Goal: Answer question/provide support: Share knowledge or assist other users

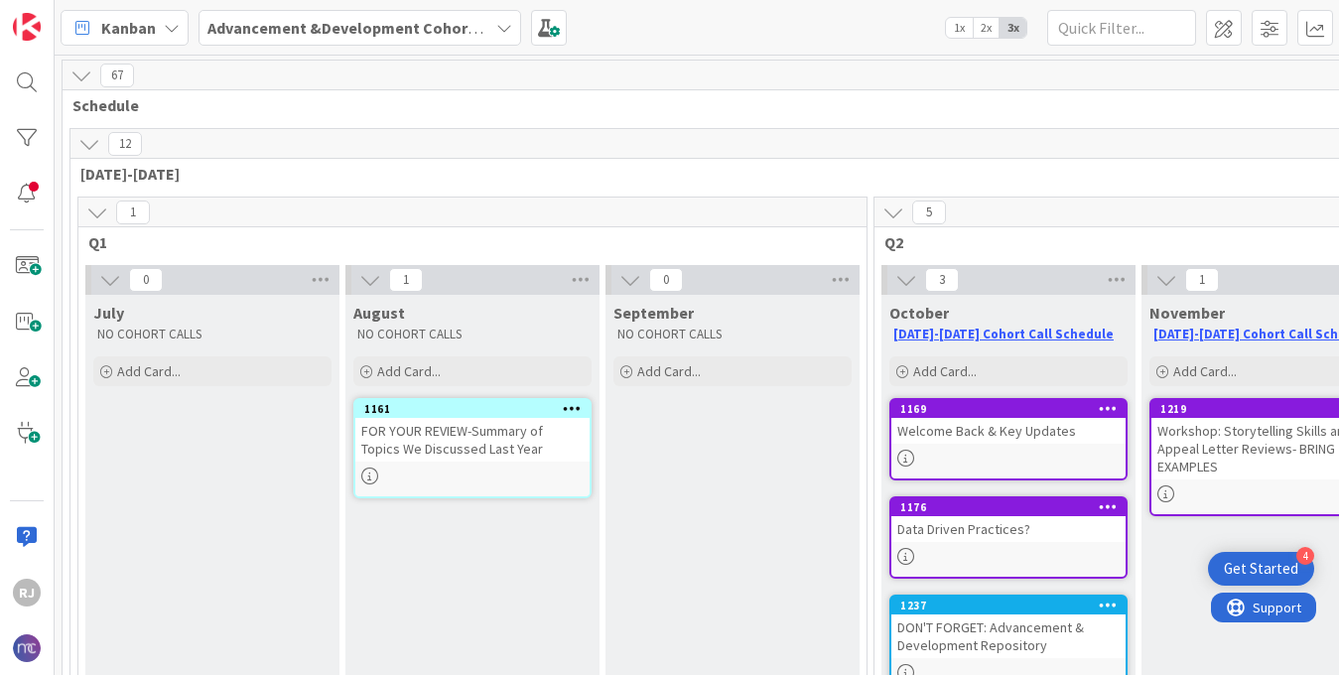
click at [336, 25] on b "Advancement &Development Cohort Calls" at bounding box center [360, 28] width 307 height 20
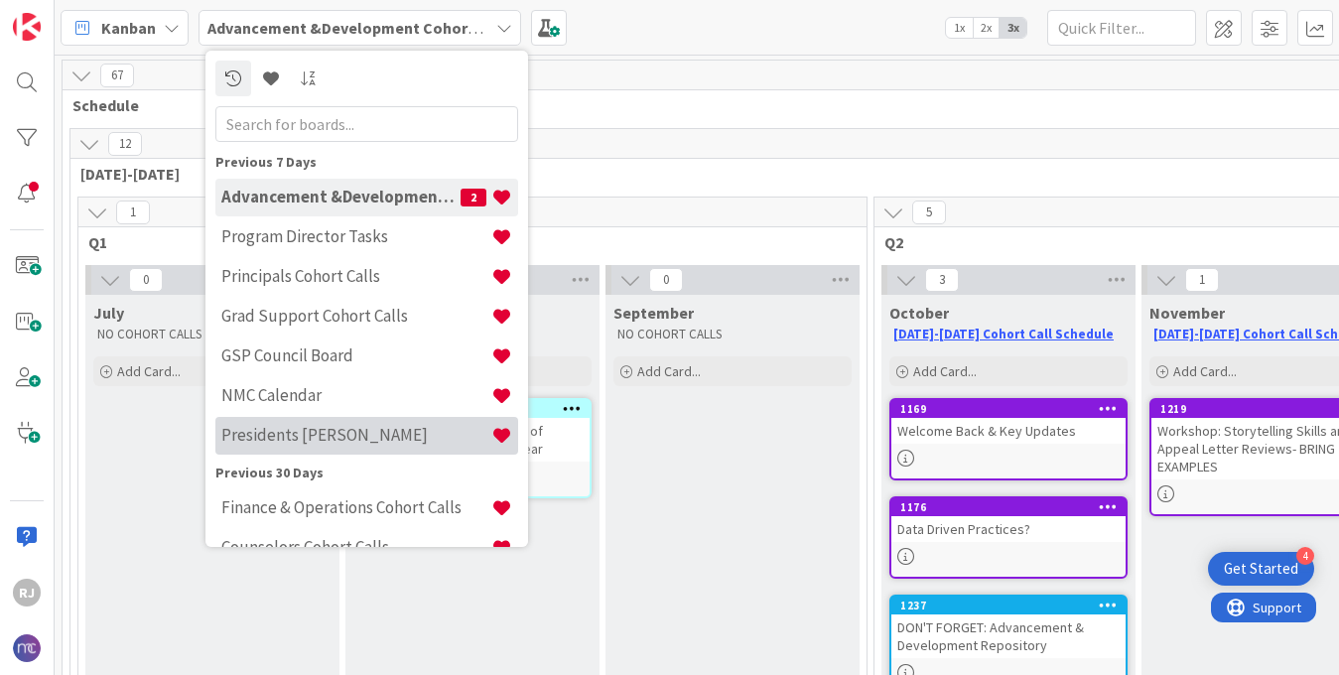
click at [312, 441] on h4 "Presidents [PERSON_NAME]" at bounding box center [356, 435] width 270 height 20
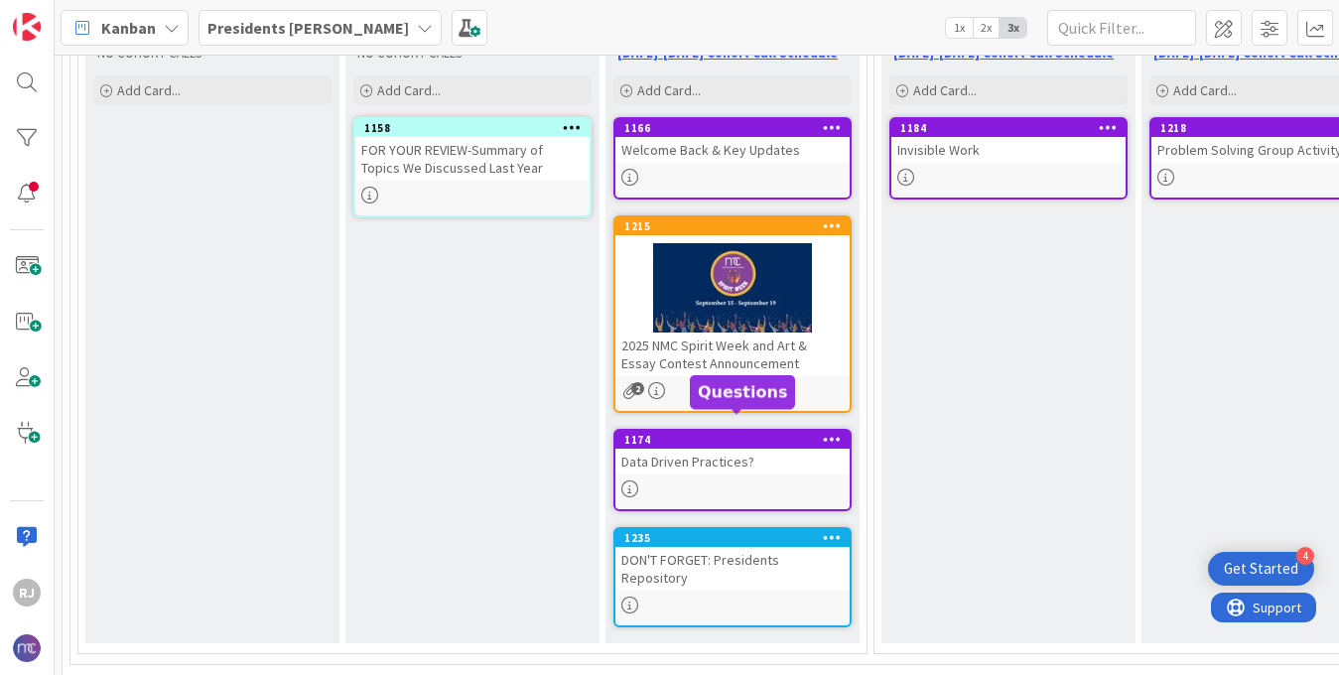
scroll to position [317, 0]
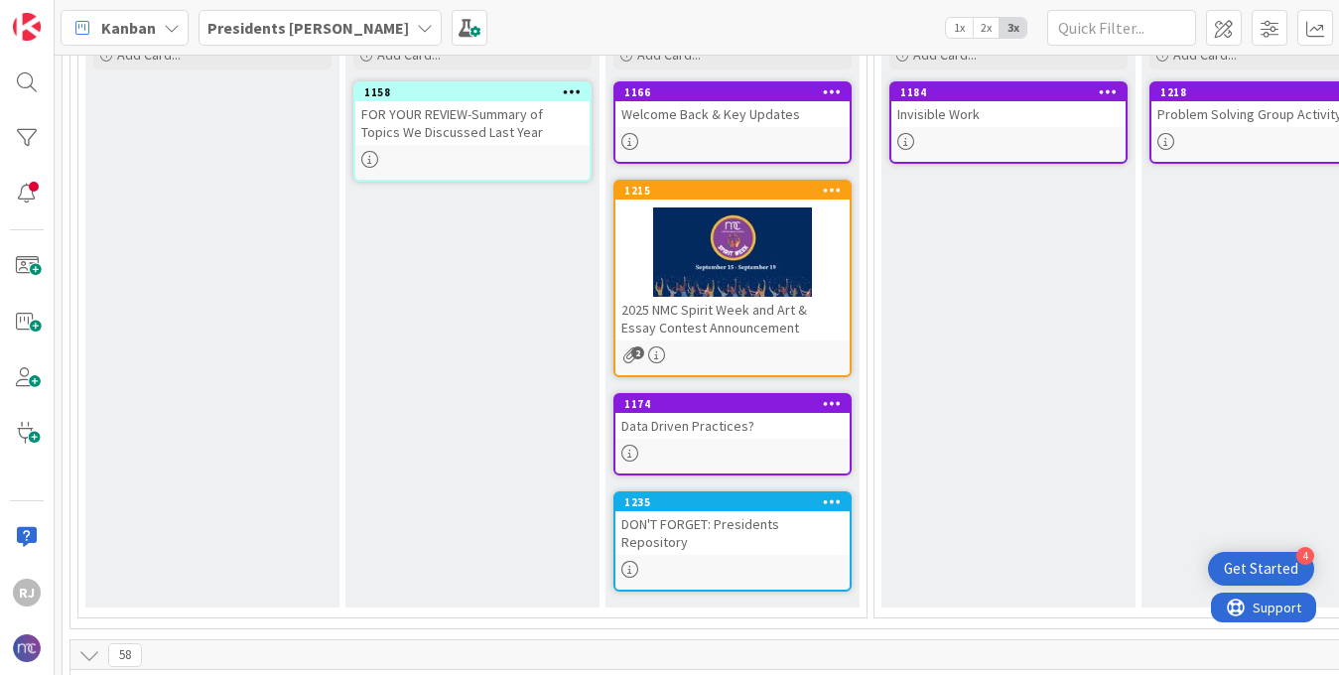
click at [723, 436] on div "Data Driven Practices?" at bounding box center [733, 426] width 234 height 26
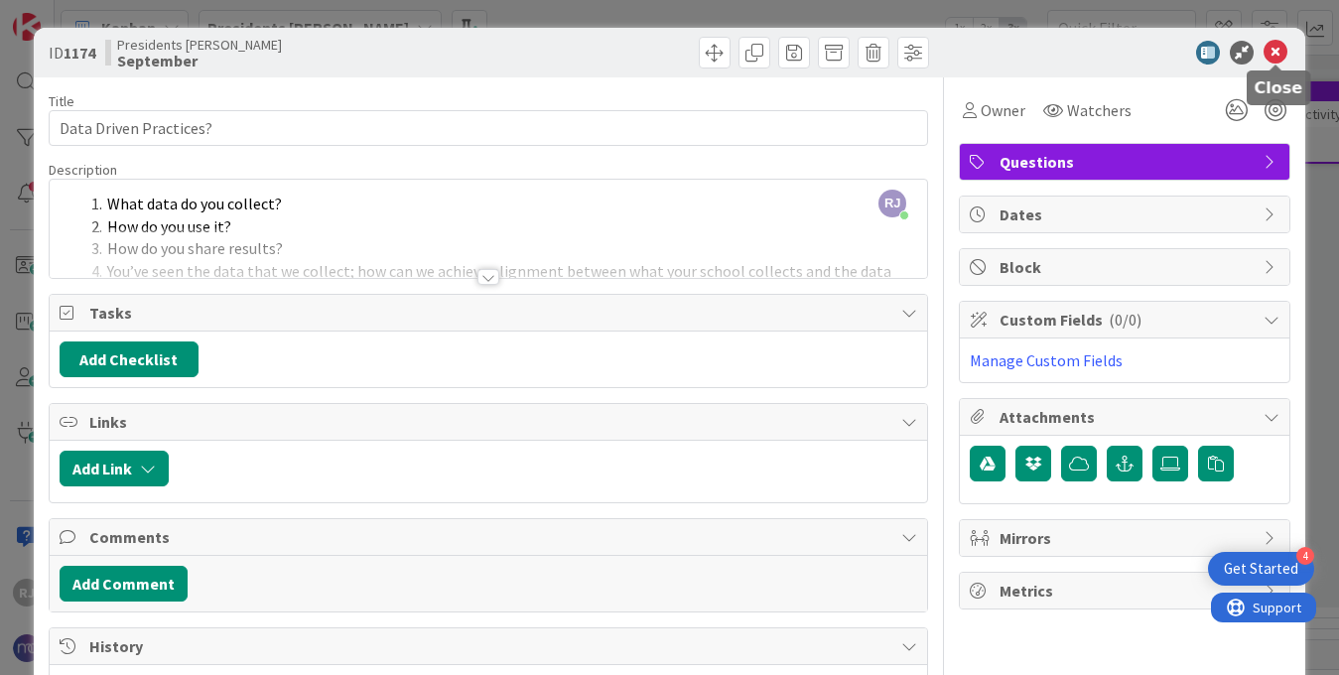
click at [1280, 43] on icon at bounding box center [1276, 53] width 24 height 24
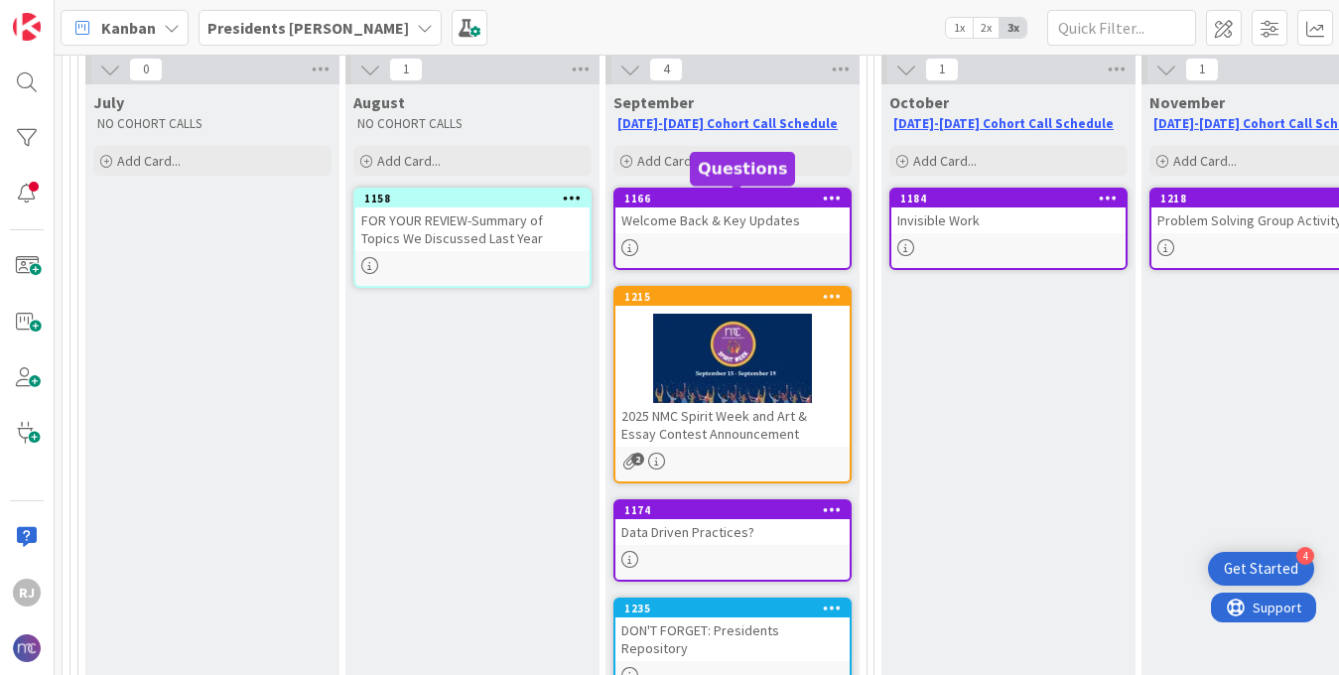
scroll to position [210, 1]
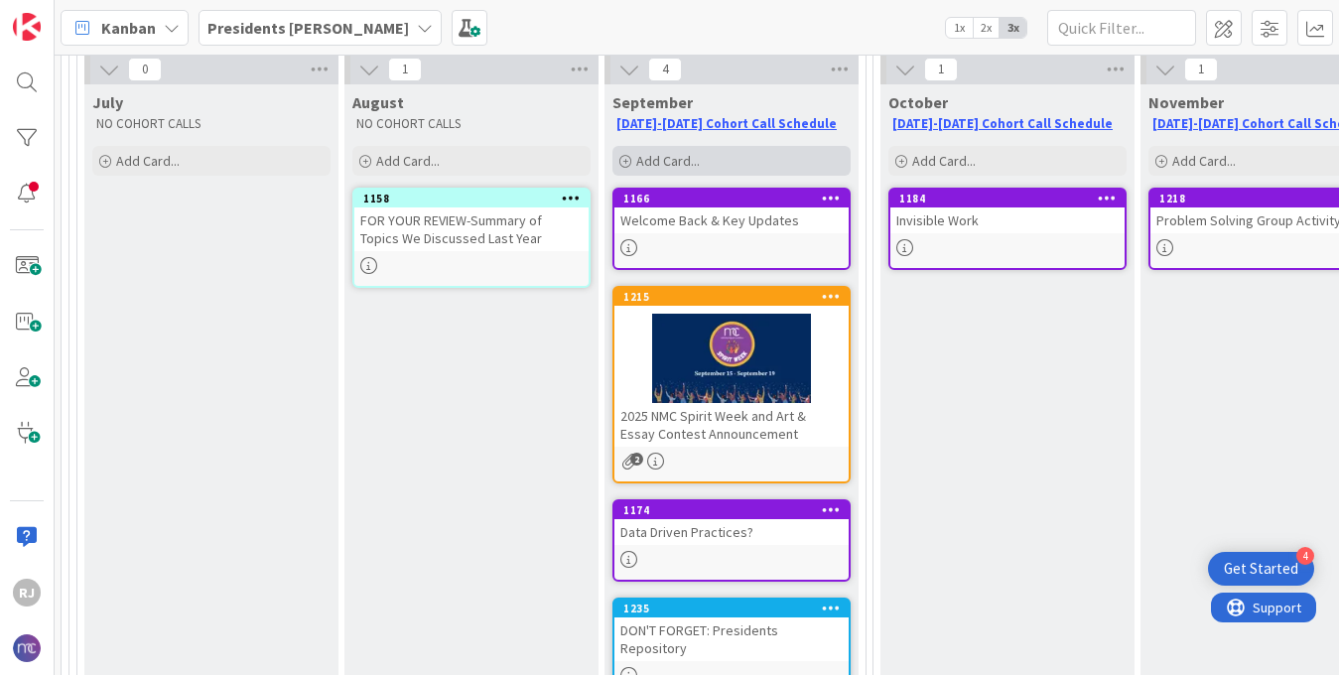
click at [636, 162] on span "Add Card..." at bounding box center [668, 161] width 64 height 18
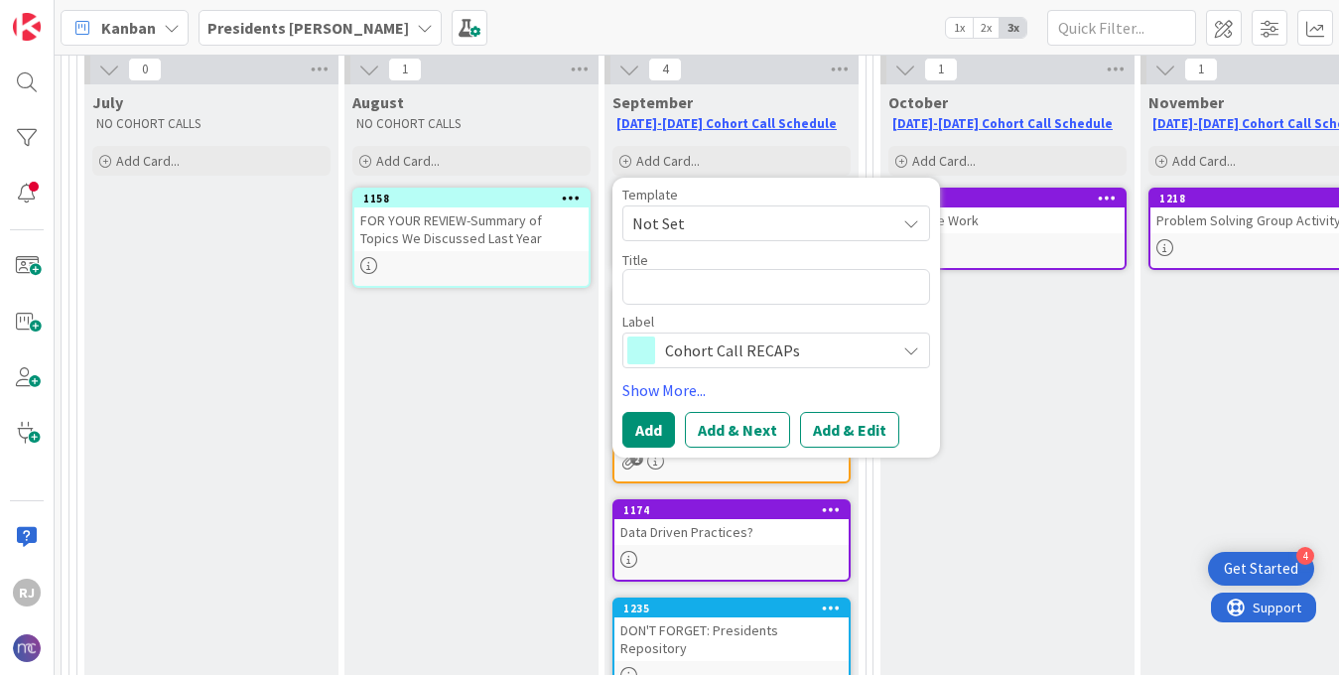
click at [729, 352] on span "Cohort Call RECAPs" at bounding box center [775, 351] width 220 height 28
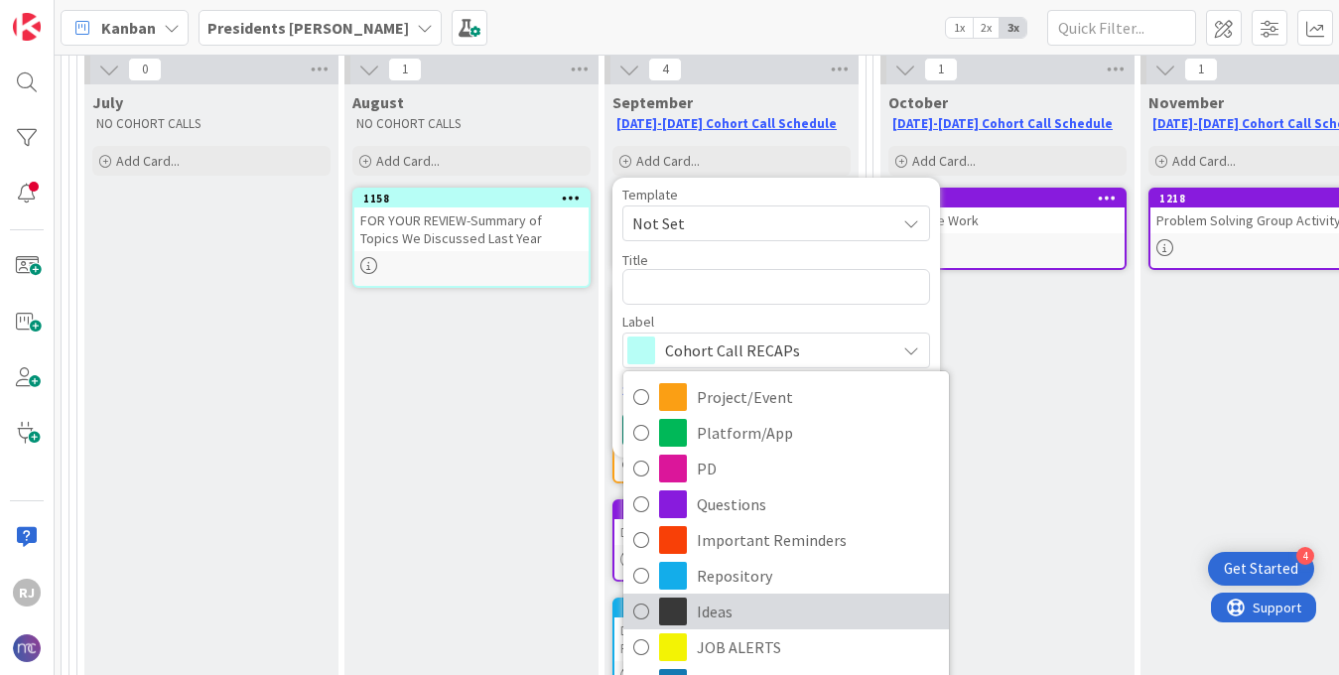
click at [718, 613] on span "Ideas" at bounding box center [818, 612] width 242 height 30
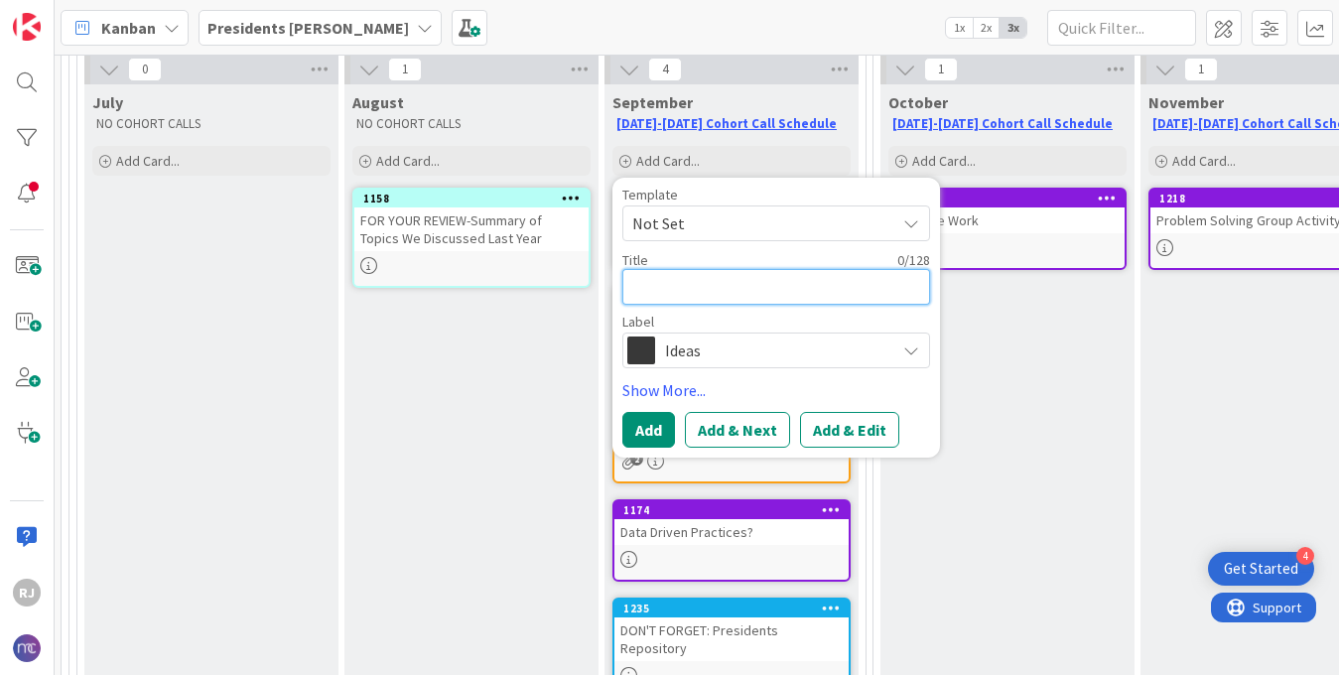
click at [711, 285] on textarea at bounding box center [776, 287] width 308 height 36
type textarea "x"
type textarea "ME"
type textarea "x"
type textarea "MEM"
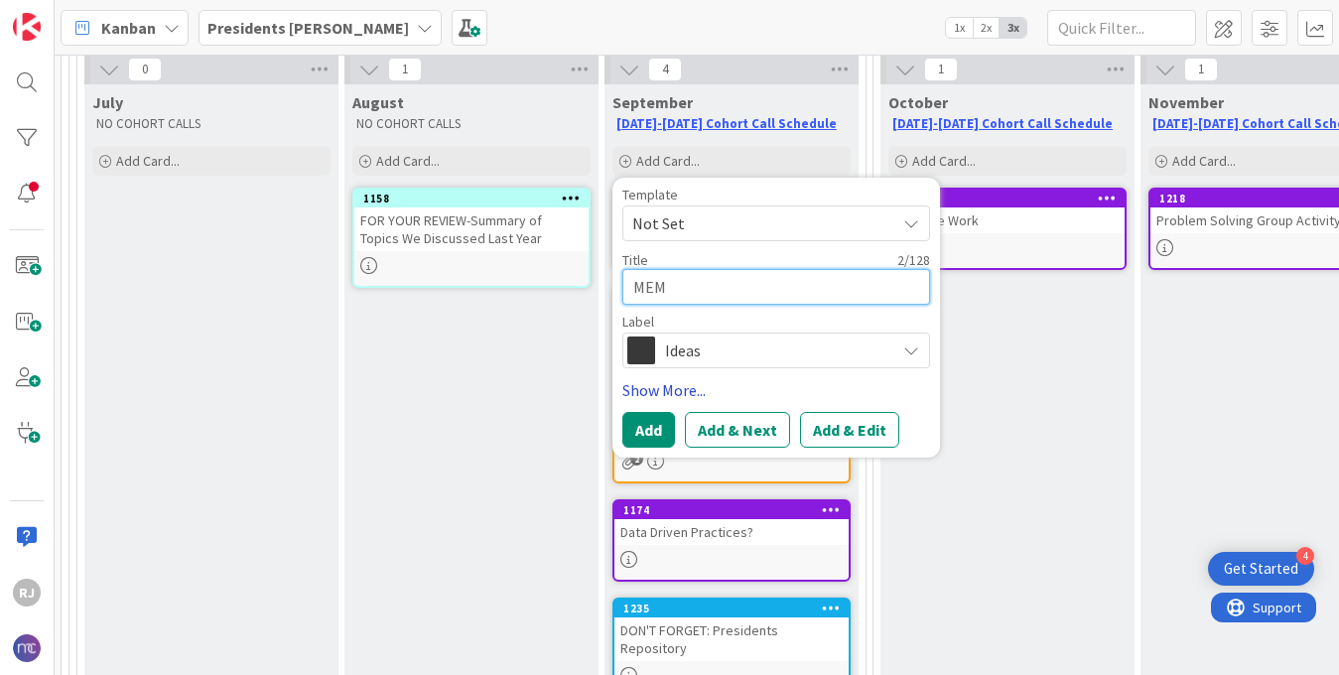
type textarea "x"
type textarea "MEMB"
type textarea "x"
type textarea "MEMBE"
type textarea "x"
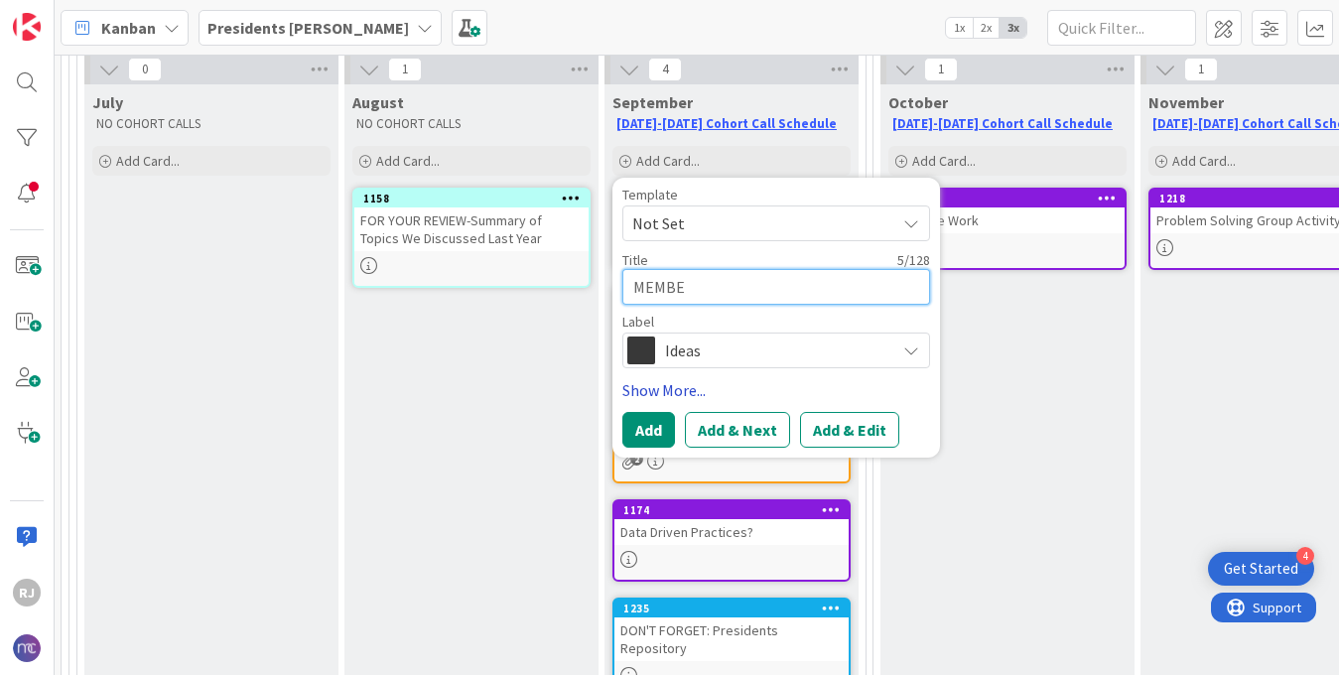
type textarea "MEMBER"
type textarea "x"
type textarea "MEMBER"
type textarea "x"
type textarea "MEMBER Q"
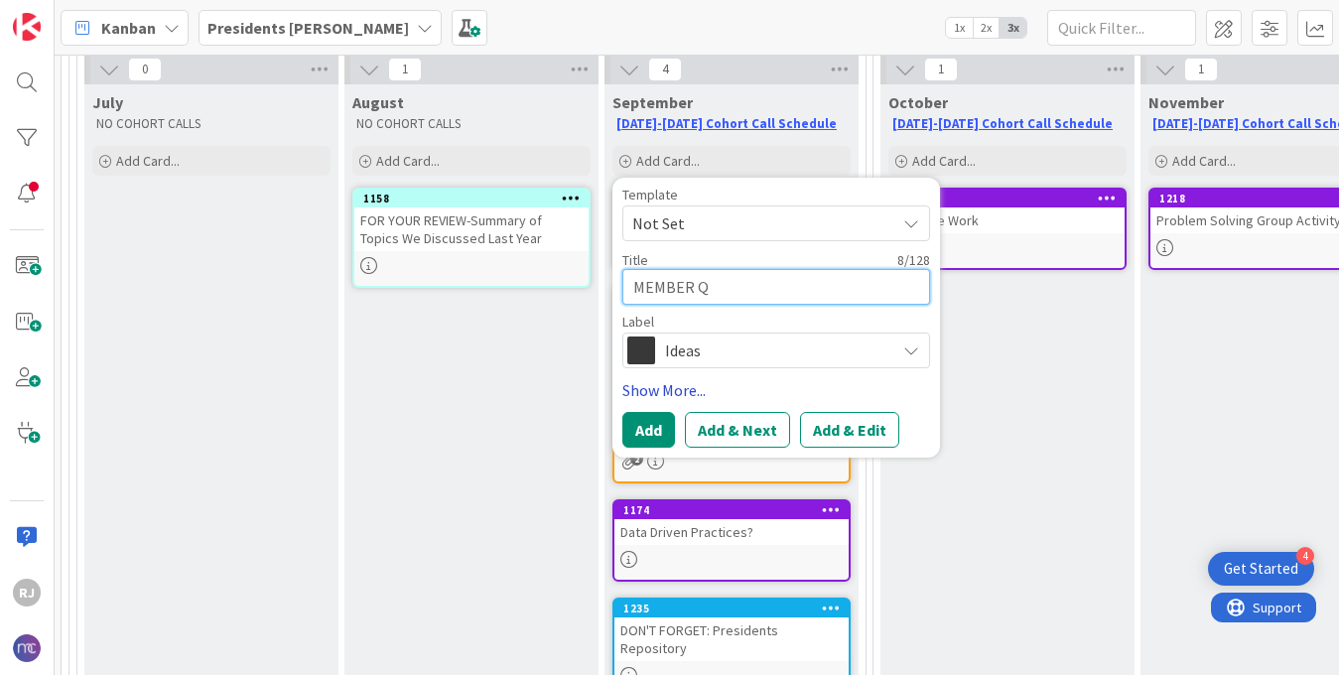
type textarea "x"
type textarea "MEMBER QU"
type textarea "x"
type textarea "MEMBER QUE"
type textarea "x"
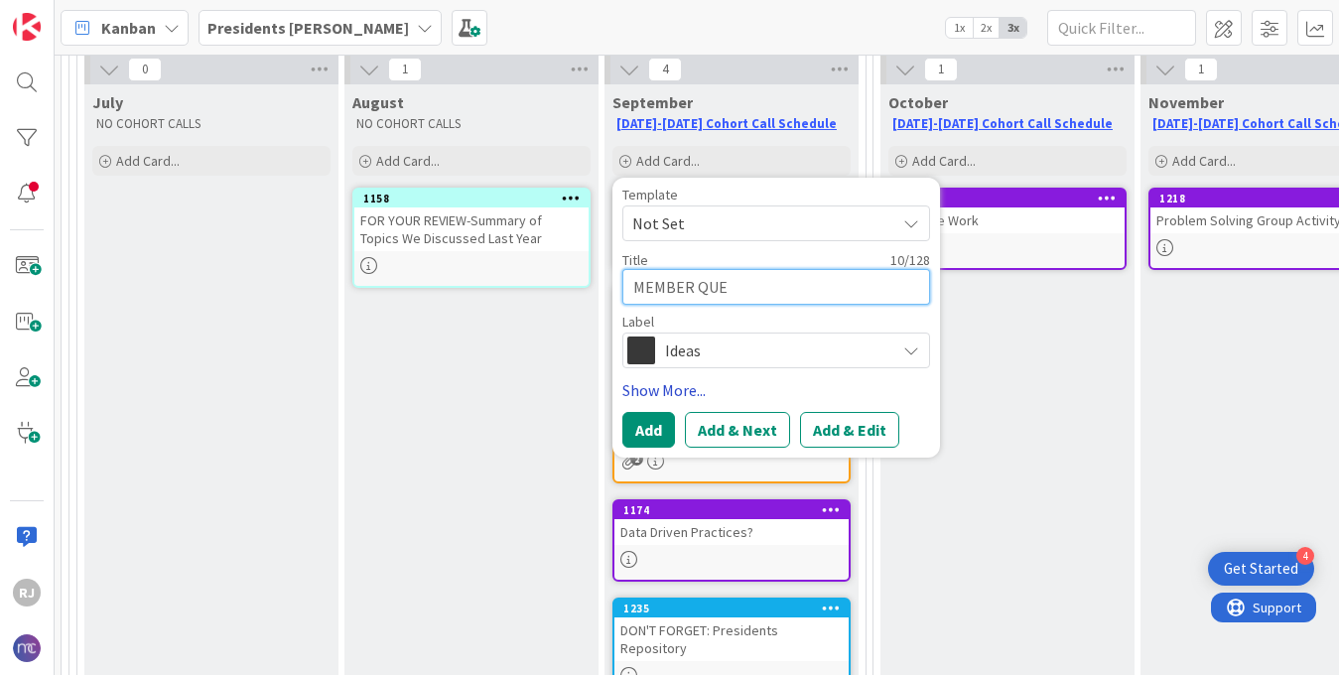
type textarea "MEMBER QUES"
type textarea "x"
type textarea "MEMBER QUEST"
type textarea "x"
type textarea "MEMBER QUESTI"
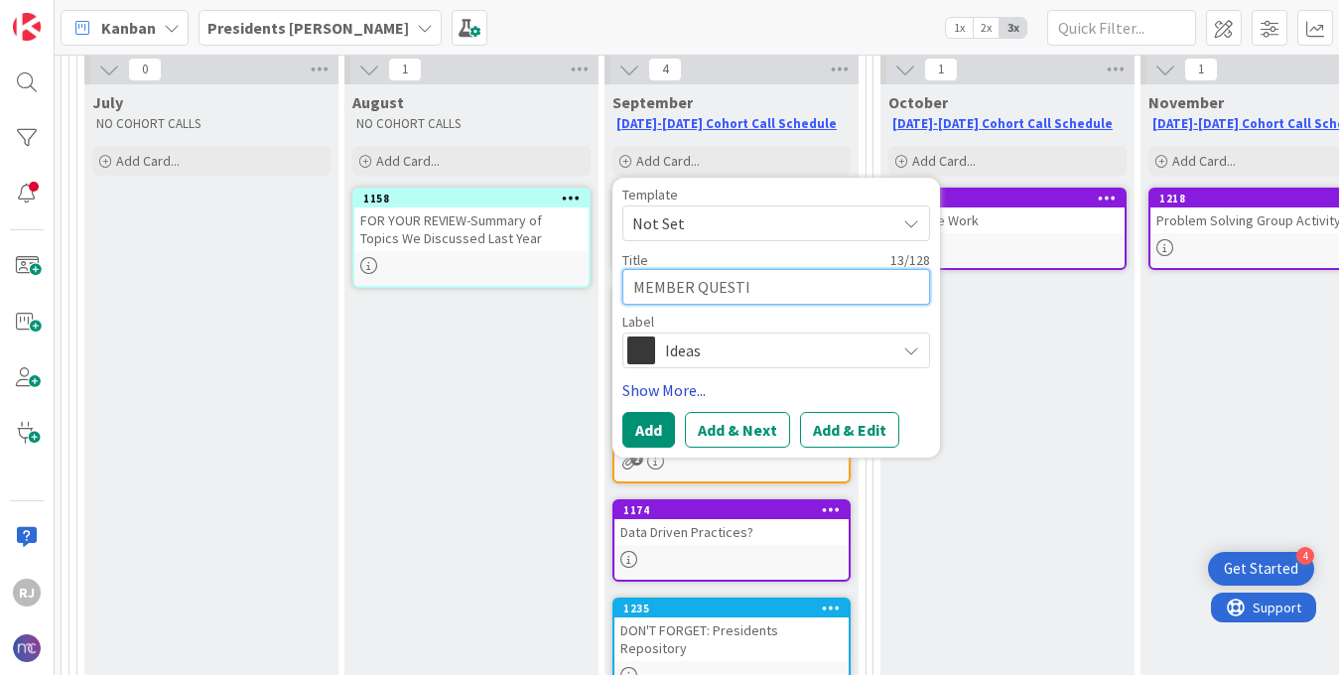
type textarea "x"
type textarea "MEMBER QUESTIO"
type textarea "x"
type textarea "MEMBER QUESTION"
type textarea "x"
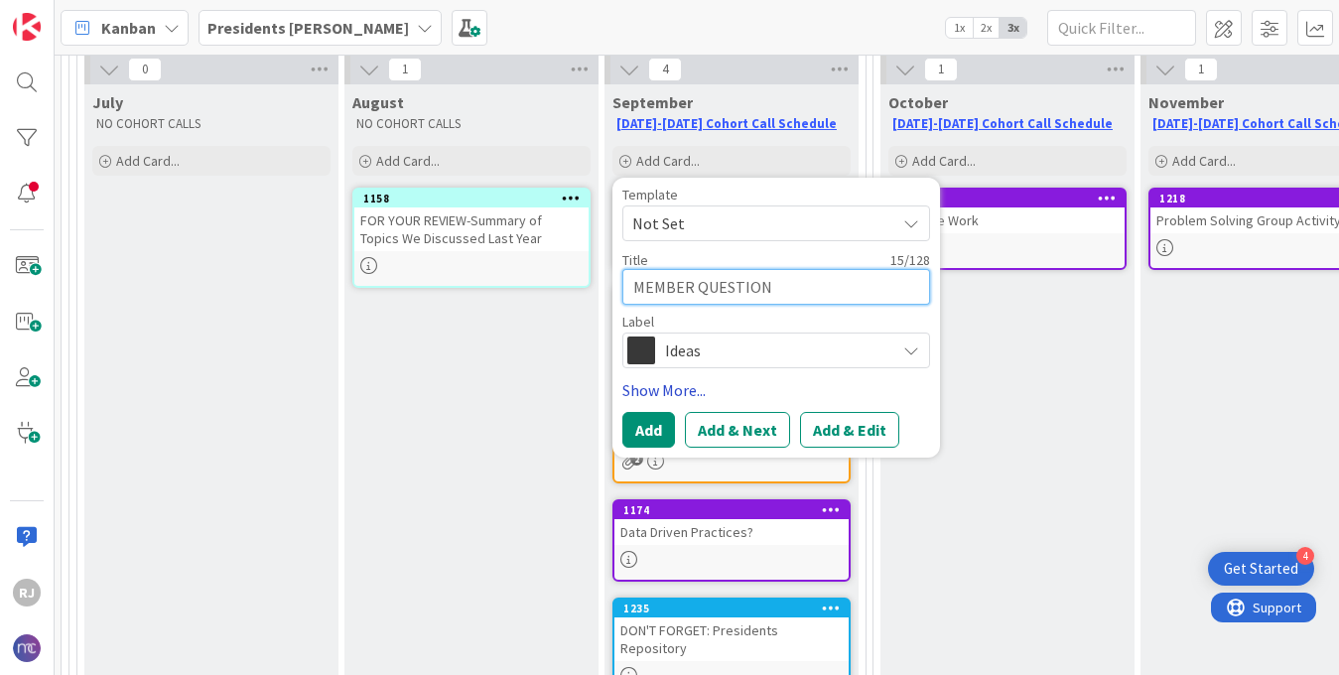
type textarea "MEMBER QUESTION:"
type textarea "x"
type textarea "MEMBER QUESTION:"
type textarea "x"
type textarea "MEMBER QUESTION: Do"
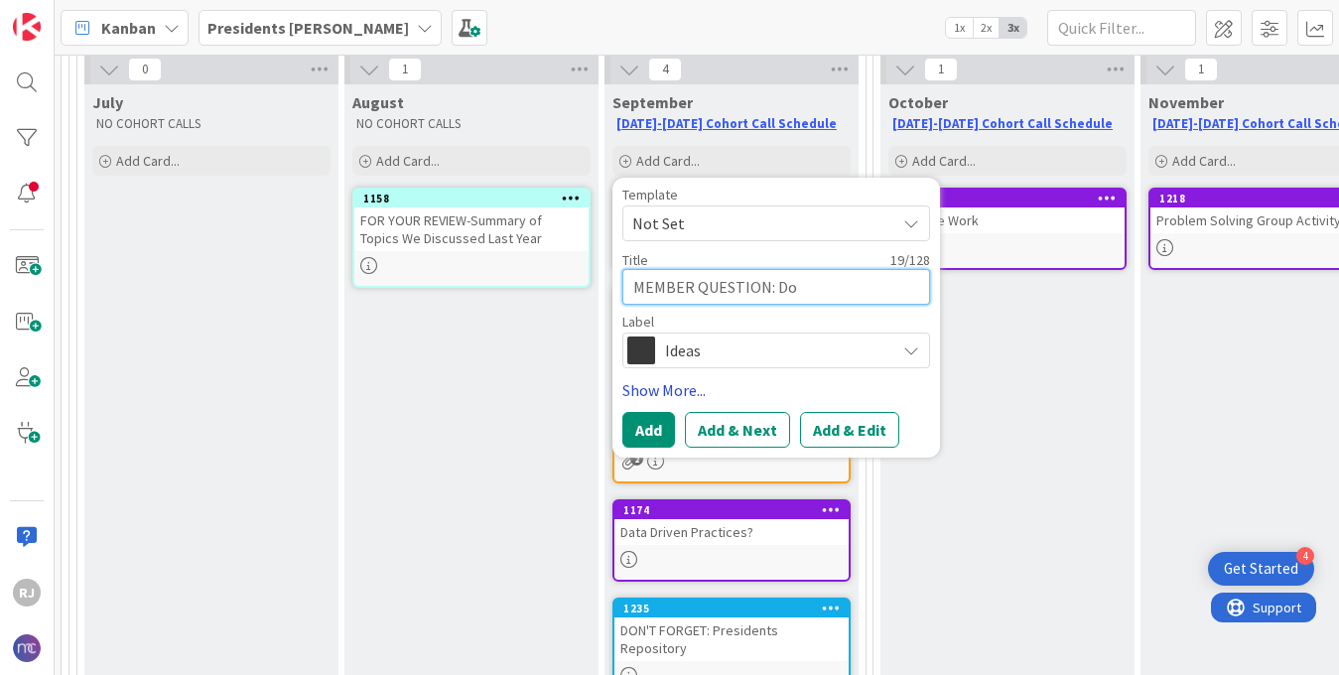
type textarea "x"
type textarea "MEMBER QUESTION: Do"
type textarea "x"
type textarea "MEMBER QUESTION: Do Y"
type textarea "x"
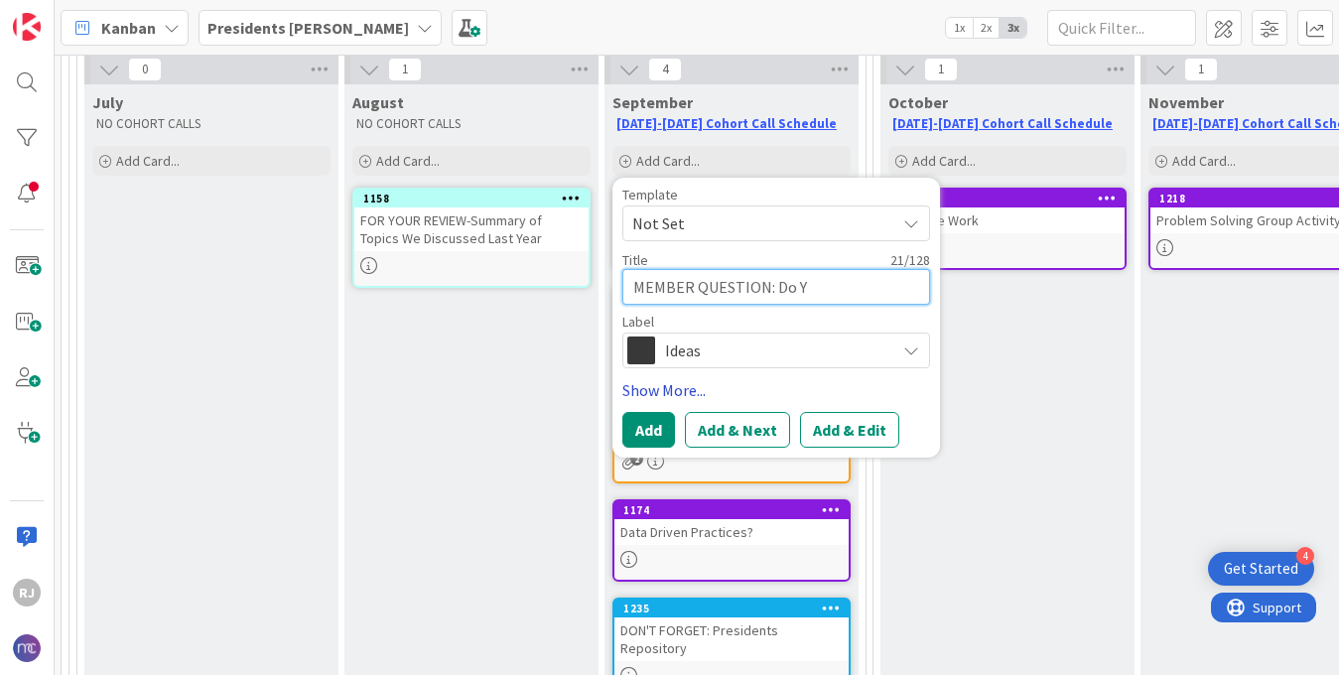
type textarea "MEMBER QUESTION: Do Yo"
type textarea "x"
type textarea "MEMBER QUESTION: Do You"
type textarea "x"
type textarea "MEMBER QUESTION: Do You"
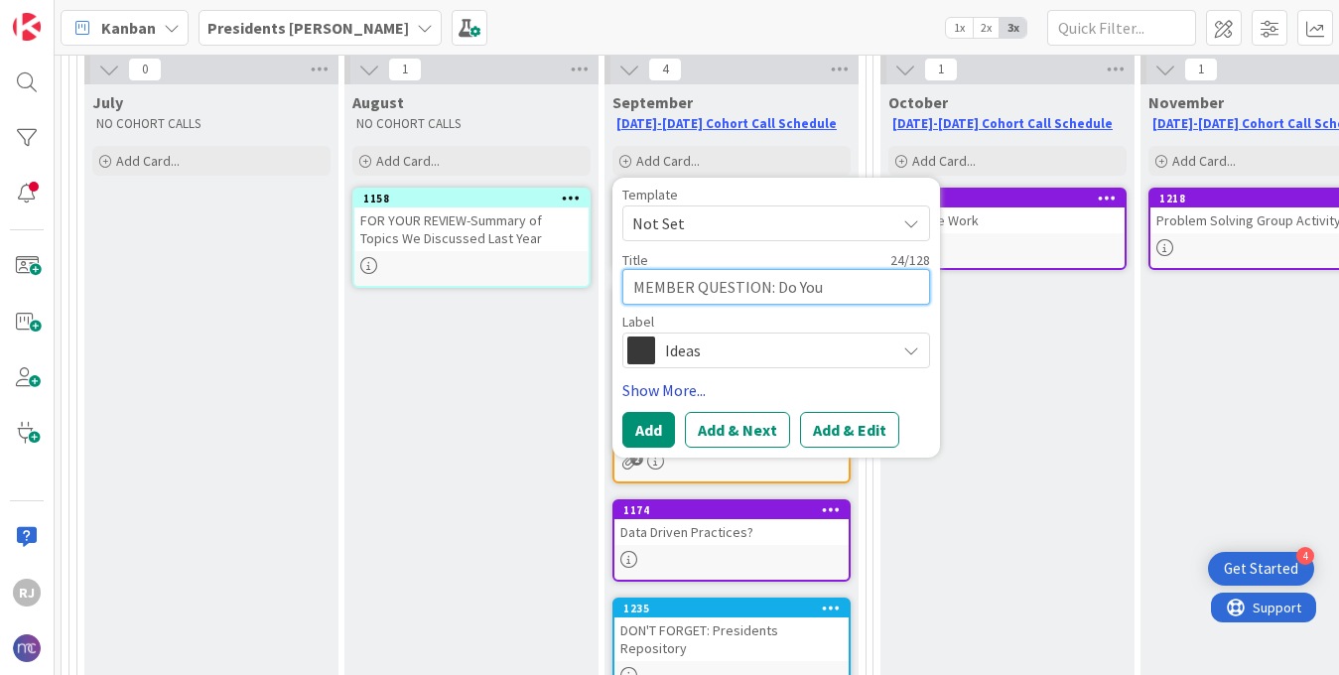
type textarea "x"
type textarea "MEMBER QUESTION: Do You Ha"
type textarea "x"
type textarea "MEMBER QUESTION: Do You Hav"
type textarea "x"
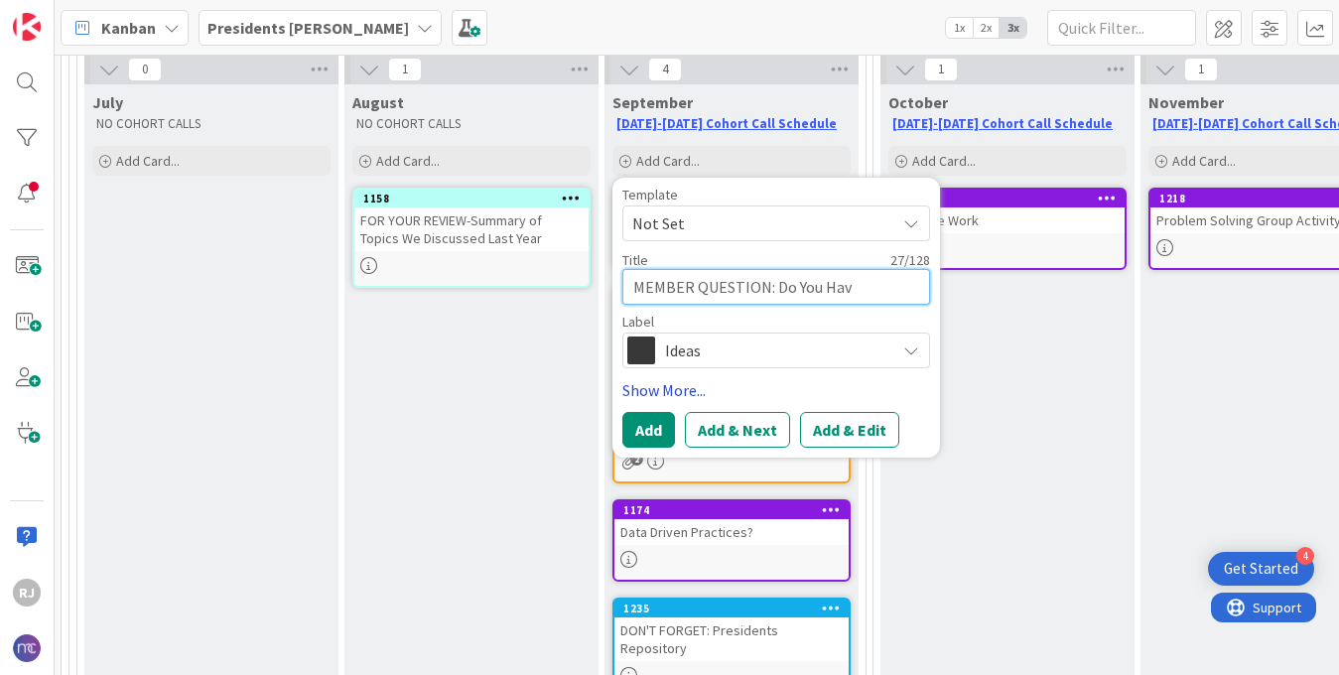
type textarea "MEMBER QUESTION: Do You Have"
type textarea "x"
type textarea "MEMBER QUESTION: Do You Have"
type textarea "x"
type textarea "MEMBER QUESTION: Do You Have E"
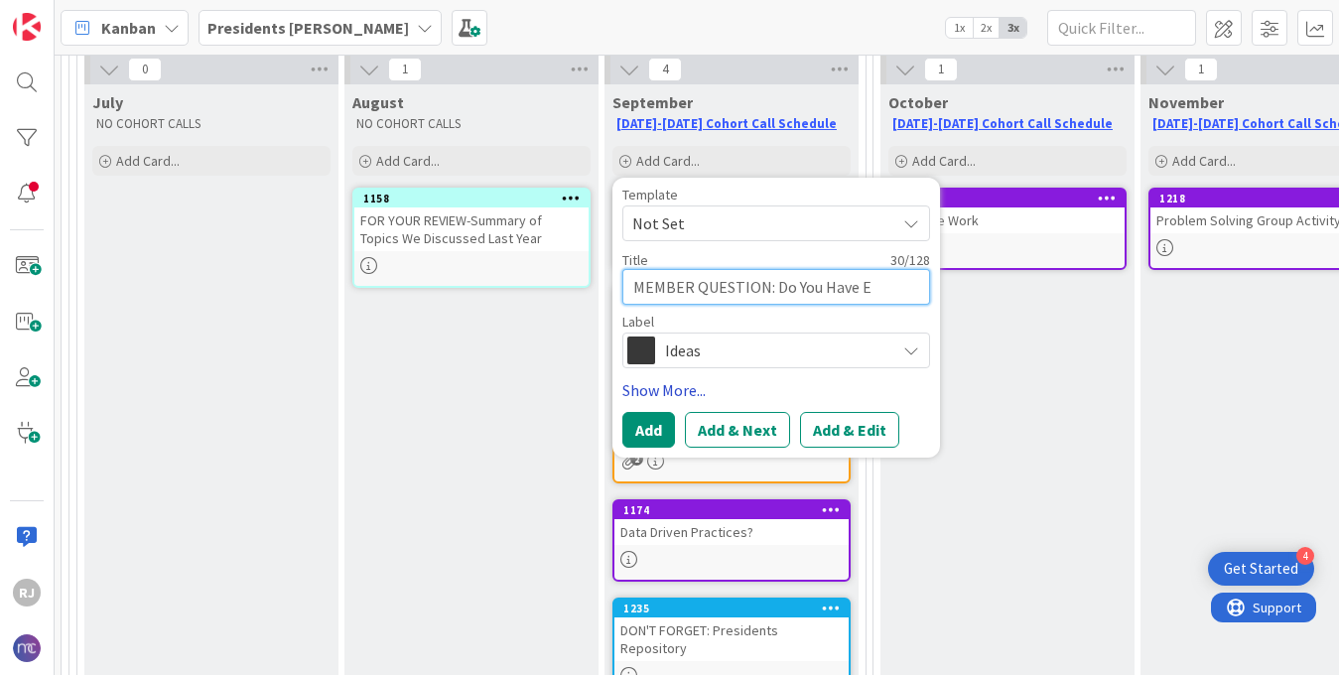
type textarea "x"
type textarea "MEMBER QUESTION: Do You Have Ex"
type textarea "x"
type textarea "MEMBER QUESTION: Do You Have Exam"
type textarea "x"
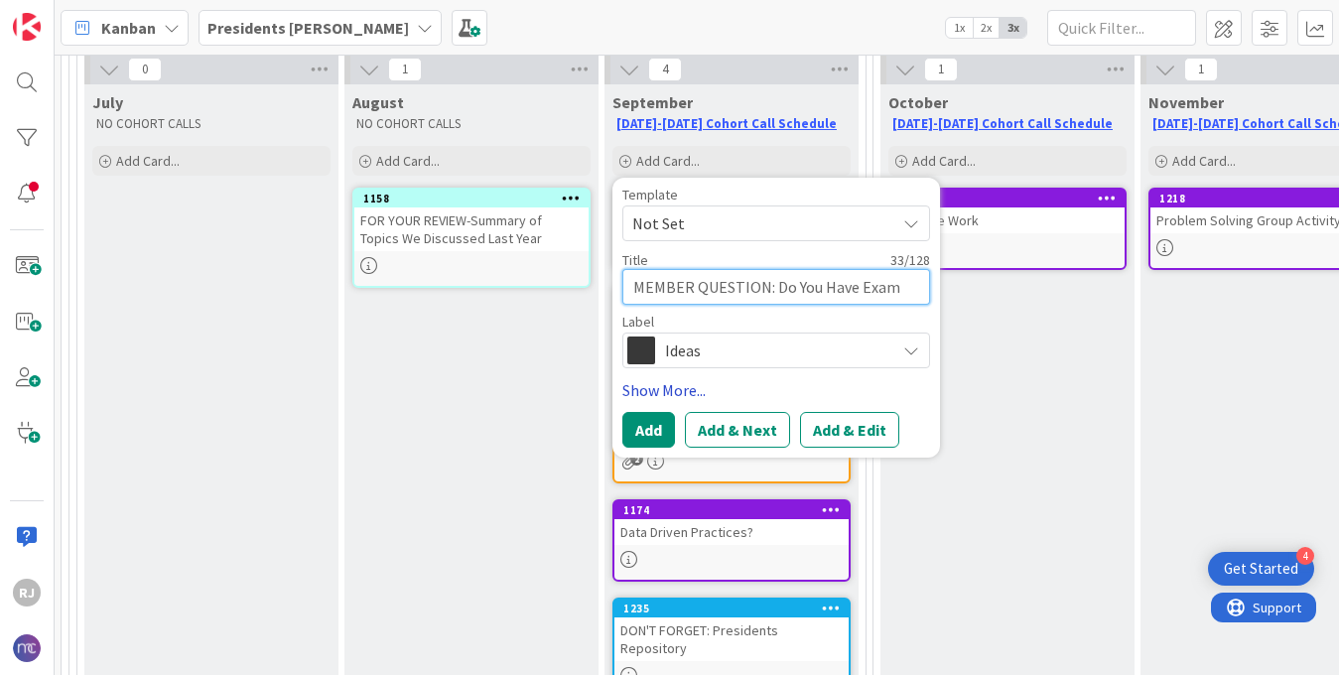
type textarea "MEMBER QUESTION: Do You Have Examp"
type textarea "x"
type textarea "MEMBER QUESTION: Do You Have Exampl"
type textarea "x"
type textarea "MEMBER QUESTION: Do You Have Example"
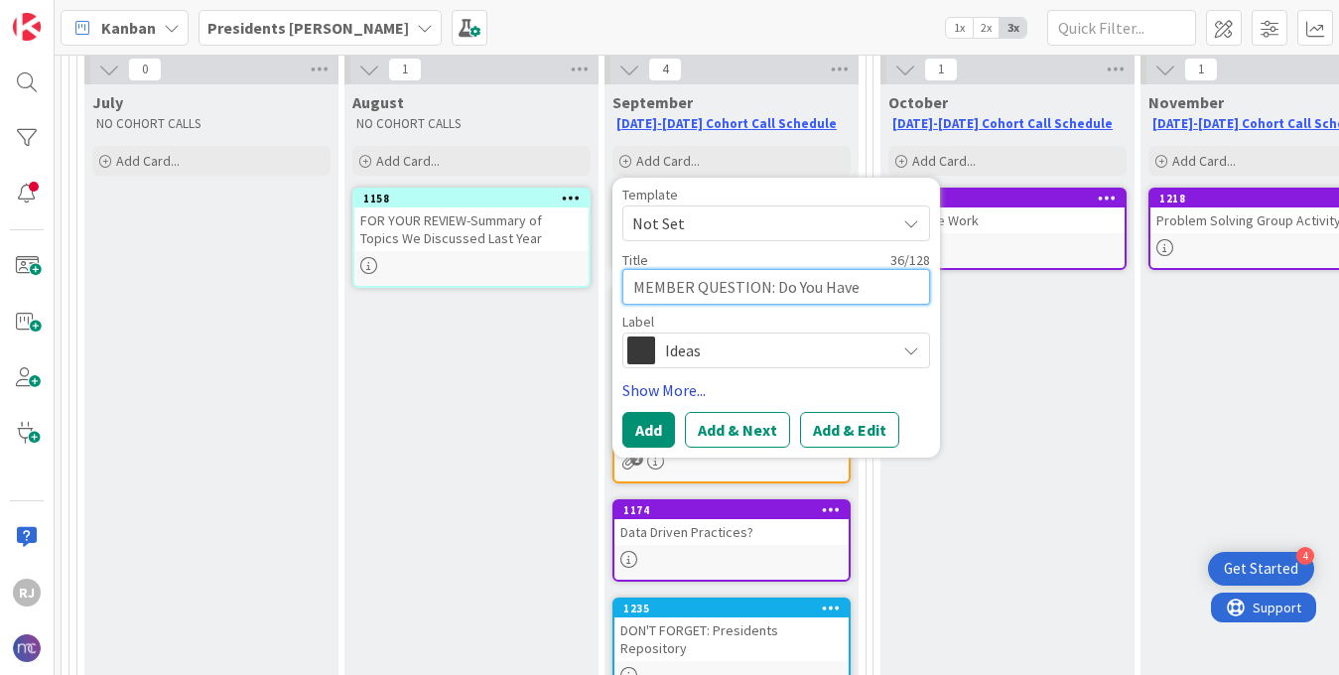
type textarea "x"
type textarea "MEMBER QUESTION: Do You Have Examples"
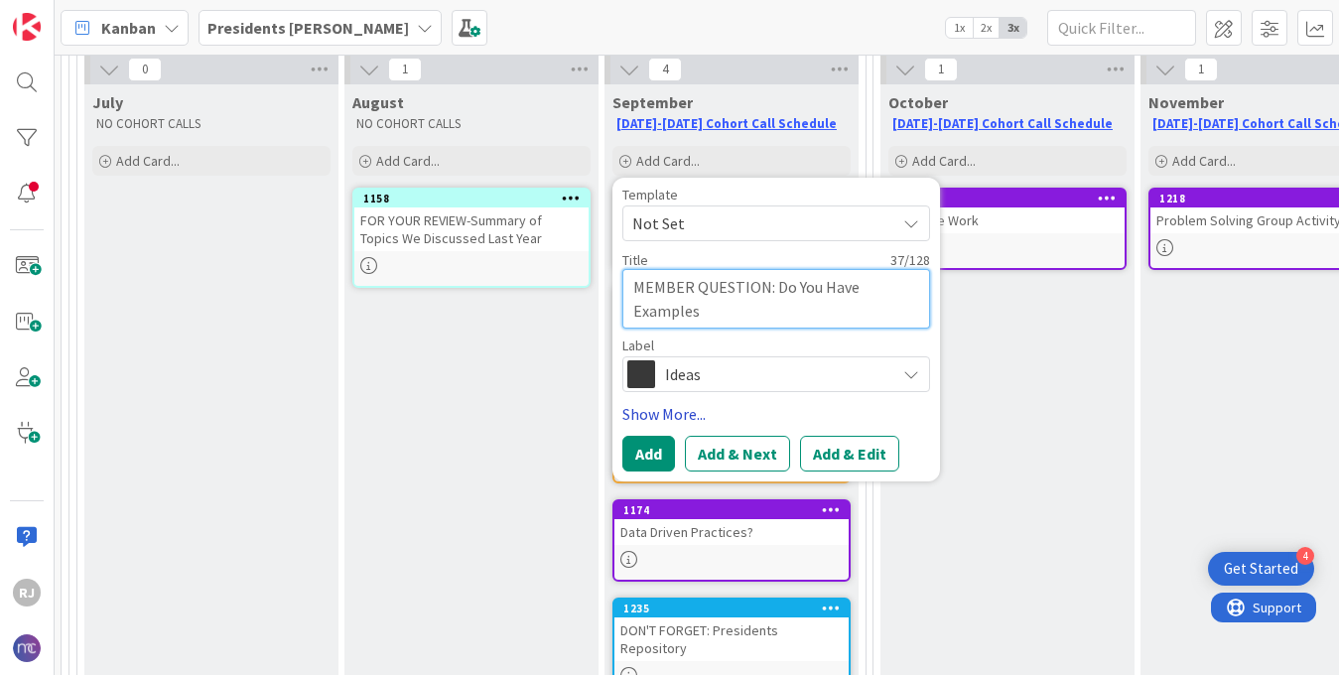
type textarea "x"
type textarea "MEMBER QUESTION: Do You Have Examples"
type textarea "x"
type textarea "MEMBER QUESTION: Do You Have Examples of"
type textarea "x"
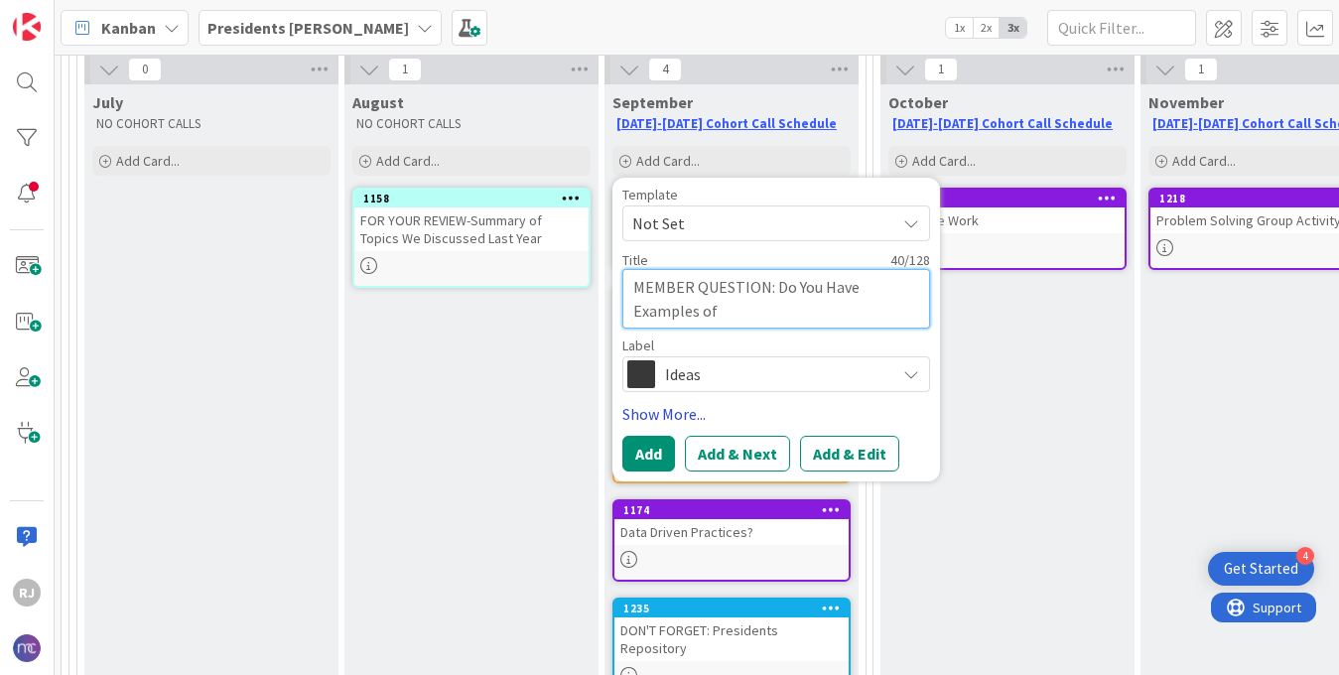
type textarea "MEMBER QUESTION: Do You Have Examples of"
type textarea "x"
type textarea "MEMBER QUESTION: Do You Have Examples of th"
type textarea "x"
type textarea "MEMBER QUESTION: Do You Have Examples of the"
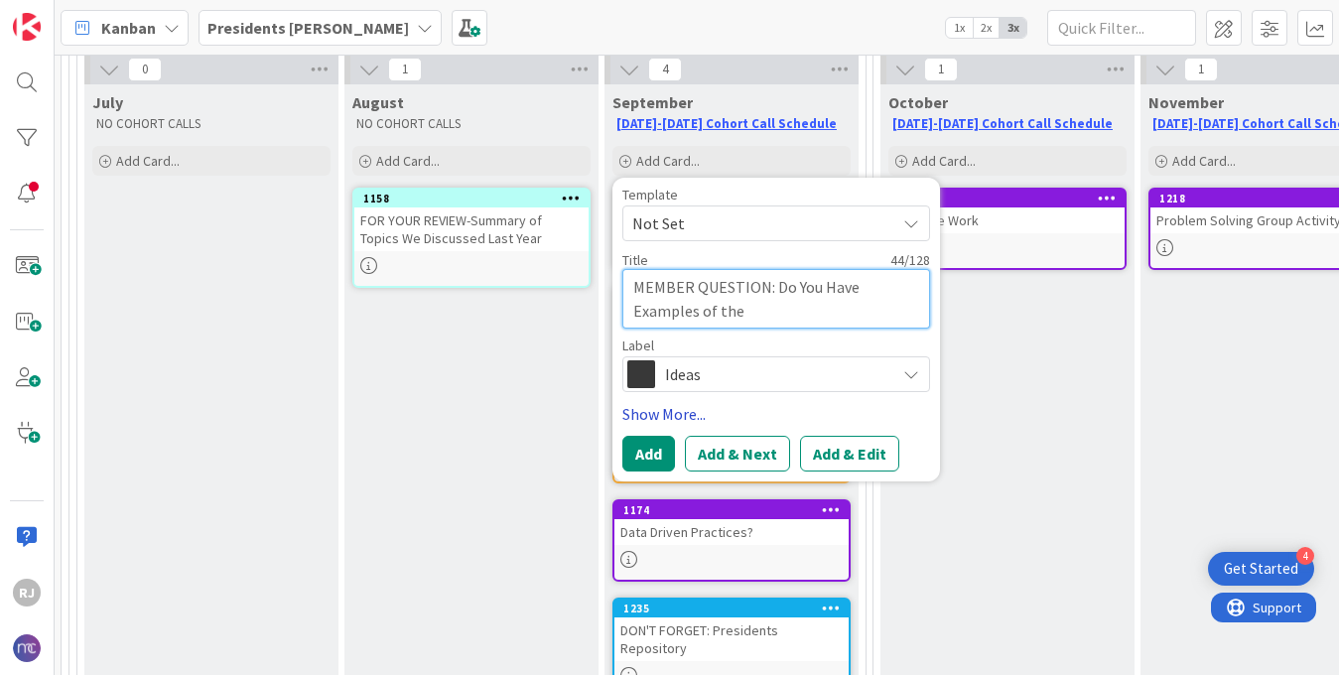
type textarea "x"
type textarea "MEMBER QUESTION: Do You Have Examples of thes"
type textarea "x"
type textarea "MEMBER QUESTION: Do You Have Examples of these"
type textarea "x"
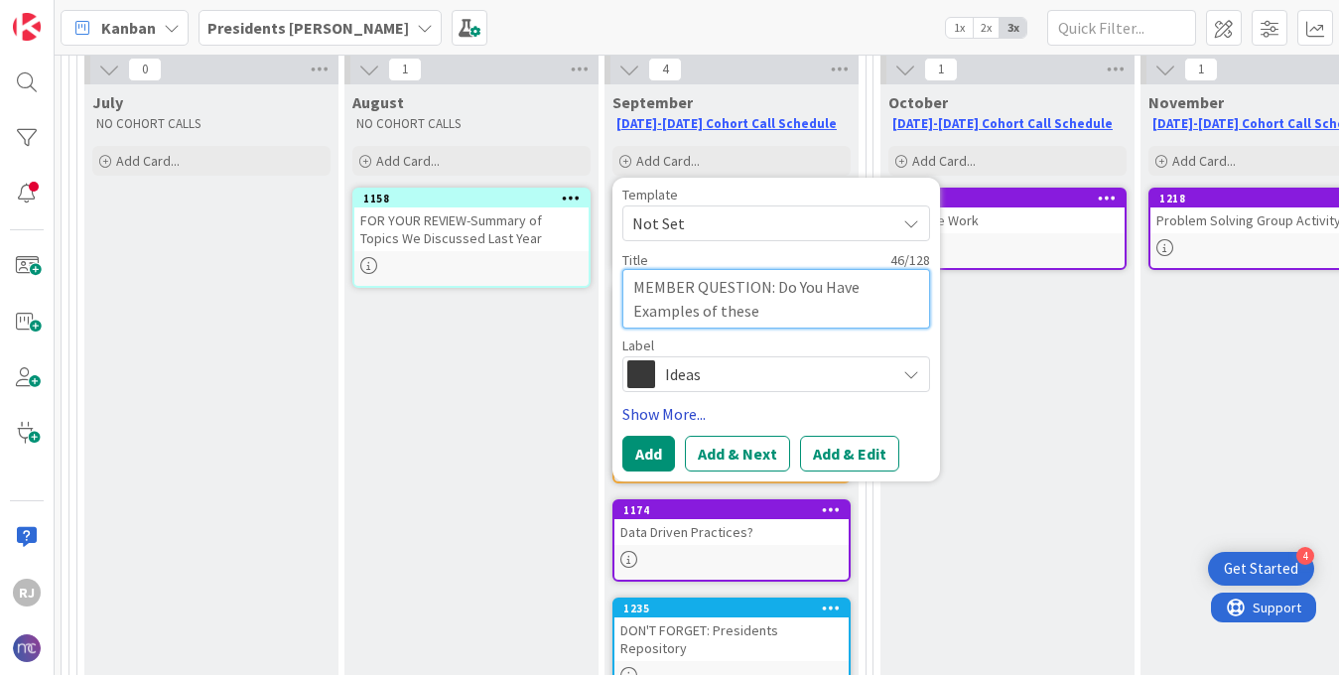
type textarea "MEMBER QUESTION: Do You Have Examples of these"
type textarea "x"
type textarea "MEMBER QUESTION: Do You Have Examples of these D"
type textarea "x"
type textarea "MEMBER QUESTION: Do You Have Examples of these Doc"
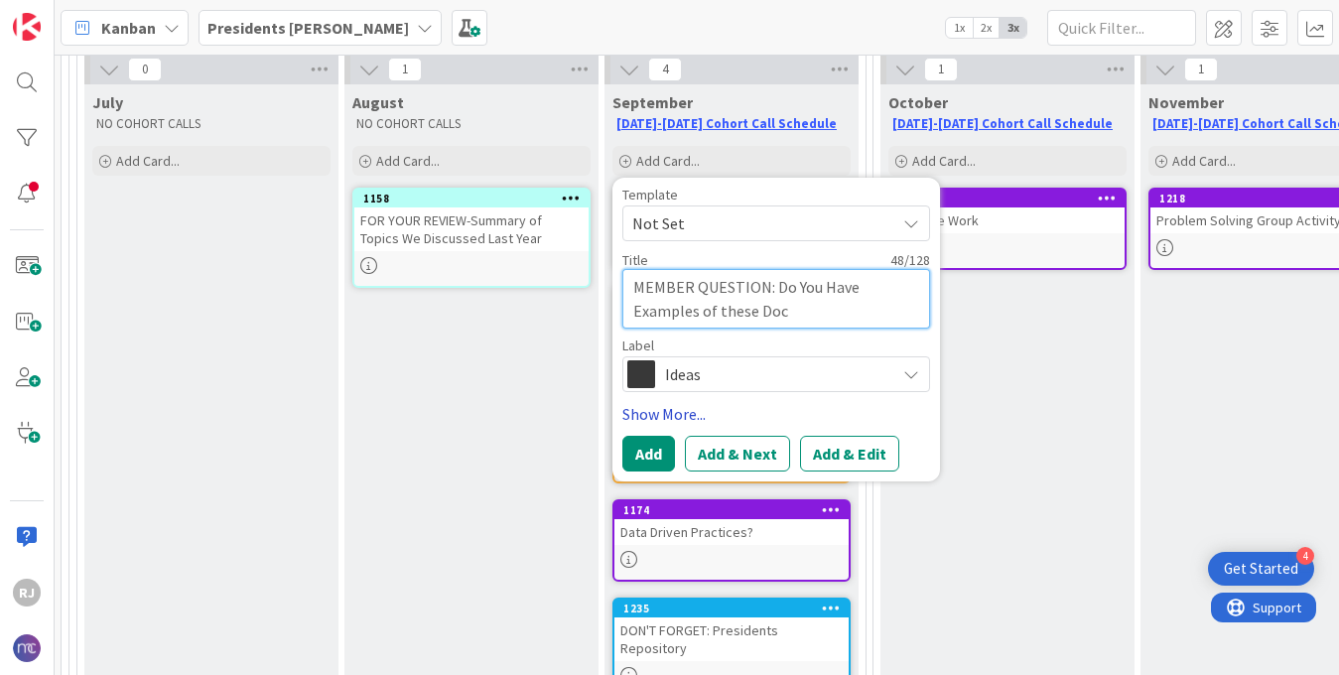
type textarea "x"
type textarea "MEMBER QUESTION: Do You Have Examples of these Docu"
type textarea "x"
type textarea "MEMBER QUESTION: Do You Have Examples of these Docum"
type textarea "x"
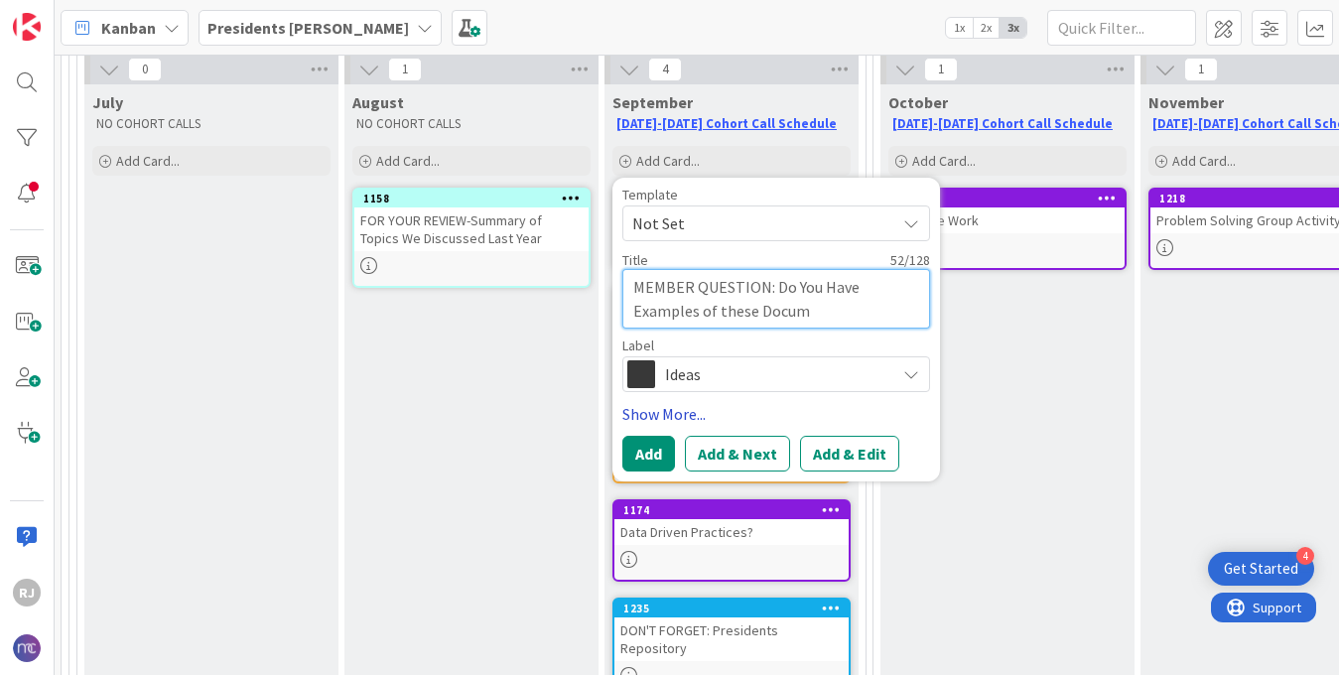
type textarea "MEMBER QUESTION: Do You Have Examples of these Docume"
type textarea "x"
type textarea "MEMBER QUESTION: Do You Have Examples of these Documen"
type textarea "x"
type textarea "MEMBER QUESTION: Do You Have Examples of these Document"
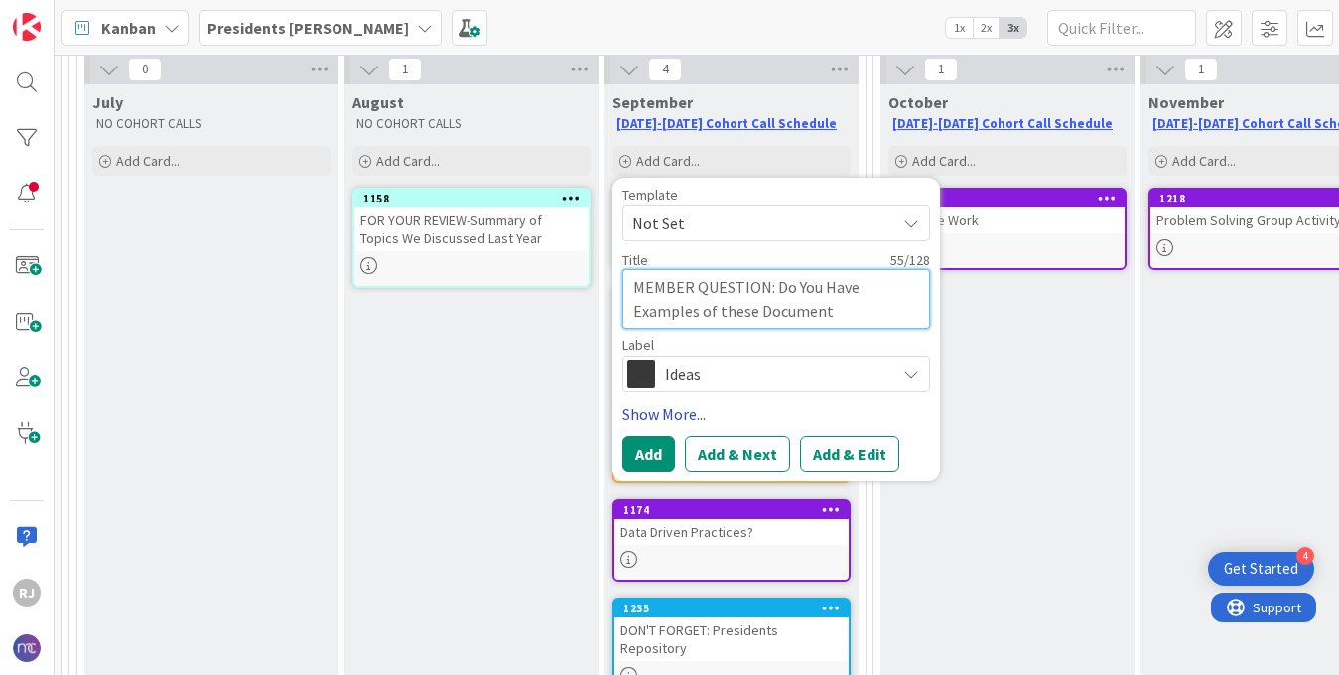
type textarea "x"
type textarea "MEMBER QUESTION: Do You Have Examples of these Documents"
type textarea "x"
type textarea "MEMBER QUESTION: Do You Have Examples of these Documents?"
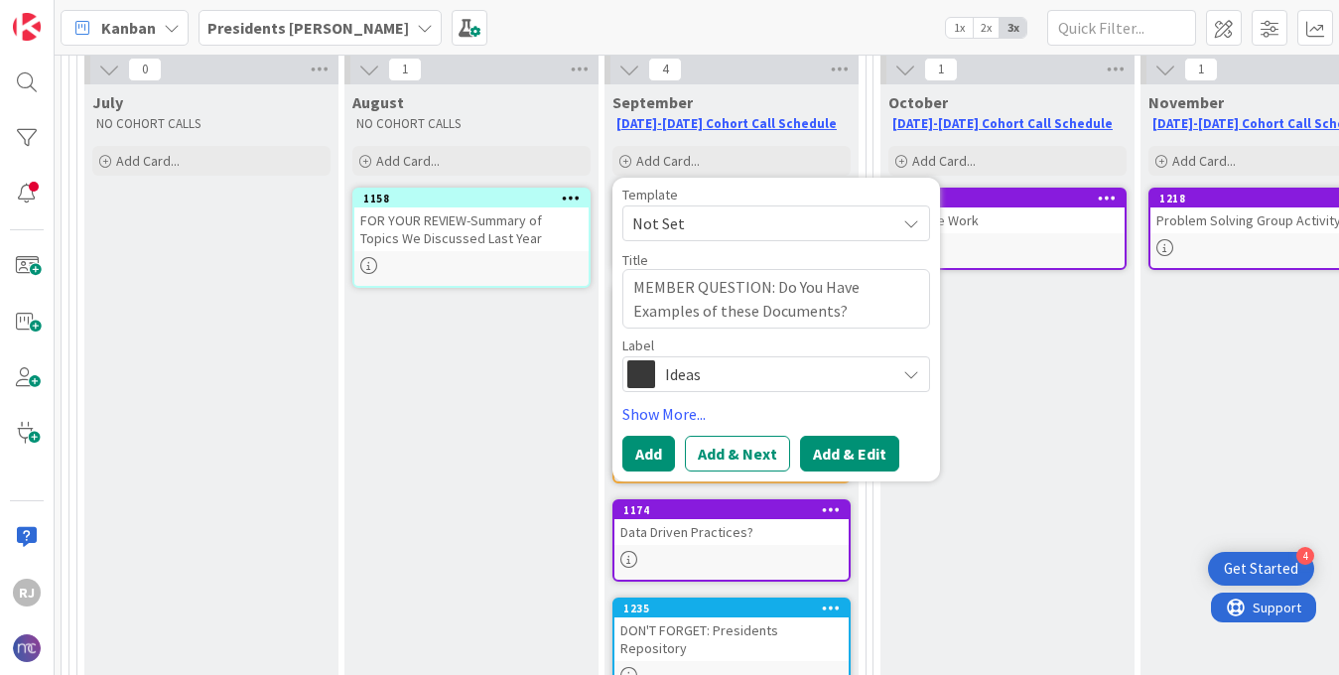
click at [870, 448] on button "Add & Edit" at bounding box center [849, 454] width 99 height 36
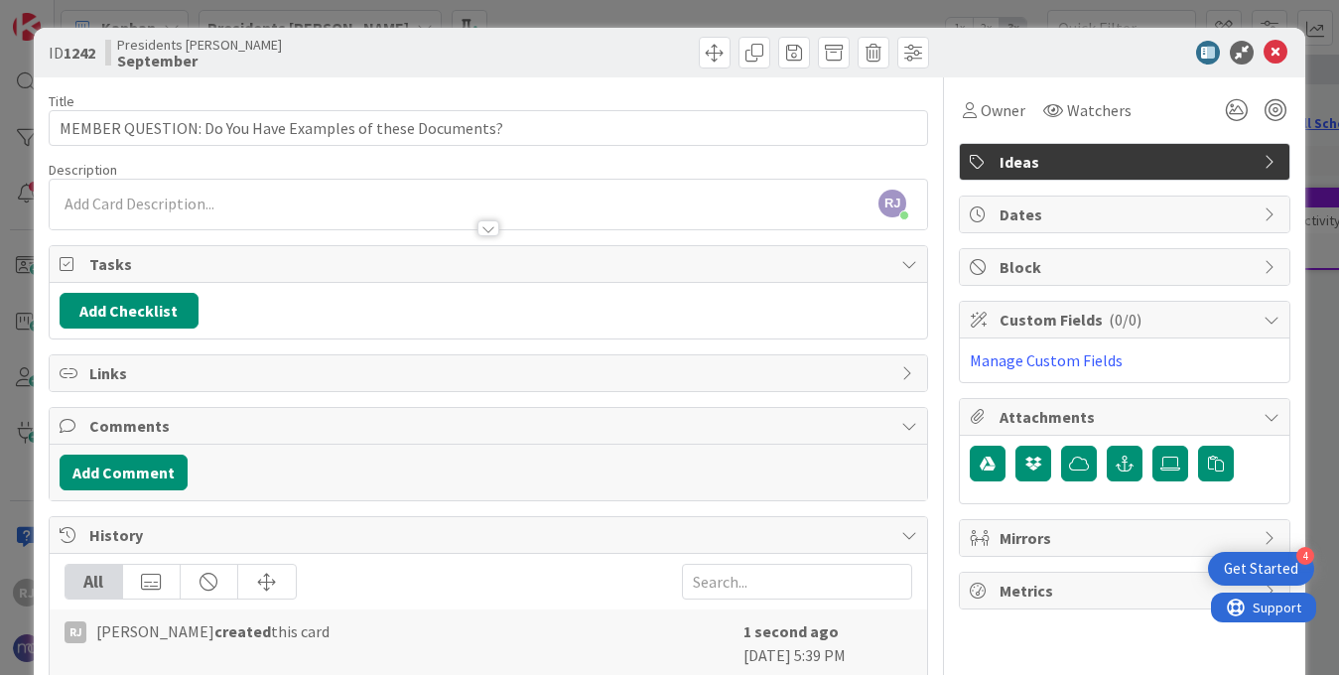
click at [617, 201] on div "[PERSON_NAME] [PERSON_NAME] just joined" at bounding box center [489, 205] width 879 height 50
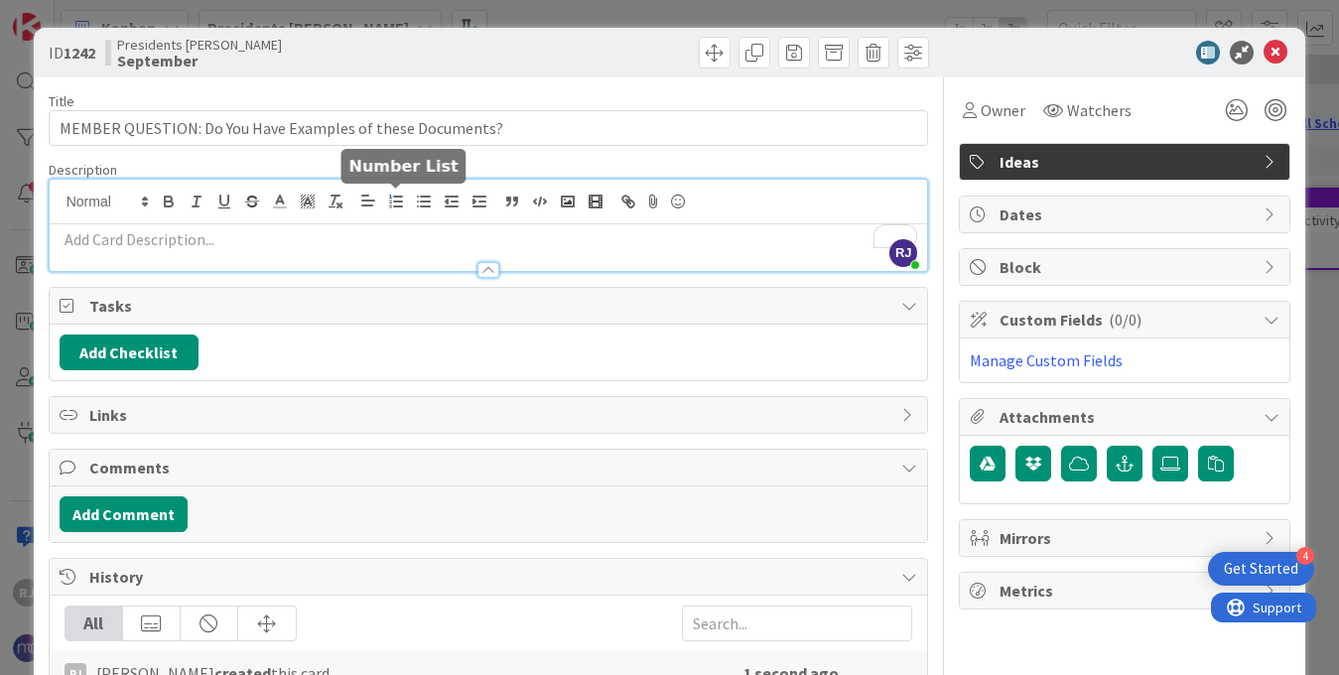
click at [402, 205] on icon "button" at bounding box center [396, 202] width 18 height 18
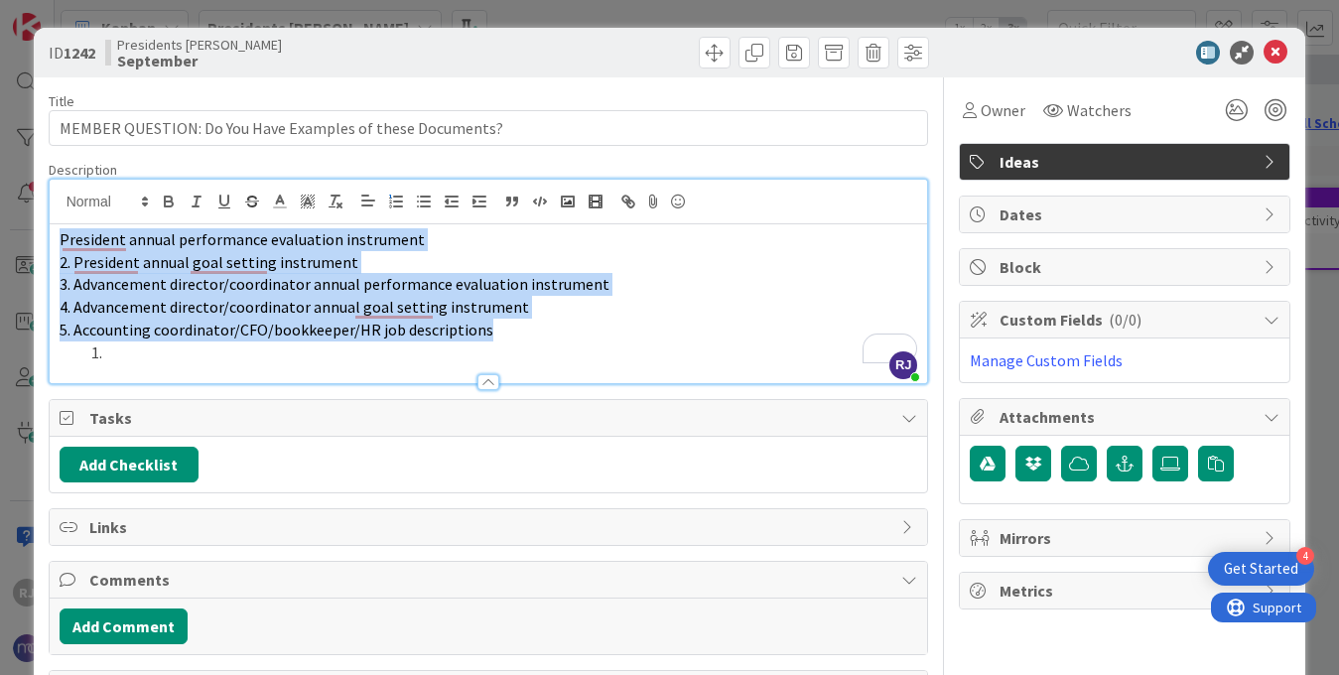
drag, startPoint x: 167, startPoint y: 351, endPoint x: 56, endPoint y: 235, distance: 160.8
click at [56, 235] on div "President annual performance evaluation instrument 2. President annual goal set…" at bounding box center [489, 303] width 879 height 159
drag, startPoint x: 65, startPoint y: 237, endPoint x: 503, endPoint y: 337, distance: 449.9
click at [503, 337] on div "President annual performance evaluation instrument 2. President annual goal set…" at bounding box center [489, 303] width 879 height 159
click at [400, 203] on icon "button" at bounding box center [396, 202] width 18 height 18
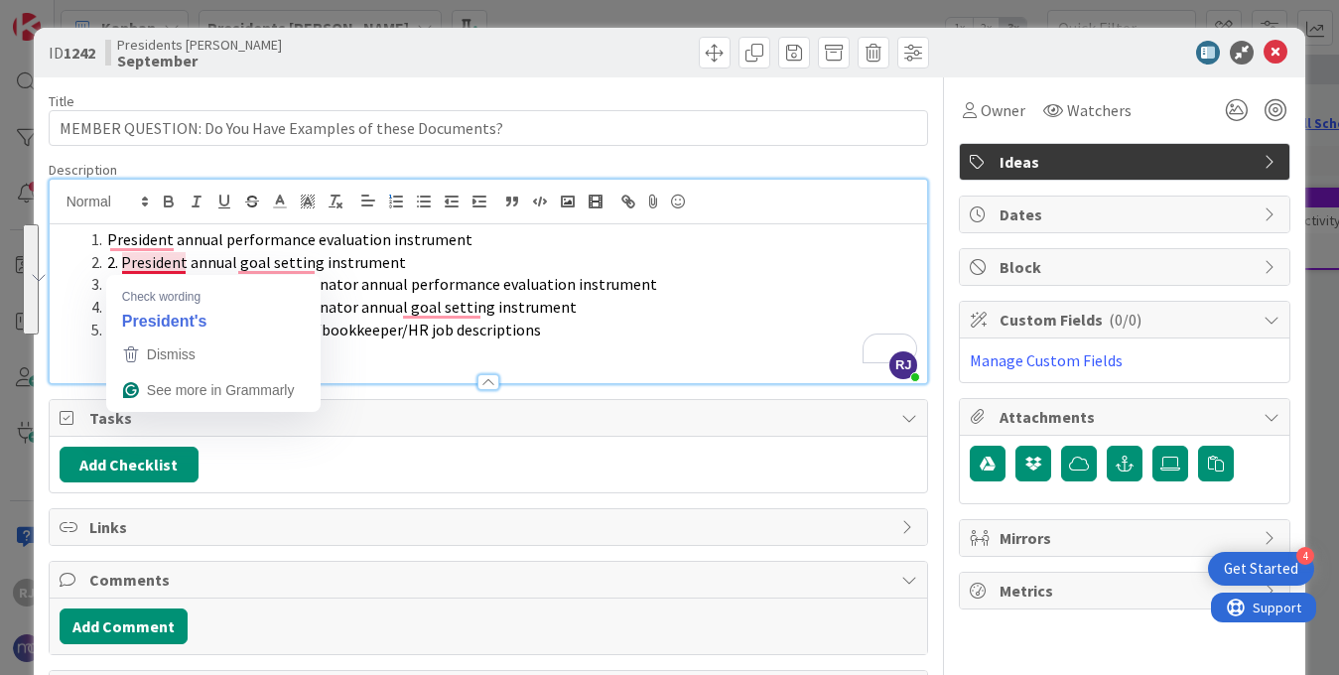
click at [122, 265] on span "2. President annual goal setting instrument" at bounding box center [256, 262] width 299 height 20
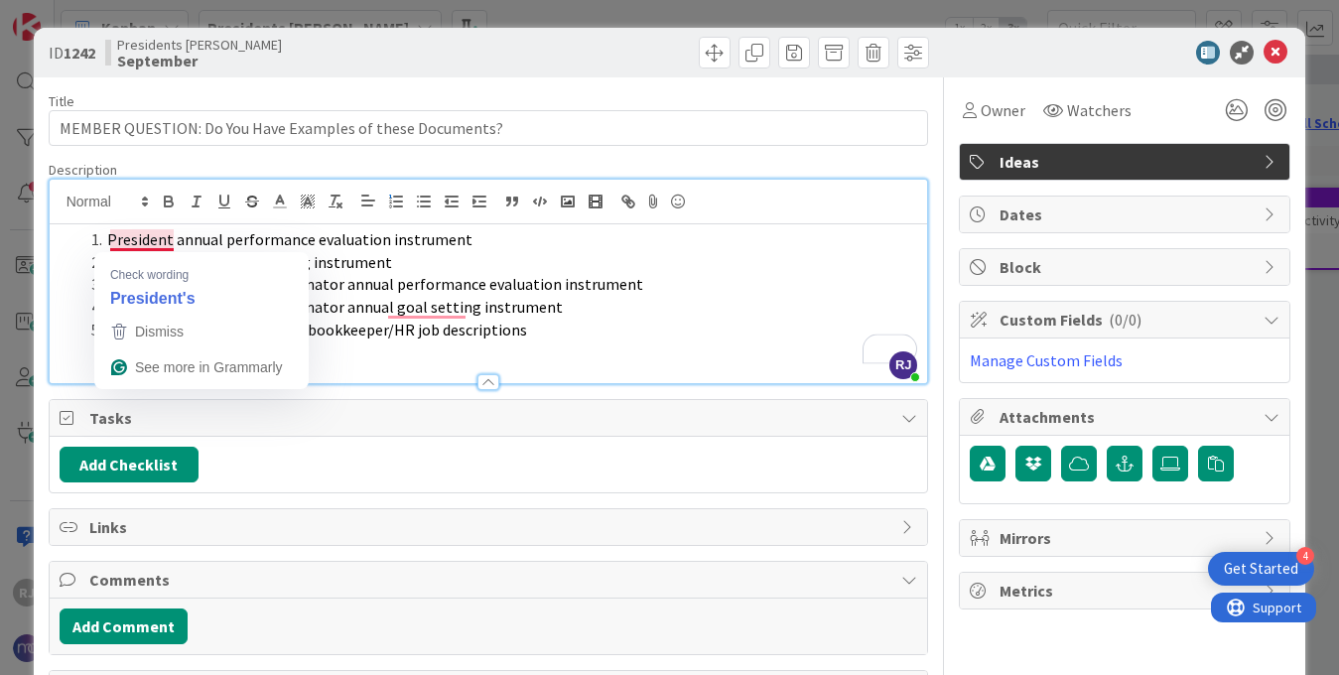
click at [112, 235] on span "President annual performance evaluation instrument" at bounding box center [289, 239] width 365 height 20
click at [153, 325] on span "Dismiss" at bounding box center [156, 332] width 49 height 16
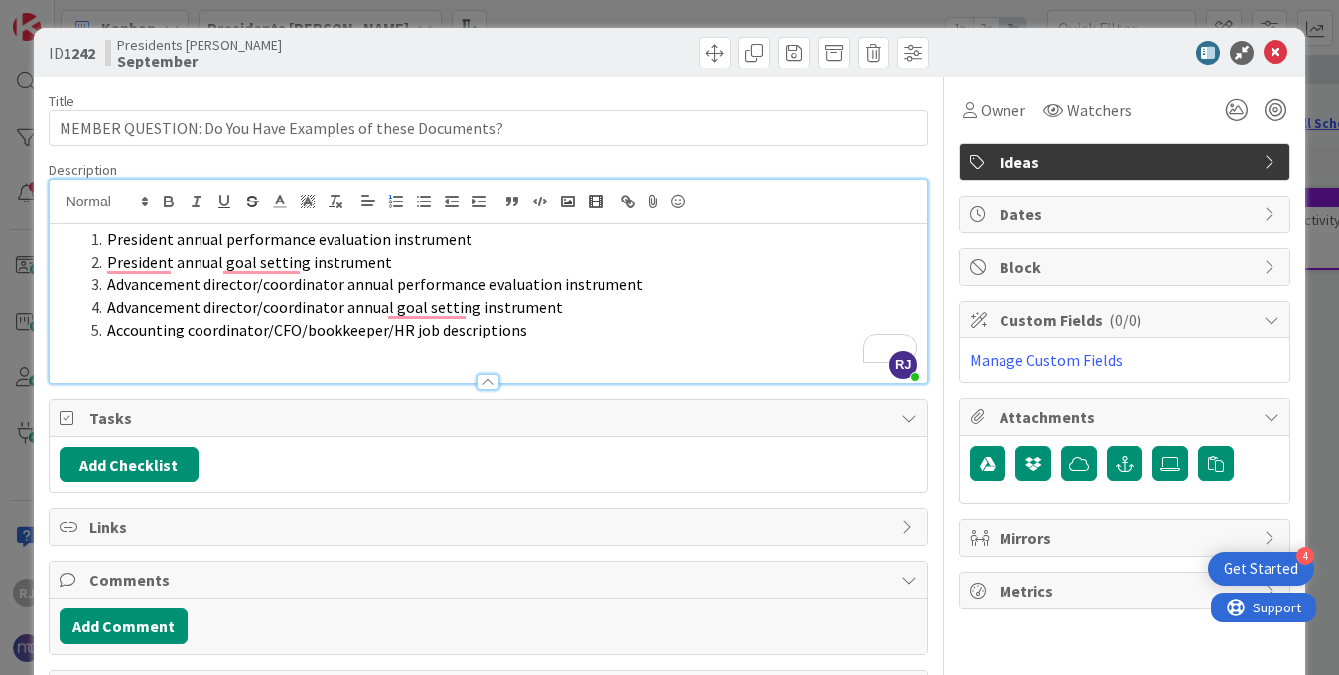
click at [169, 242] on span "President annual performance evaluation instrument" at bounding box center [289, 239] width 365 height 20
click at [168, 259] on span "President annual goal setting instrument" at bounding box center [249, 262] width 285 height 20
click at [478, 240] on li "President's annual performance evaluation instrument" at bounding box center [500, 239] width 835 height 23
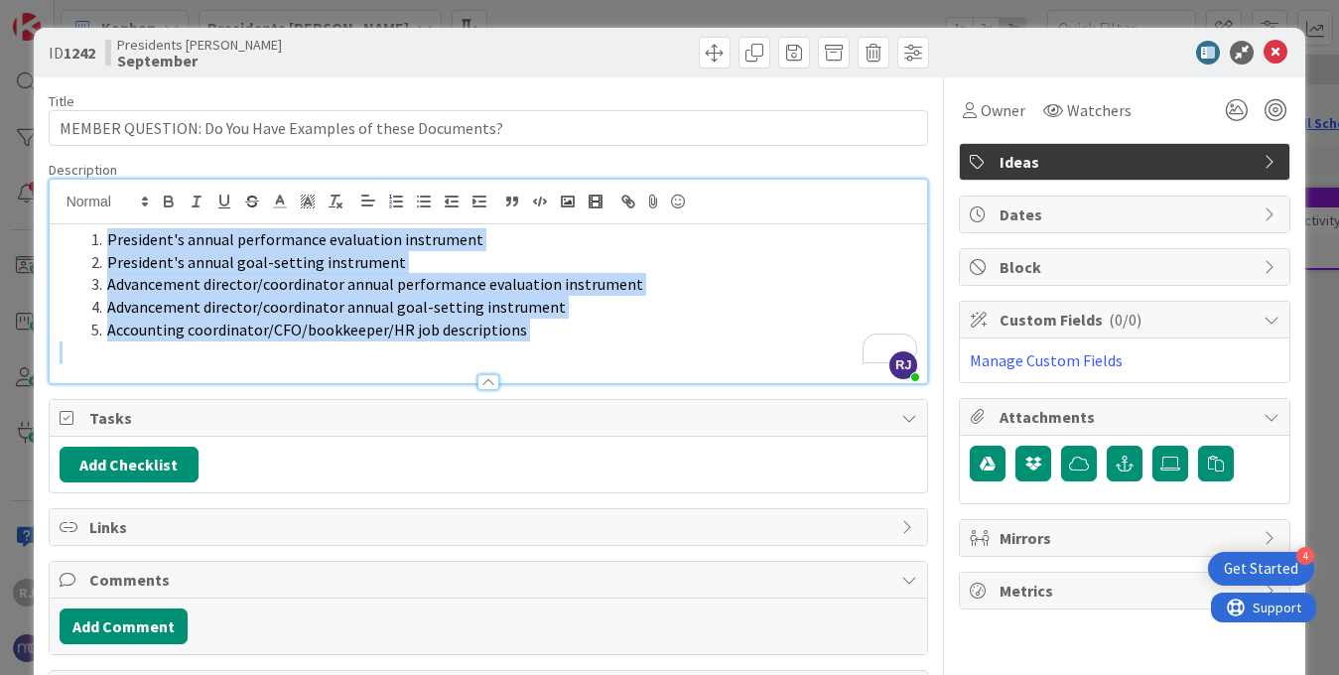
drag, startPoint x: 104, startPoint y: 236, endPoint x: 533, endPoint y: 349, distance: 443.6
click at [533, 349] on div "President's annual performance evaluation instrument President's annual goal-se…" at bounding box center [489, 303] width 879 height 159
click at [423, 192] on button "button" at bounding box center [424, 202] width 28 height 24
click at [513, 234] on li "President's annual performance evaluation instrument" at bounding box center [500, 239] width 835 height 23
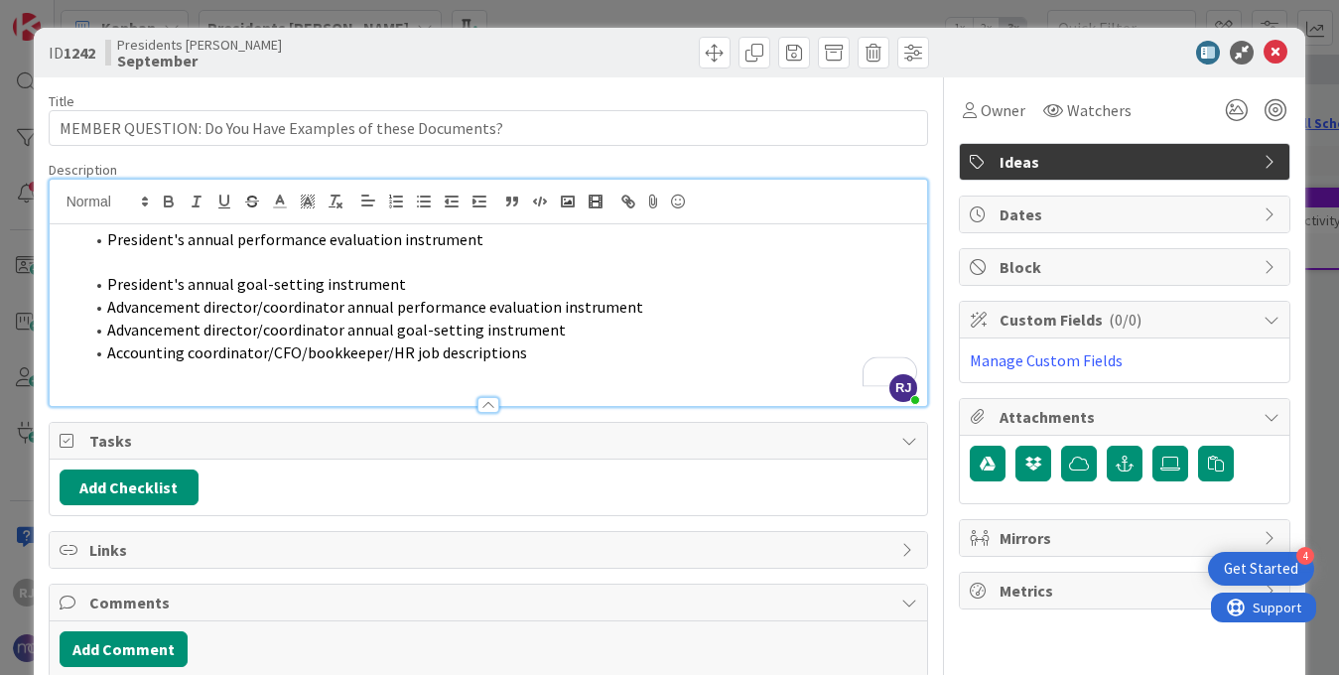
click at [444, 281] on li "President's annual goal-setting instrument" at bounding box center [500, 284] width 835 height 23
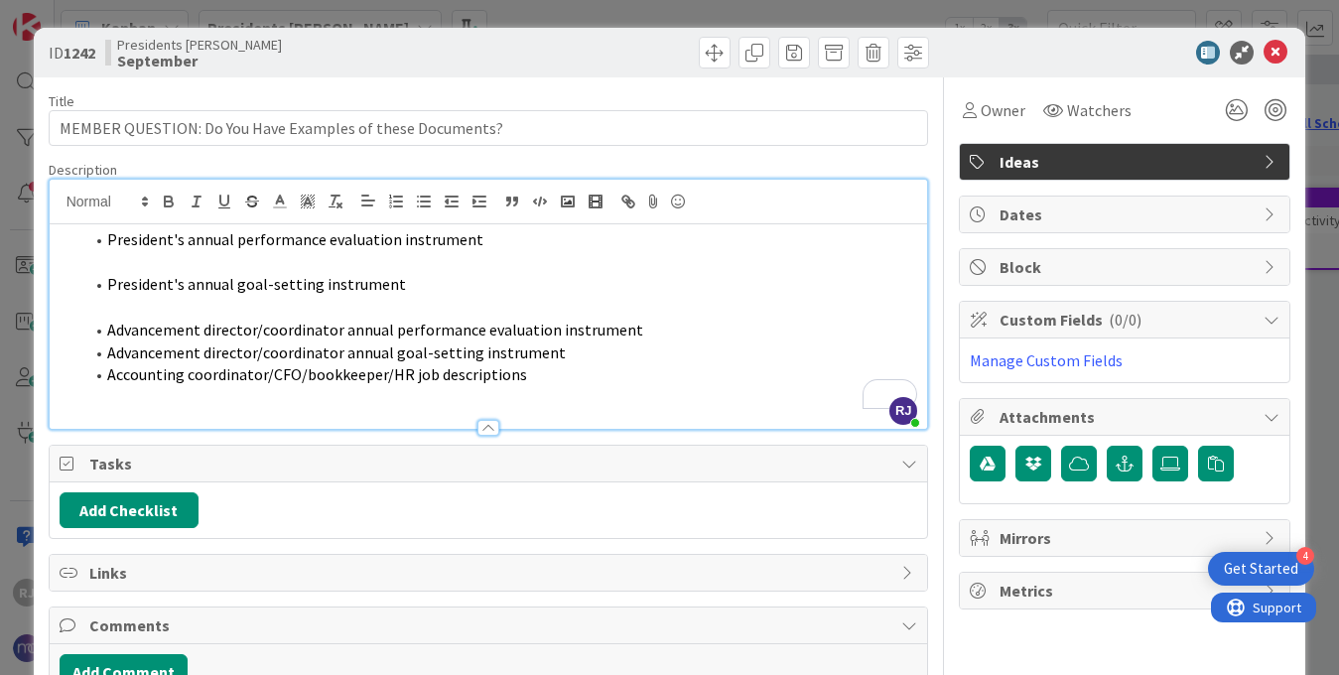
click at [304, 258] on p "To enrich screen reader interactions, please activate Accessibility in Grammarl…" at bounding box center [489, 262] width 859 height 23
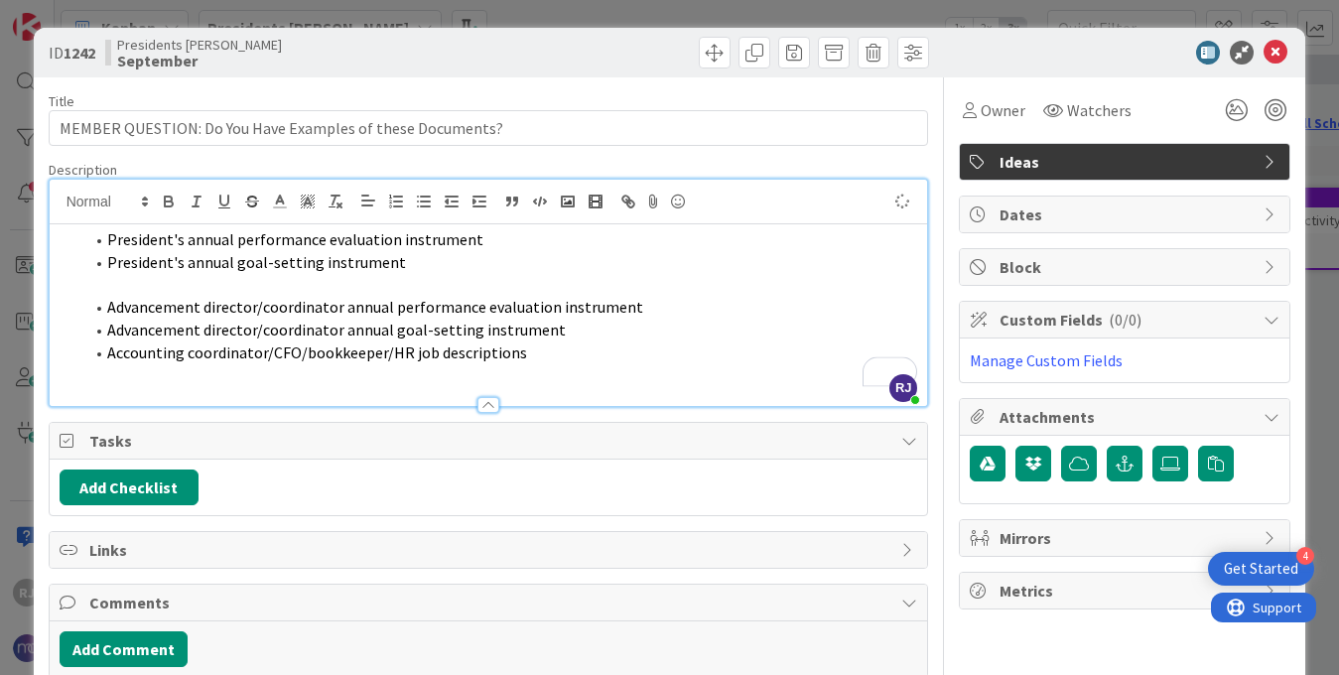
click at [256, 278] on p "To enrich screen reader interactions, please activate Accessibility in Grammarl…" at bounding box center [489, 284] width 859 height 23
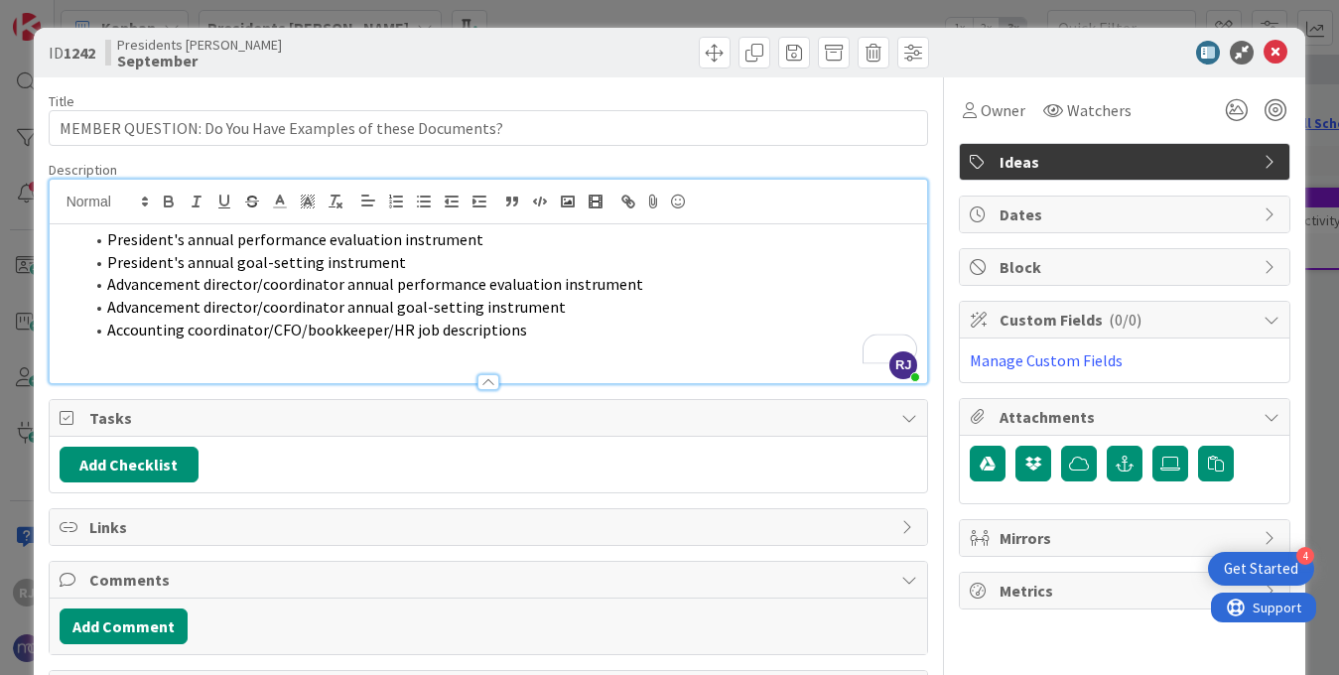
click at [107, 234] on span "President's annual performance evaluation instrument" at bounding box center [295, 239] width 376 height 20
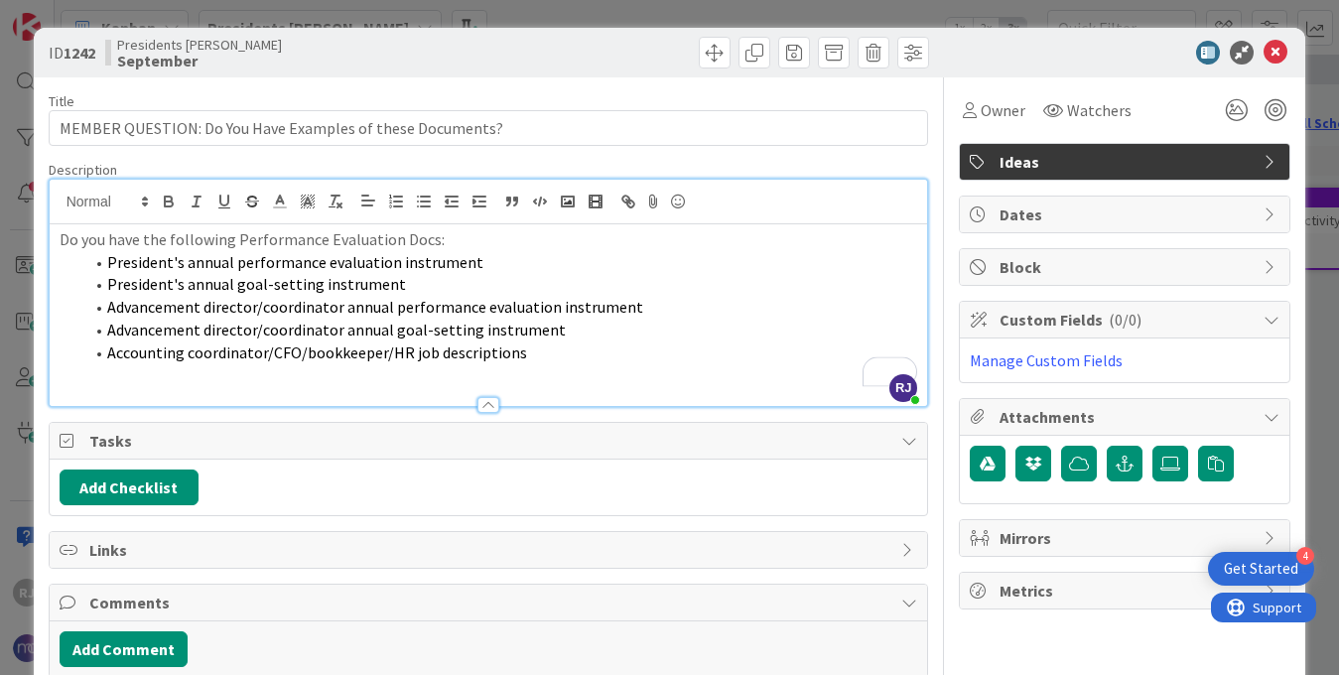
click at [135, 243] on p "Do you have the following Performance Evaluation Docs:" at bounding box center [489, 239] width 859 height 23
click at [504, 302] on span "Advancement director/coordinator annual performance evaluation instrument" at bounding box center [375, 307] width 536 height 20
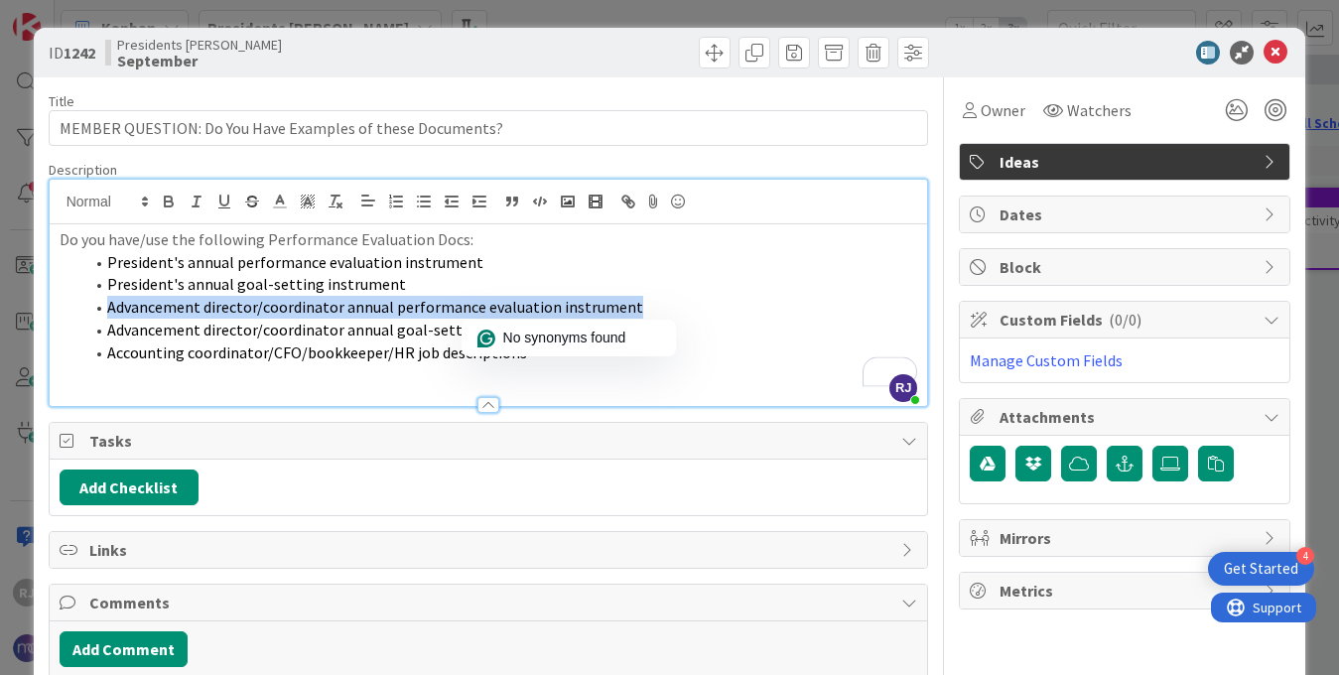
click at [504, 302] on span "Advancement director/coordinator annual performance evaluation instrument" at bounding box center [375, 307] width 536 height 20
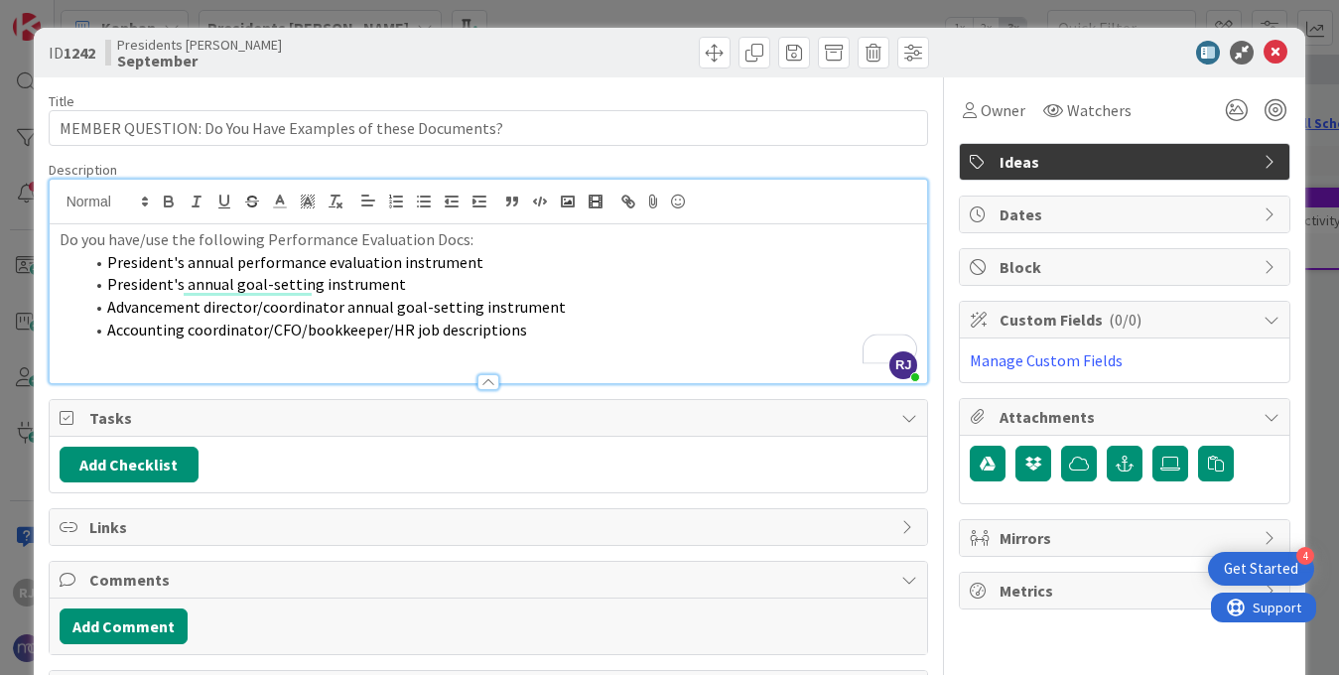
click at [480, 262] on li "President's annual performance evaluation instrument" at bounding box center [500, 262] width 835 height 23
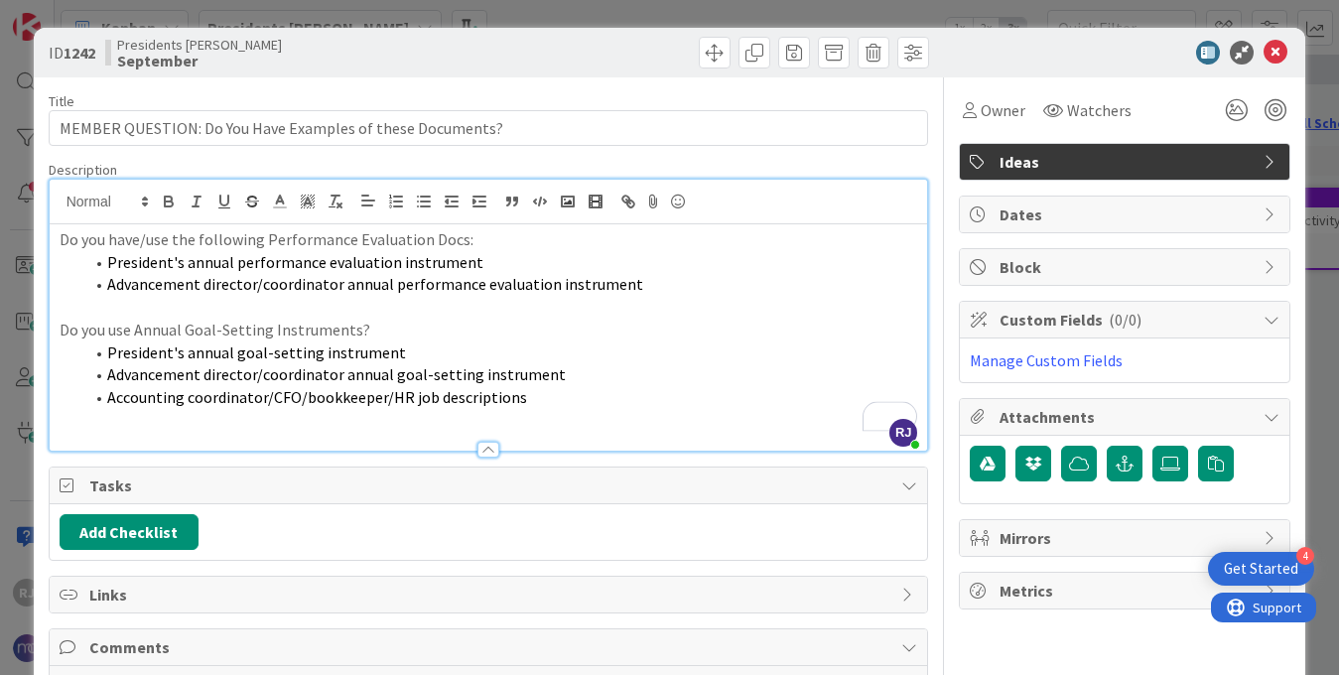
click at [568, 378] on li "Advancement director/coordinator annual goal-setting instrument" at bounding box center [500, 374] width 835 height 23
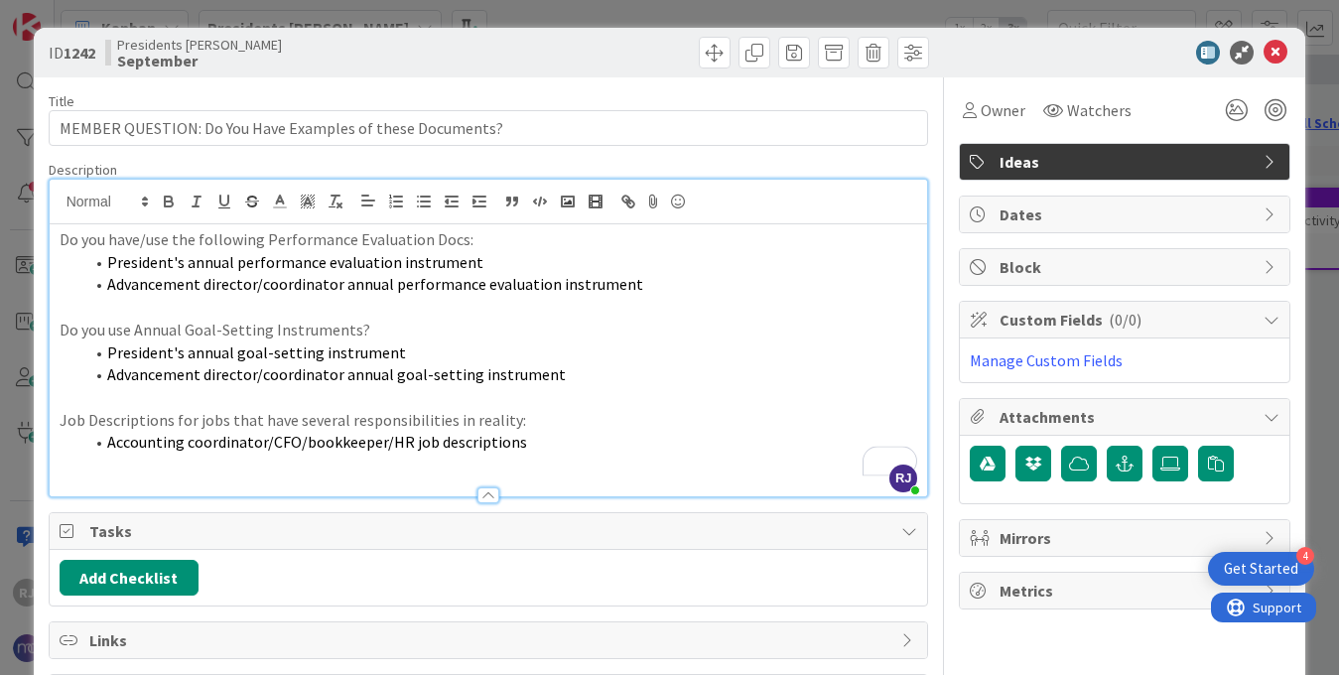
click at [445, 237] on p "Do you have/use the following Performance Evaluation Docs:" at bounding box center [489, 239] width 859 height 23
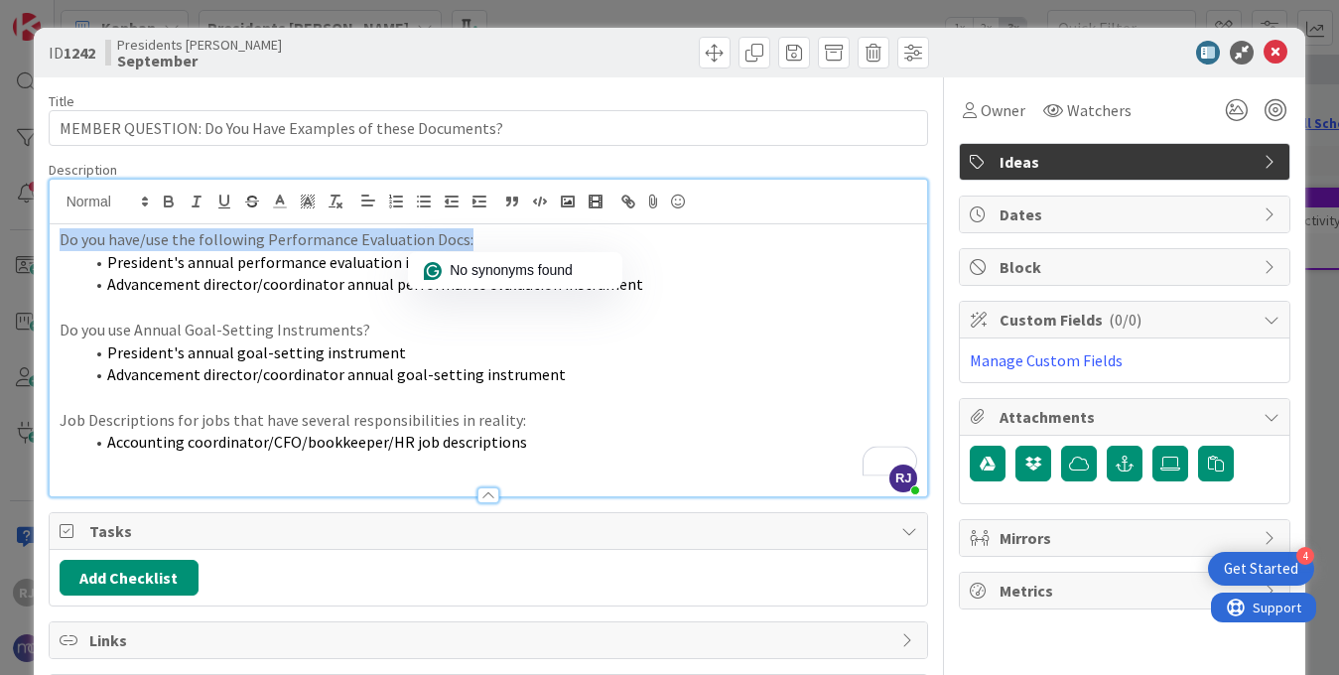
click at [445, 237] on p "Do you have/use the following Performance Evaluation Docs:" at bounding box center [489, 239] width 859 height 23
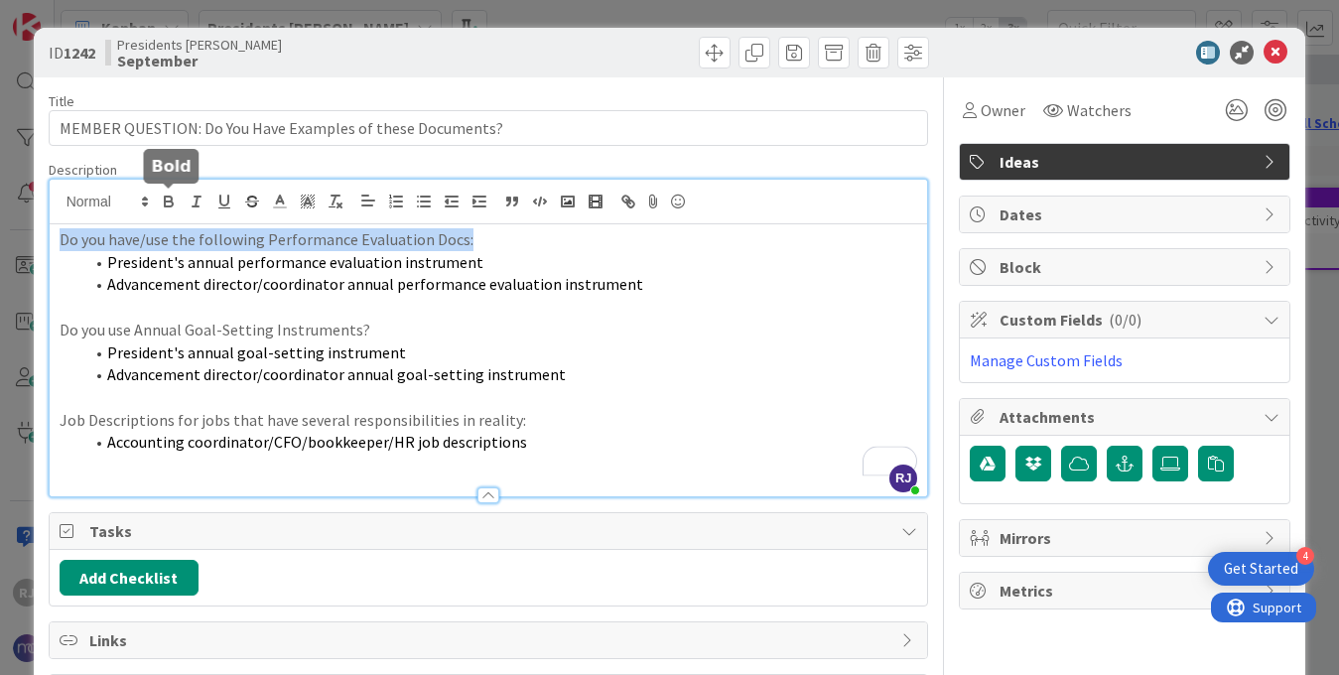
click at [166, 194] on icon "button" at bounding box center [169, 202] width 18 height 18
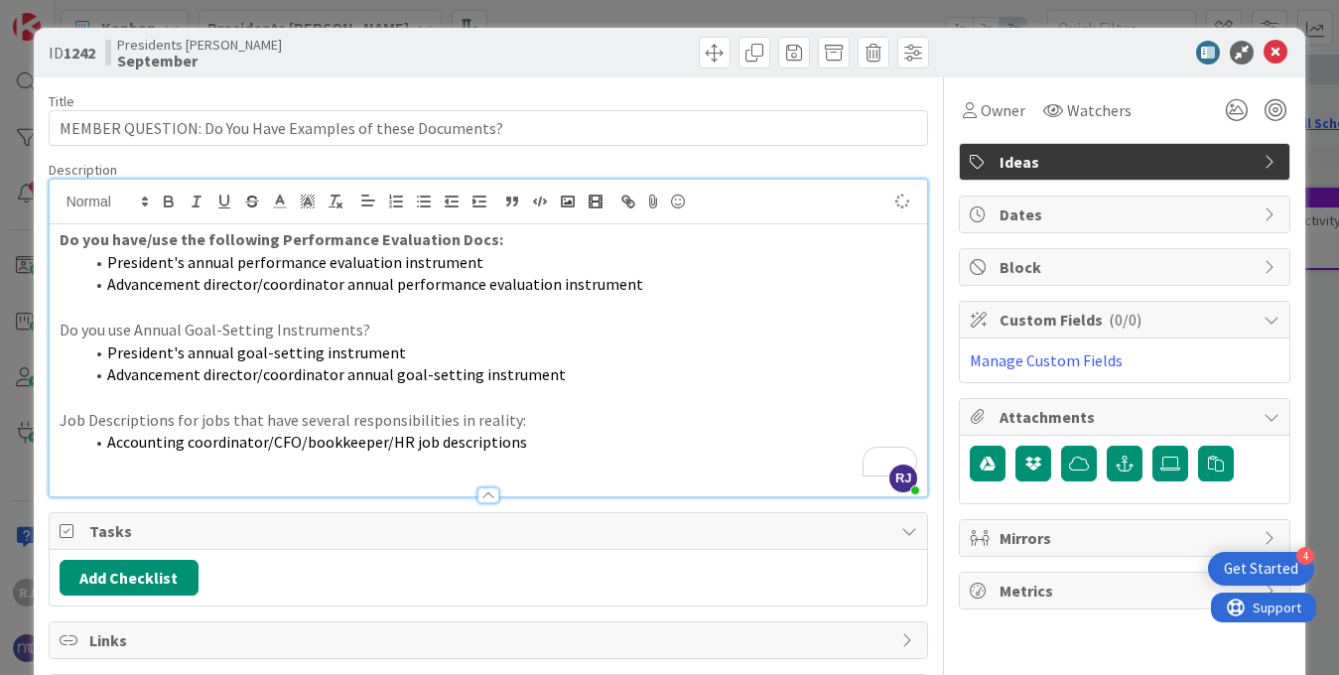
click at [277, 326] on p "Do you use Annual Goal-Setting Instruments?" at bounding box center [489, 330] width 859 height 23
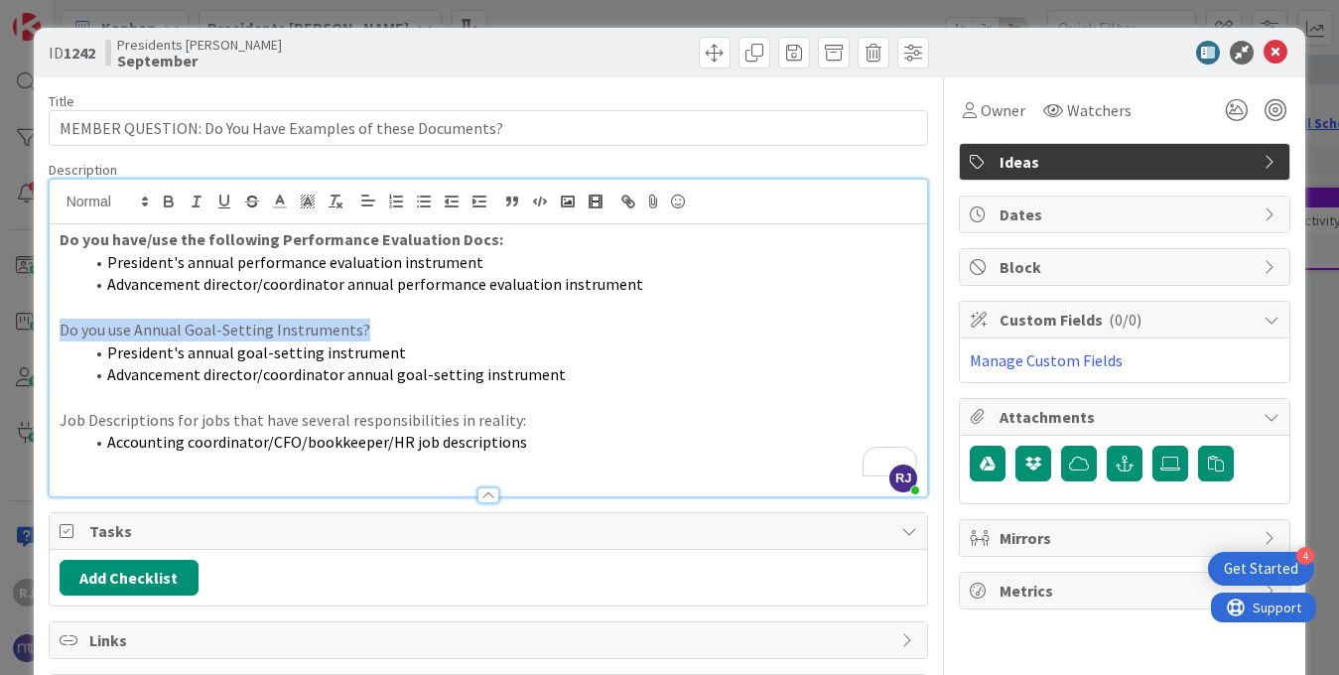
click at [277, 326] on p "Do you use Annual Goal-Setting Instruments?" at bounding box center [489, 330] width 859 height 23
click at [160, 205] on icon "button" at bounding box center [169, 202] width 18 height 18
click at [314, 415] on p "Job Descriptions for jobs that have several responsibilities in reality:" at bounding box center [489, 420] width 859 height 23
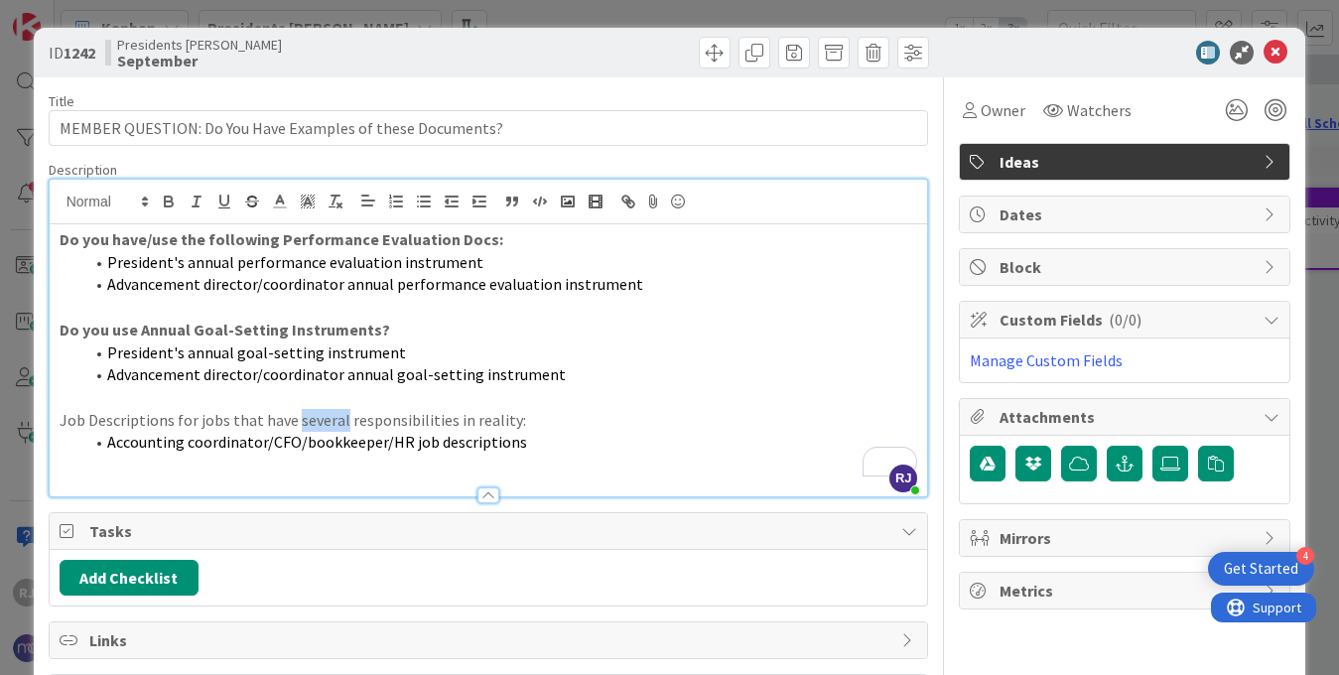
click at [314, 415] on p "Job Descriptions for jobs that have several responsibilities in reality:" at bounding box center [489, 420] width 859 height 23
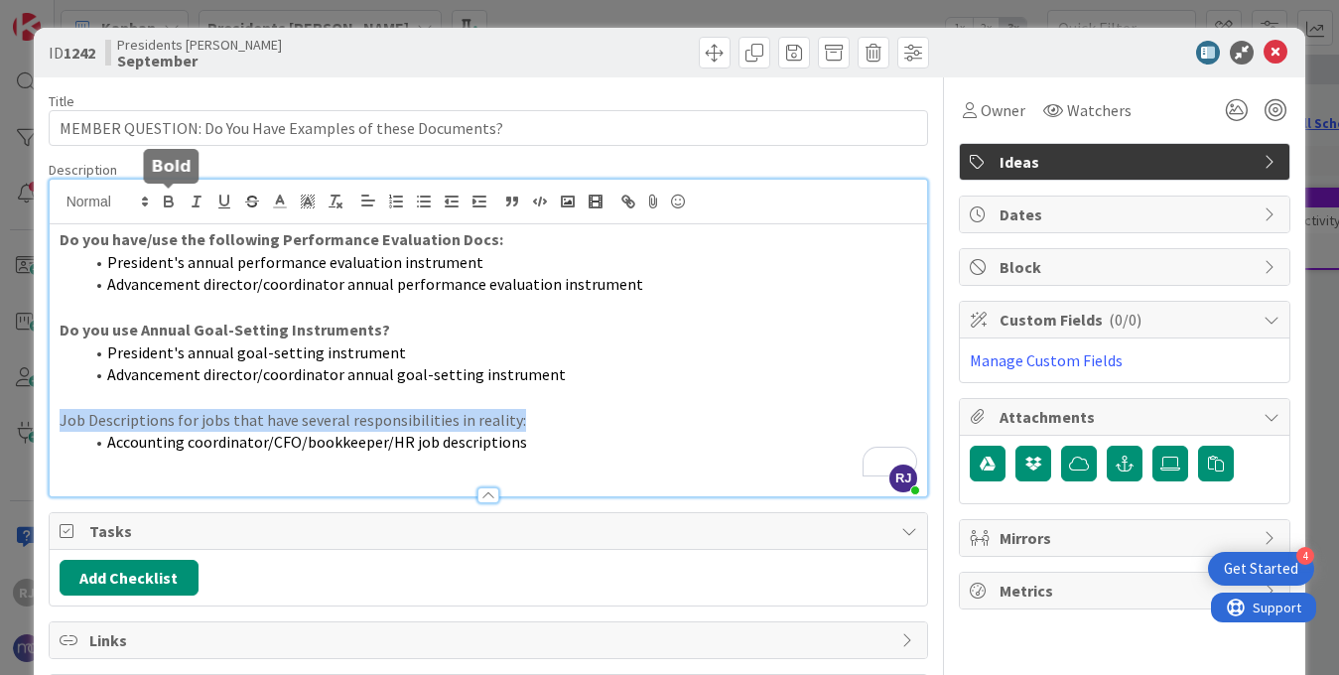
click at [164, 194] on icon "button" at bounding box center [169, 202] width 18 height 18
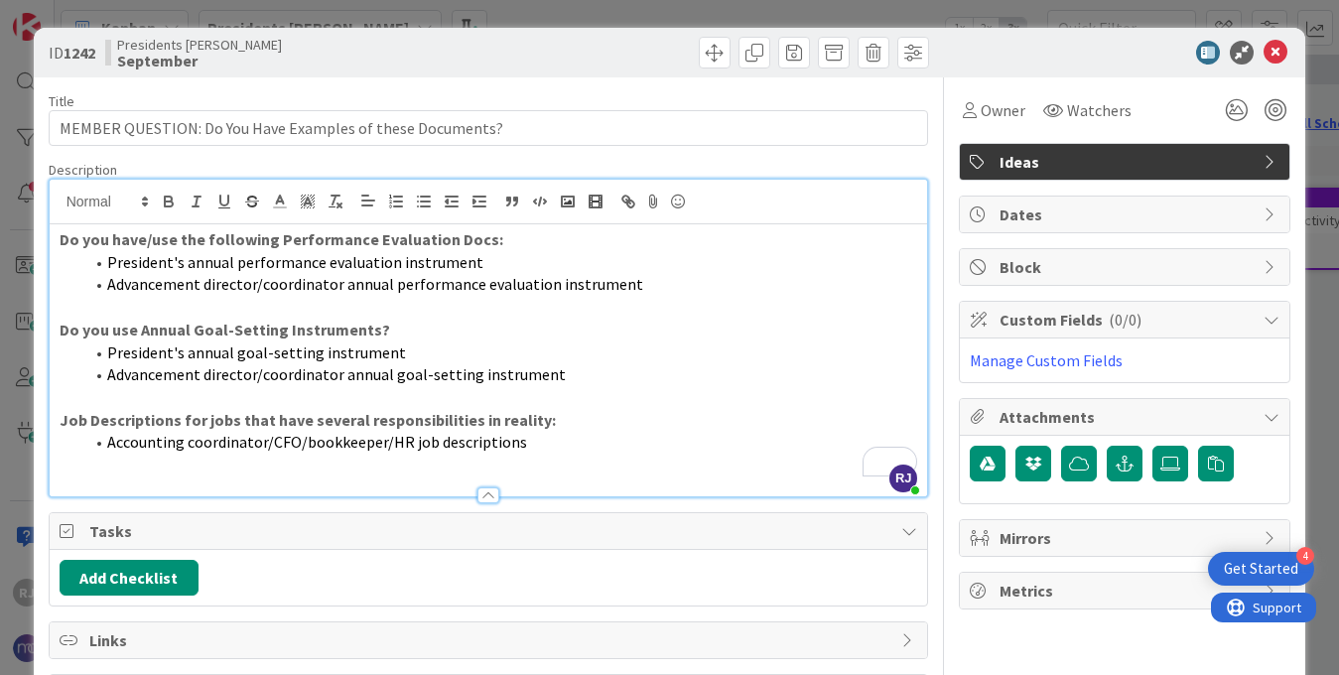
click at [593, 448] on li "Accounting coordinator/CFO/bookkeeper/HR job descriptions" at bounding box center [500, 442] width 835 height 23
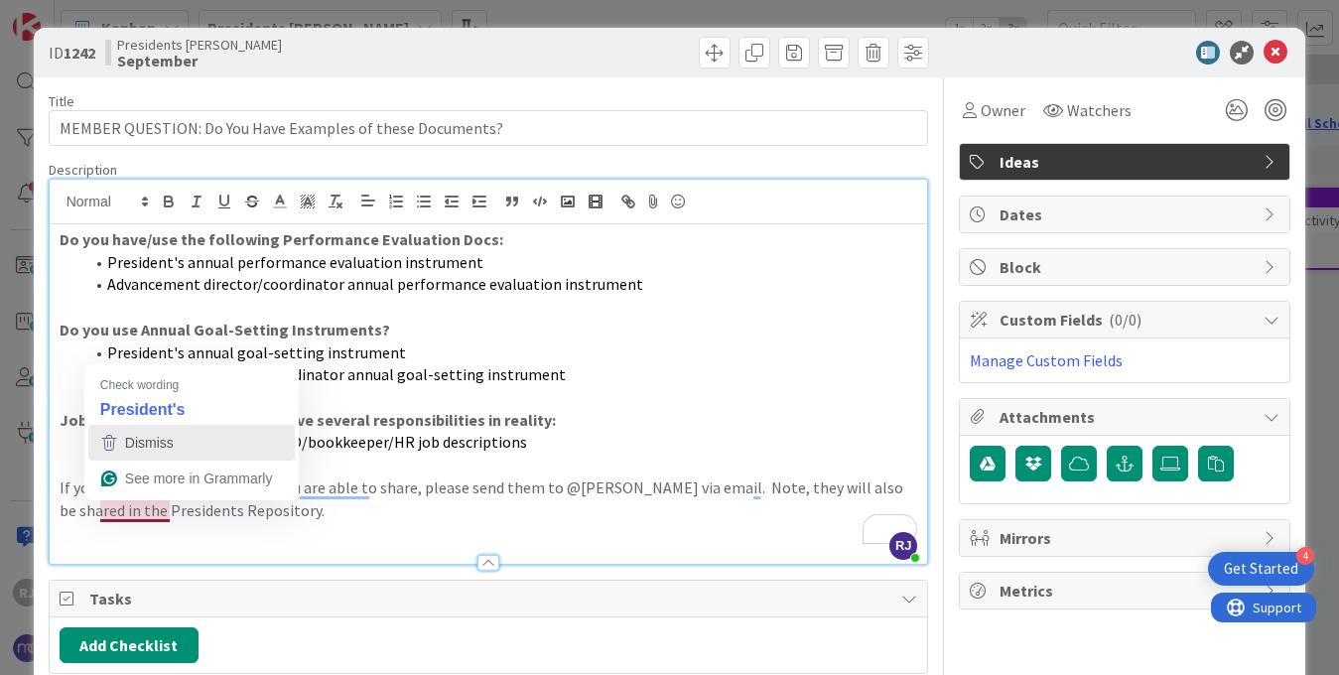
click at [149, 443] on span "Dismiss" at bounding box center [149, 443] width 49 height 16
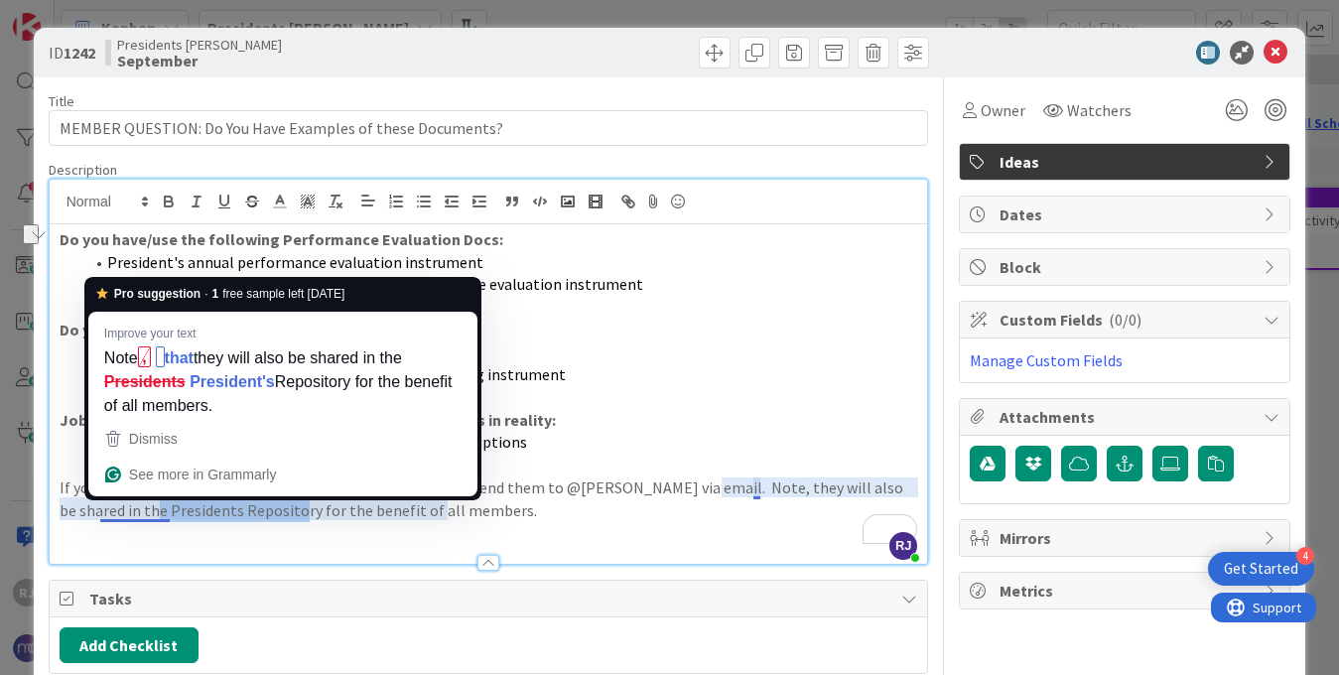
drag, startPoint x: 243, startPoint y: 506, endPoint x: 101, endPoint y: 504, distance: 142.0
click at [101, 504] on p "If your school has any examples you are able to share, please send them to @[PE…" at bounding box center [489, 499] width 859 height 45
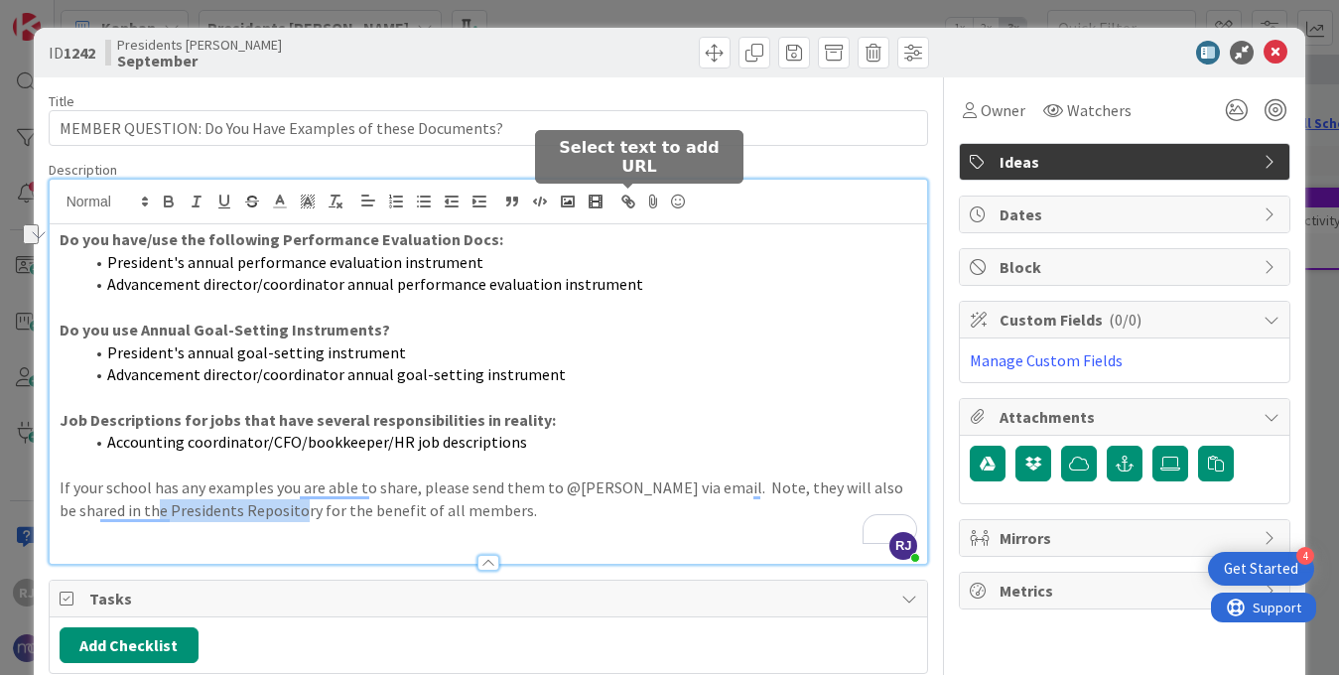
click at [625, 202] on icon "button" at bounding box center [625, 199] width 7 height 7
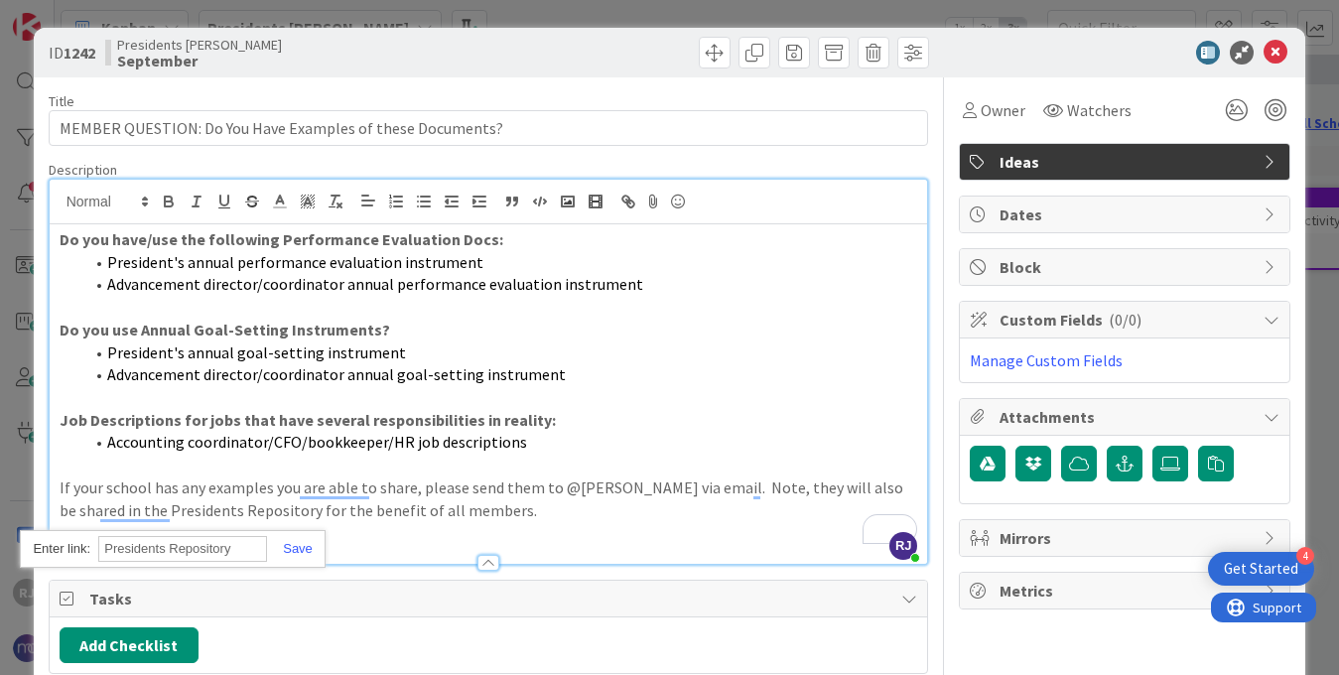
click at [251, 547] on input "Presidents Repository" at bounding box center [182, 549] width 169 height 26
paste input "[URL][DOMAIN_NAME]"
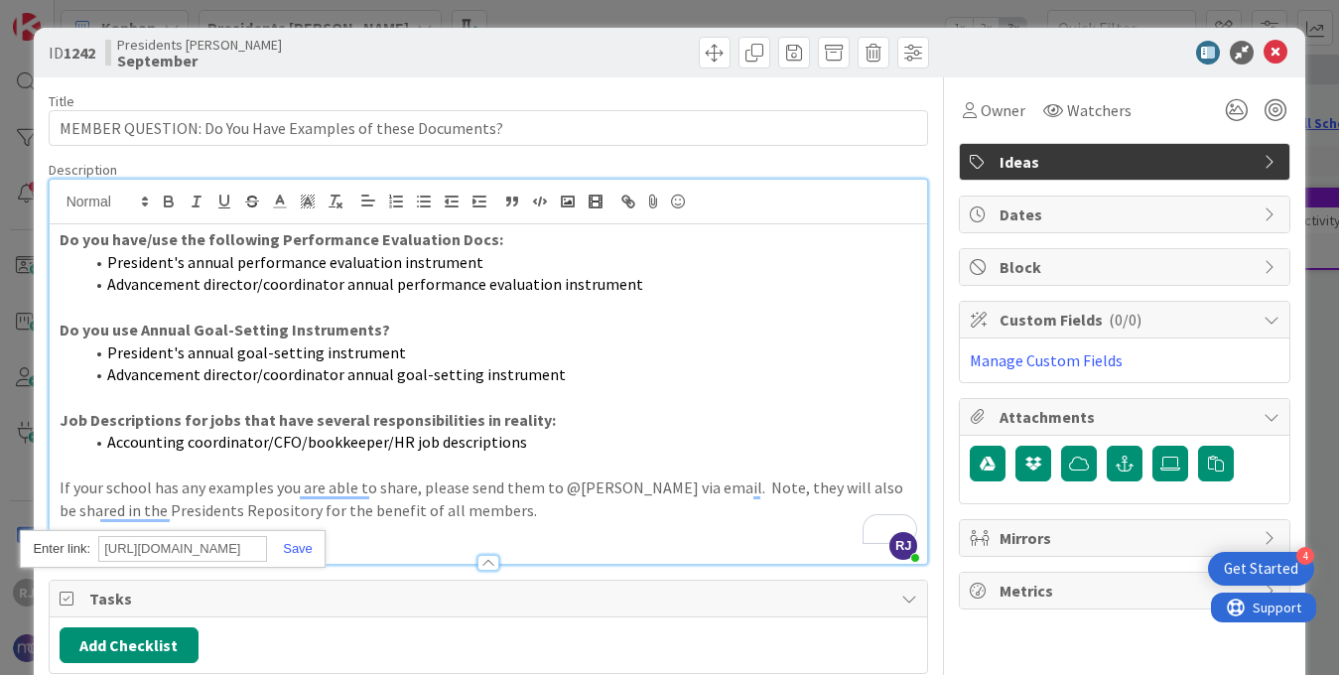
scroll to position [0, 505]
type input "[URL][DOMAIN_NAME]"
click at [299, 542] on link at bounding box center [290, 548] width 46 height 15
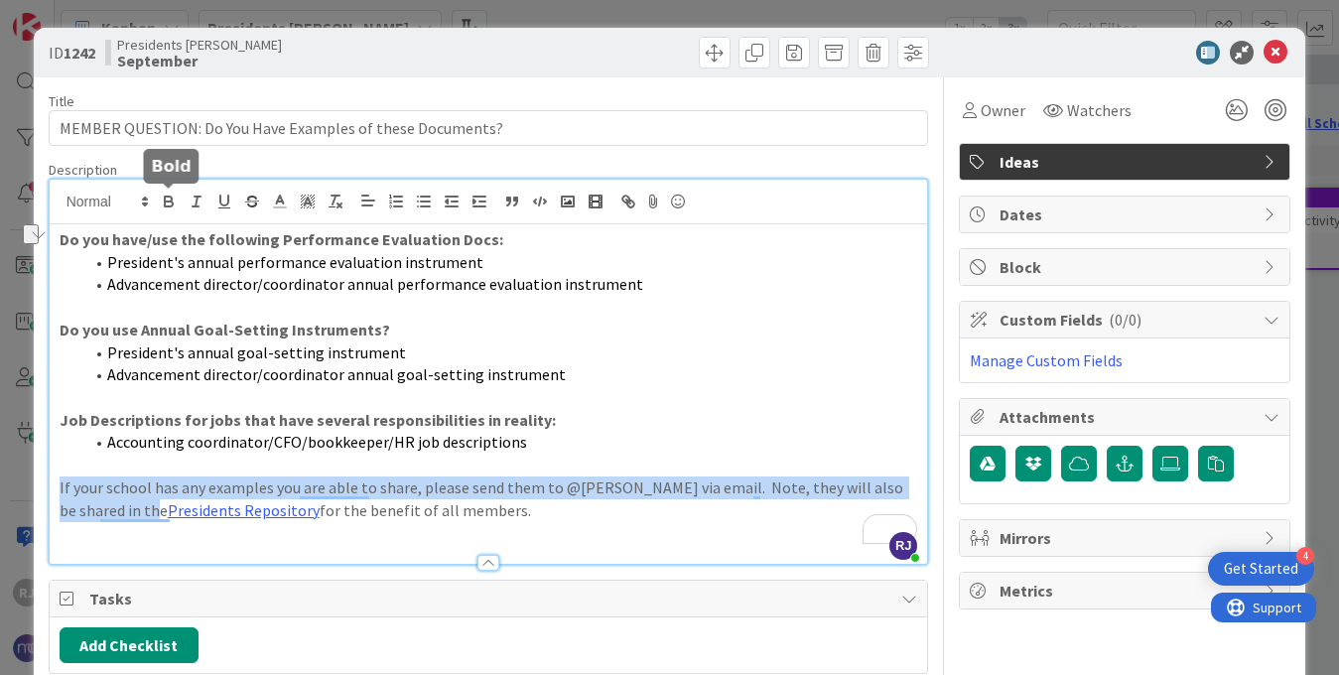
click at [171, 204] on icon "button" at bounding box center [169, 204] width 8 height 5
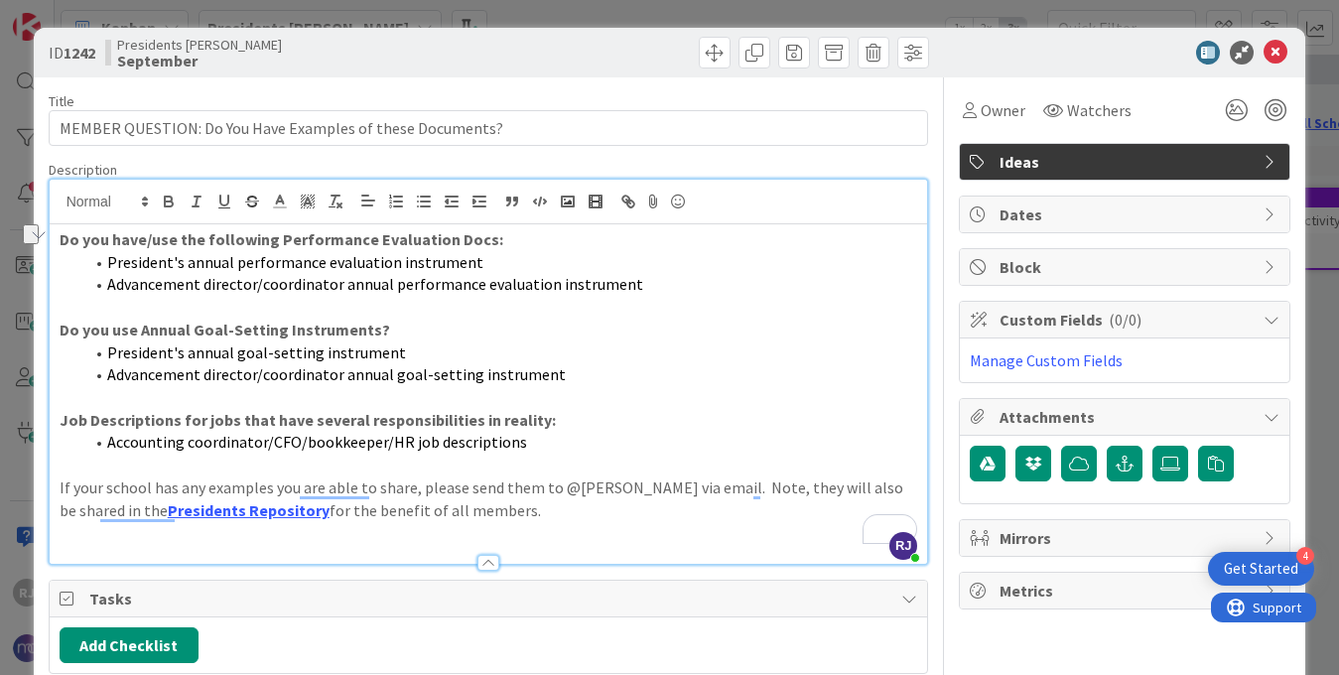
click at [491, 515] on p "If your school has any examples you are able to share, please send them to @[PE…" at bounding box center [489, 499] width 859 height 45
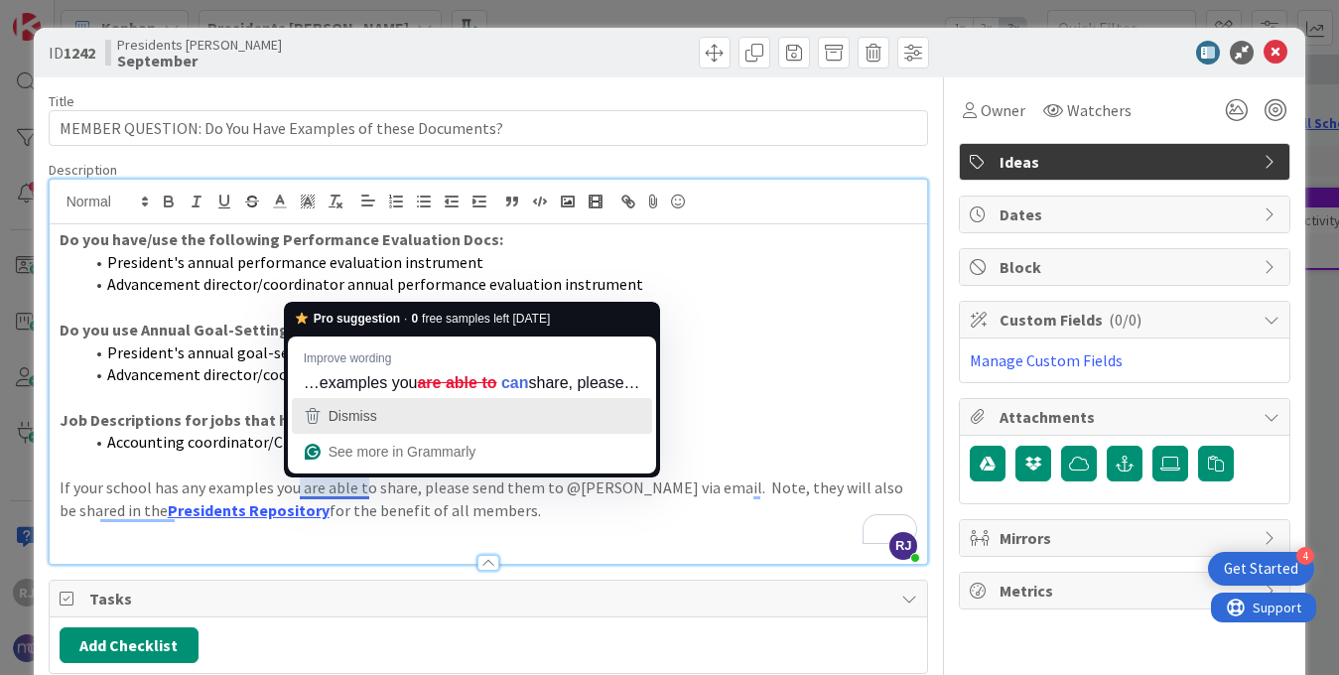
click at [384, 413] on div "Dismiss" at bounding box center [472, 416] width 343 height 30
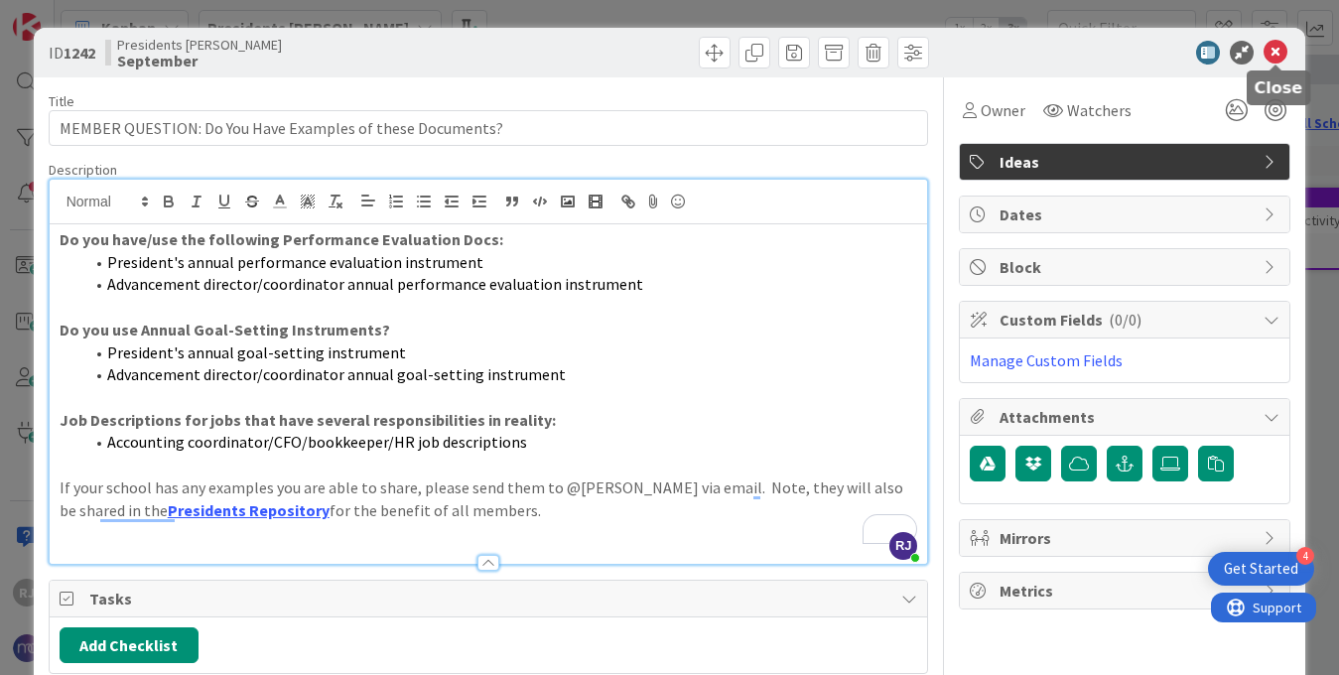
click at [1279, 54] on icon at bounding box center [1276, 53] width 24 height 24
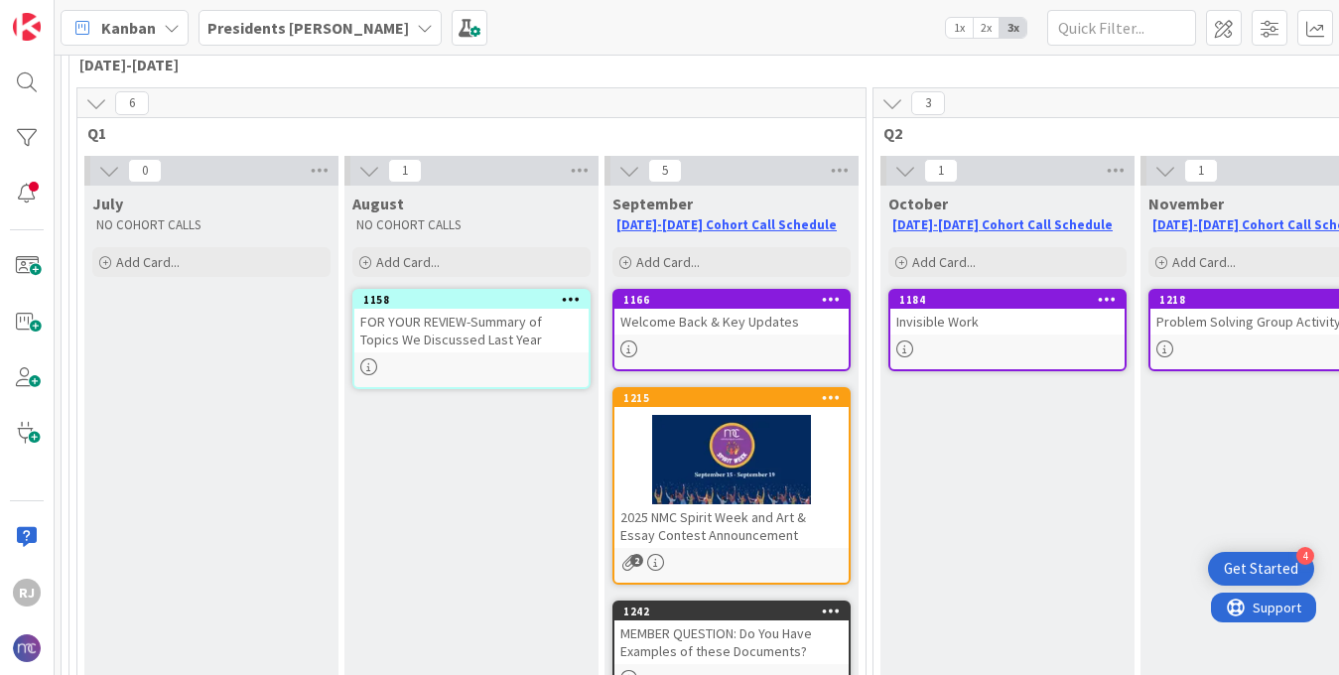
scroll to position [41, 1]
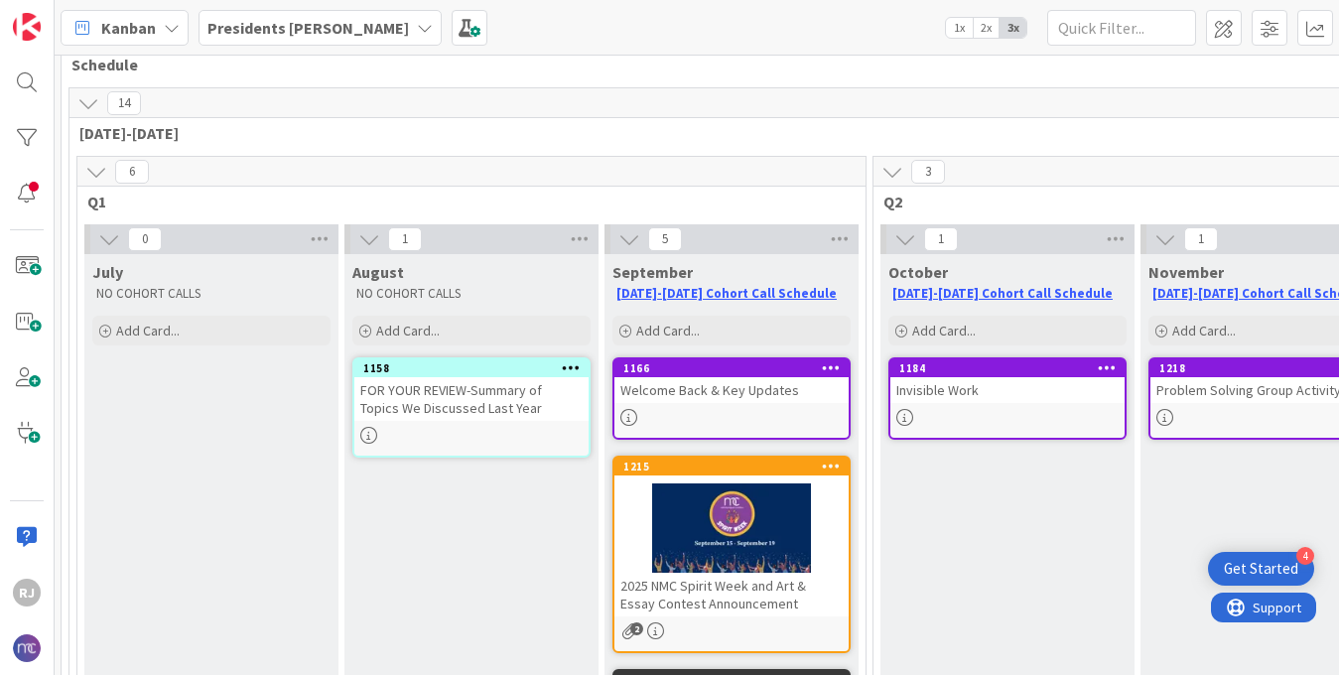
click at [330, 31] on b "Presidents [PERSON_NAME]" at bounding box center [308, 28] width 202 height 20
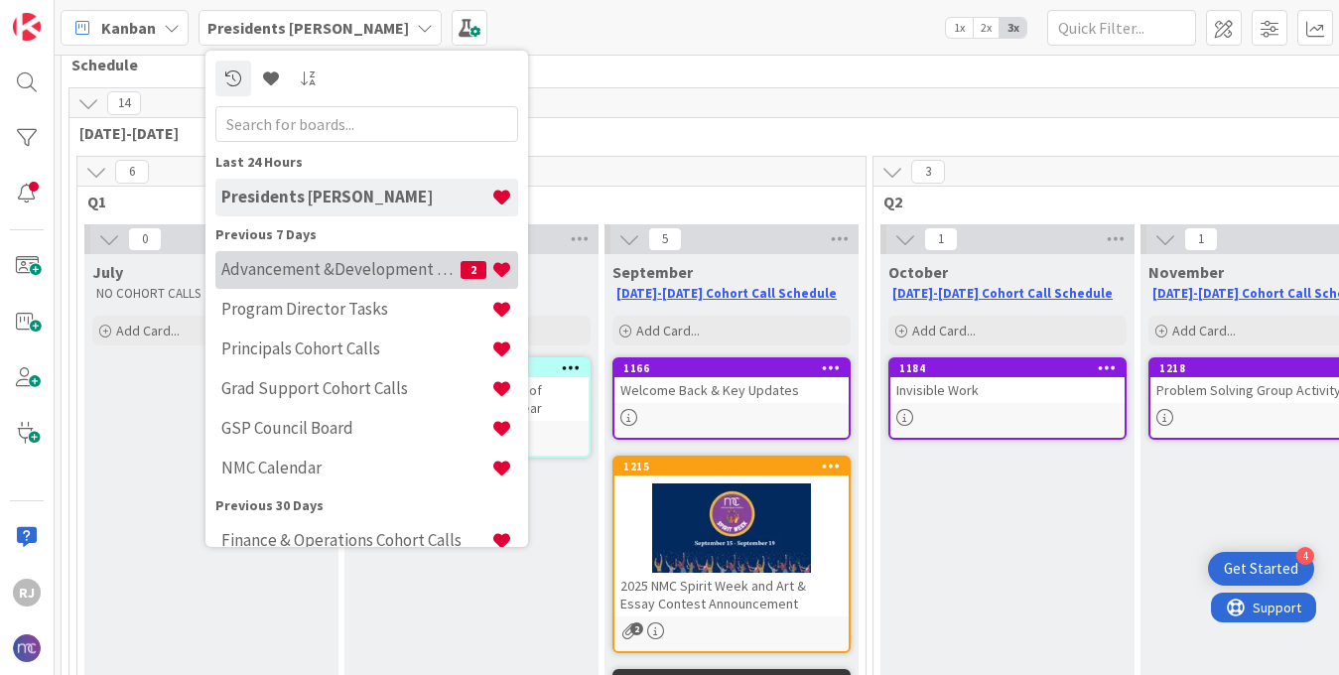
click at [300, 270] on h4 "Advancement &Development Cohort Calls" at bounding box center [340, 269] width 239 height 20
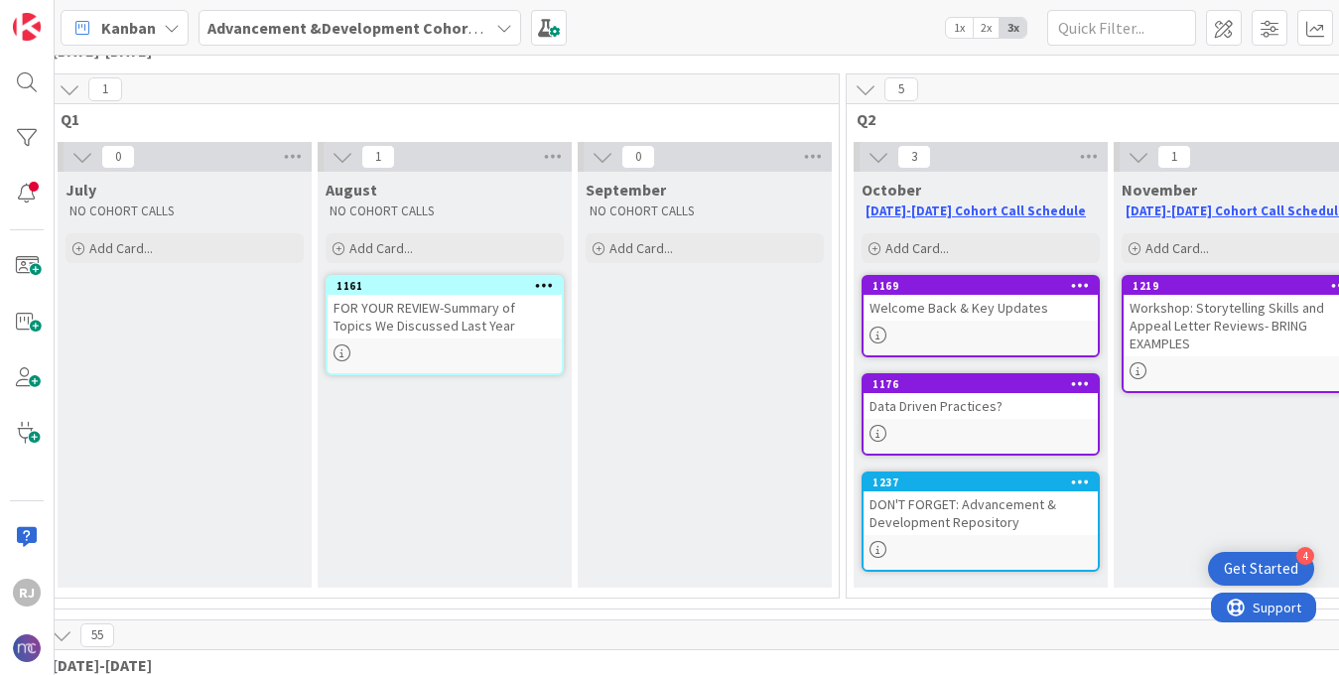
scroll to position [155, 28]
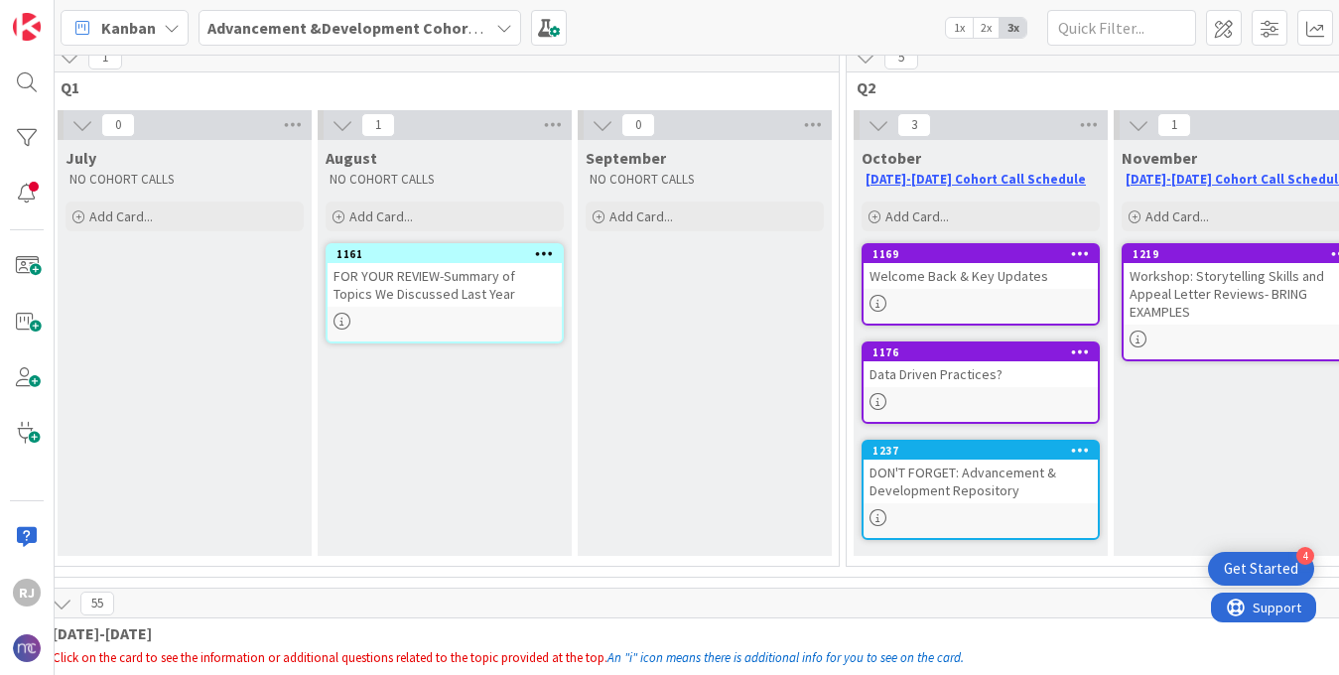
click at [432, 20] on b "Advancement &Development Cohort Calls" at bounding box center [360, 28] width 307 height 20
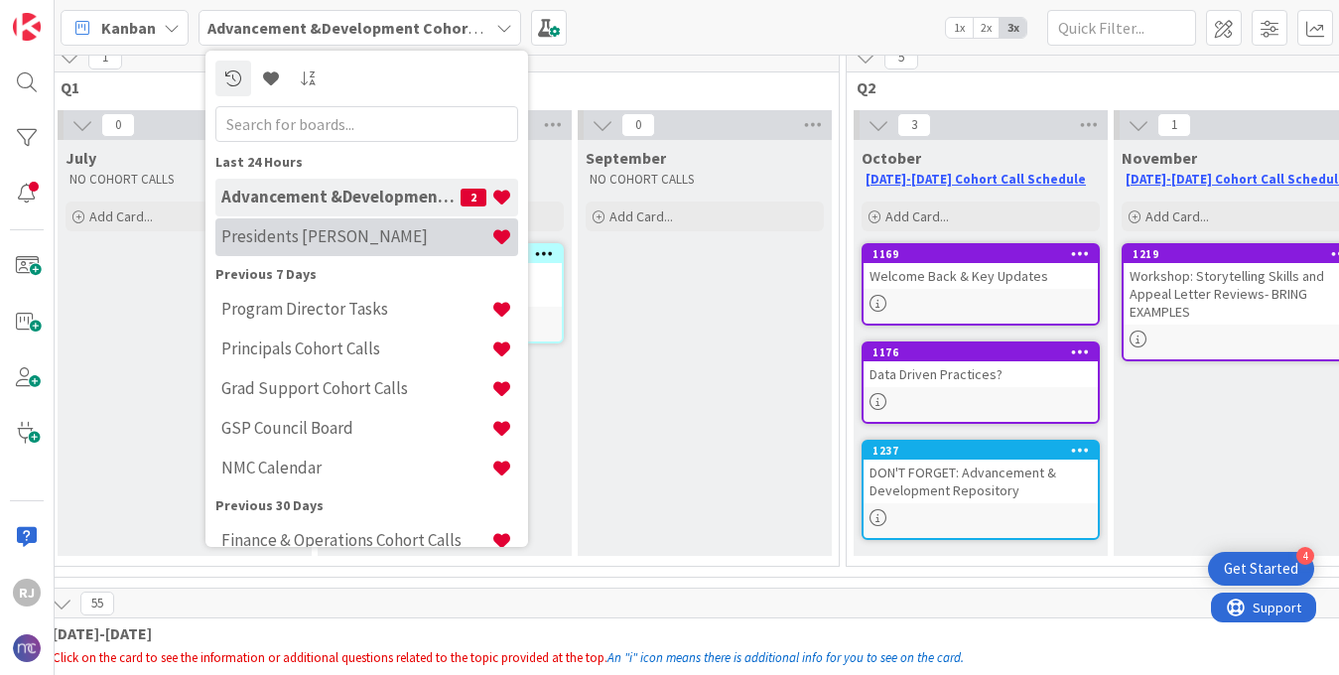
click at [327, 238] on h4 "Presidents [PERSON_NAME]" at bounding box center [356, 236] width 270 height 20
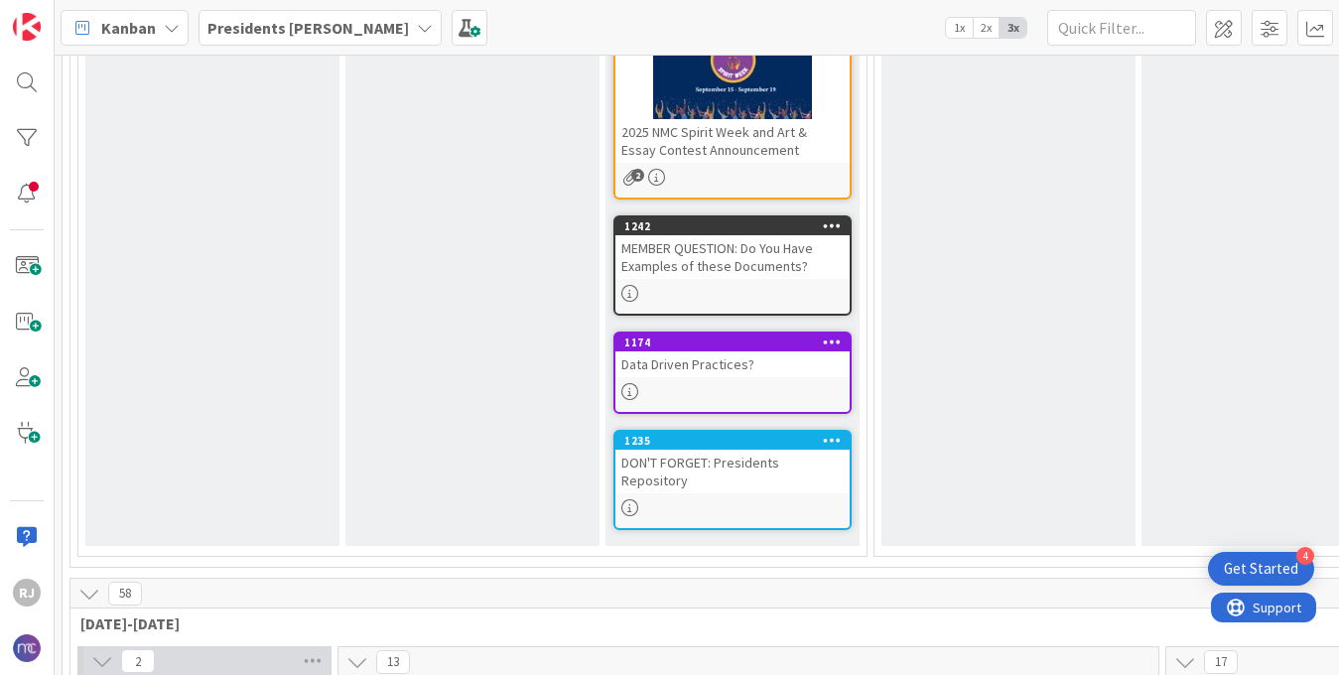
scroll to position [496, 0]
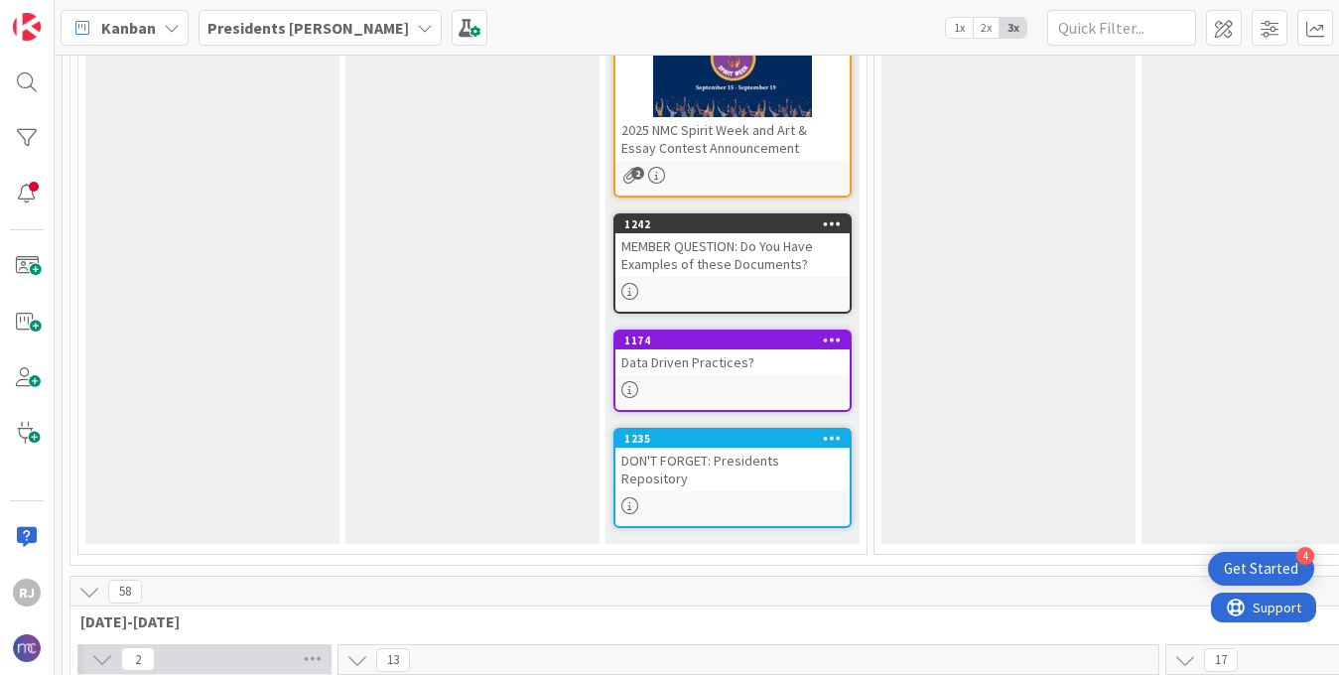
click at [718, 271] on div "MEMBER QUESTION: Do You Have Examples of these Documents?" at bounding box center [733, 255] width 234 height 44
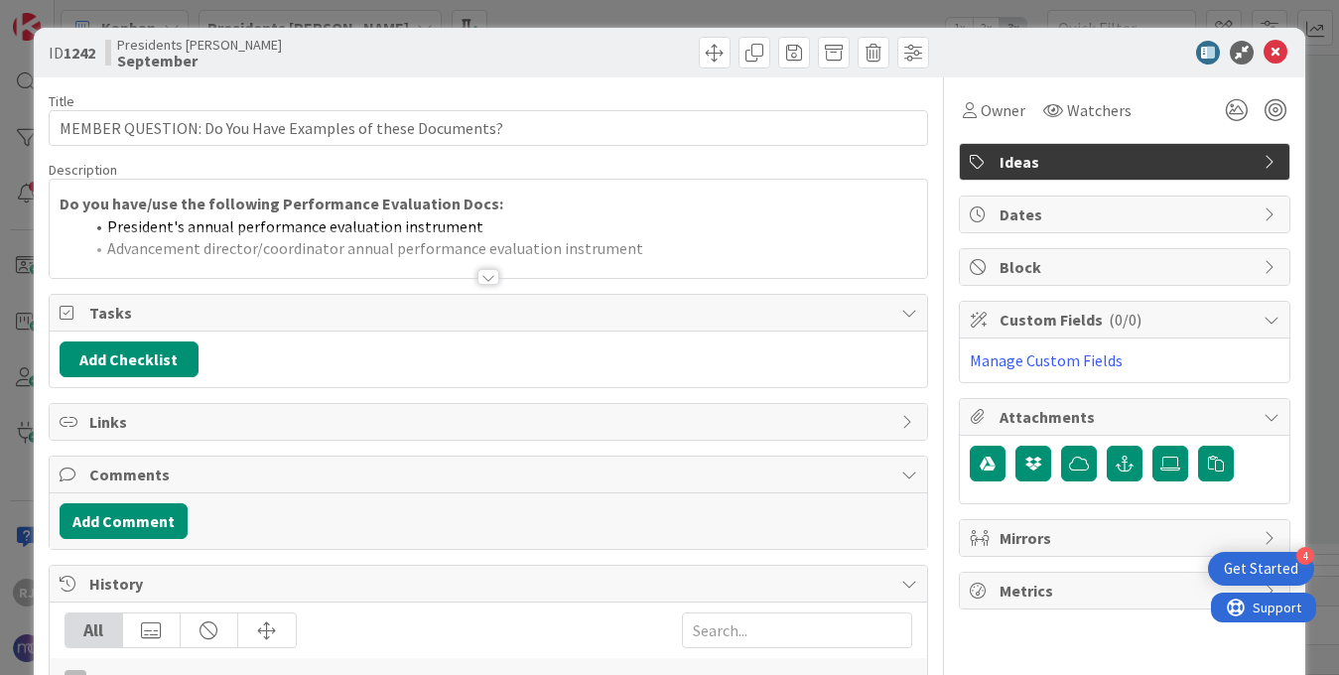
click at [486, 275] on div at bounding box center [489, 277] width 22 height 16
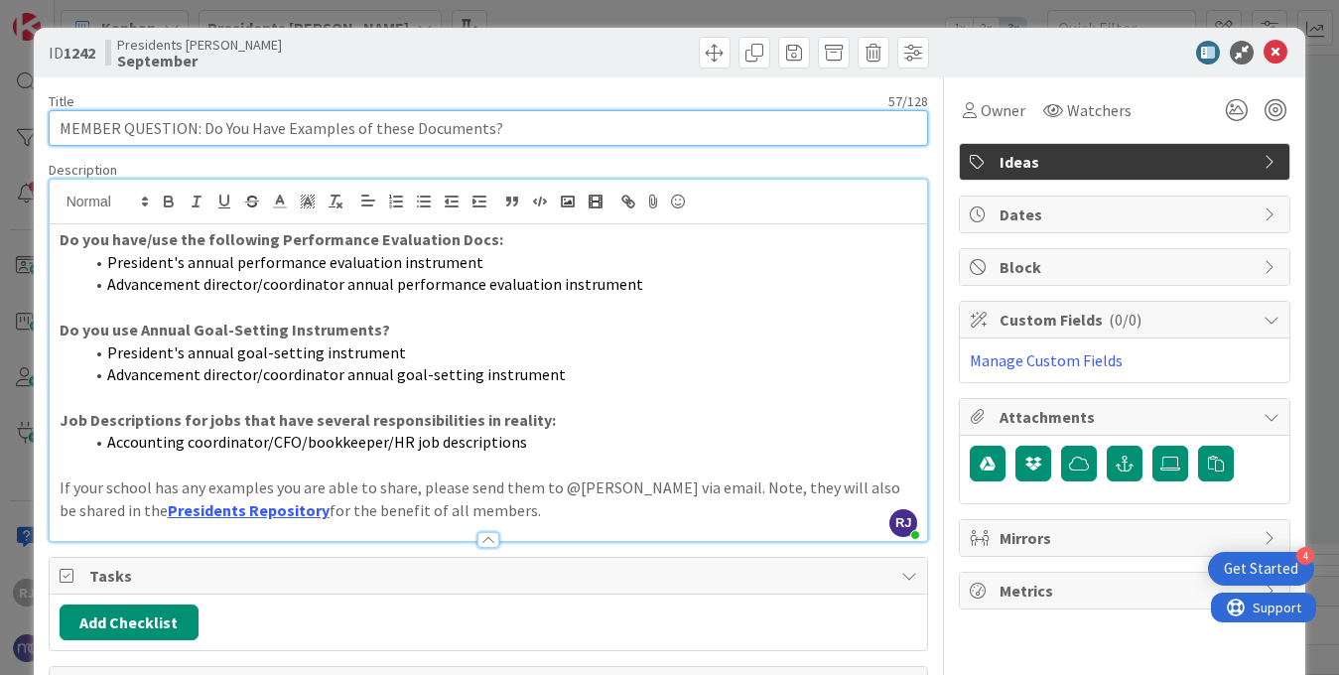
click at [381, 128] on input "MEMBER QUESTION: Do You Have Examples of these Documents?" at bounding box center [489, 128] width 881 height 36
type input "MEMBER QUESTION: Do You Have Examples of These Documents?"
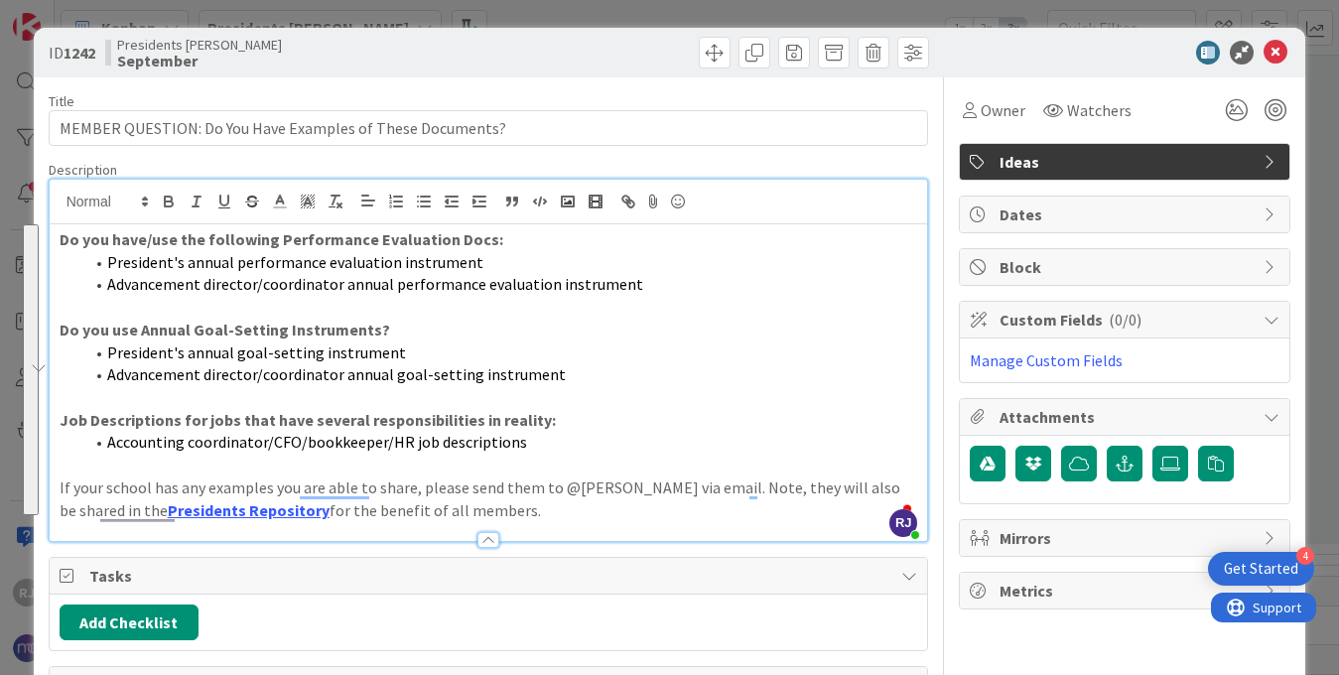
drag, startPoint x: 477, startPoint y: 510, endPoint x: 54, endPoint y: 242, distance: 500.7
click at [54, 242] on div "ID 1242 Presidents Cohort Calls September Title 57 / 128 MEMBER QUESTION: Do Yo…" at bounding box center [669, 337] width 1339 height 675
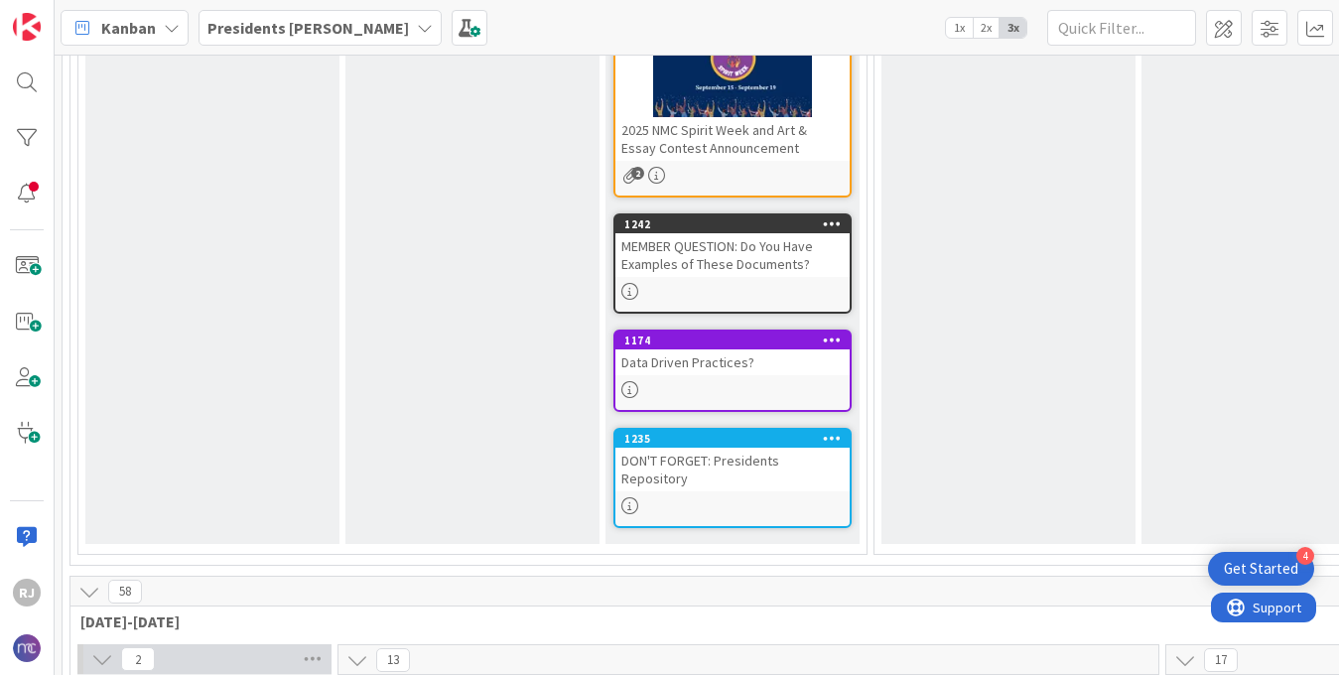
click at [654, 264] on div "MEMBER QUESTION: Do You Have Examples of These Documents?" at bounding box center [733, 255] width 234 height 44
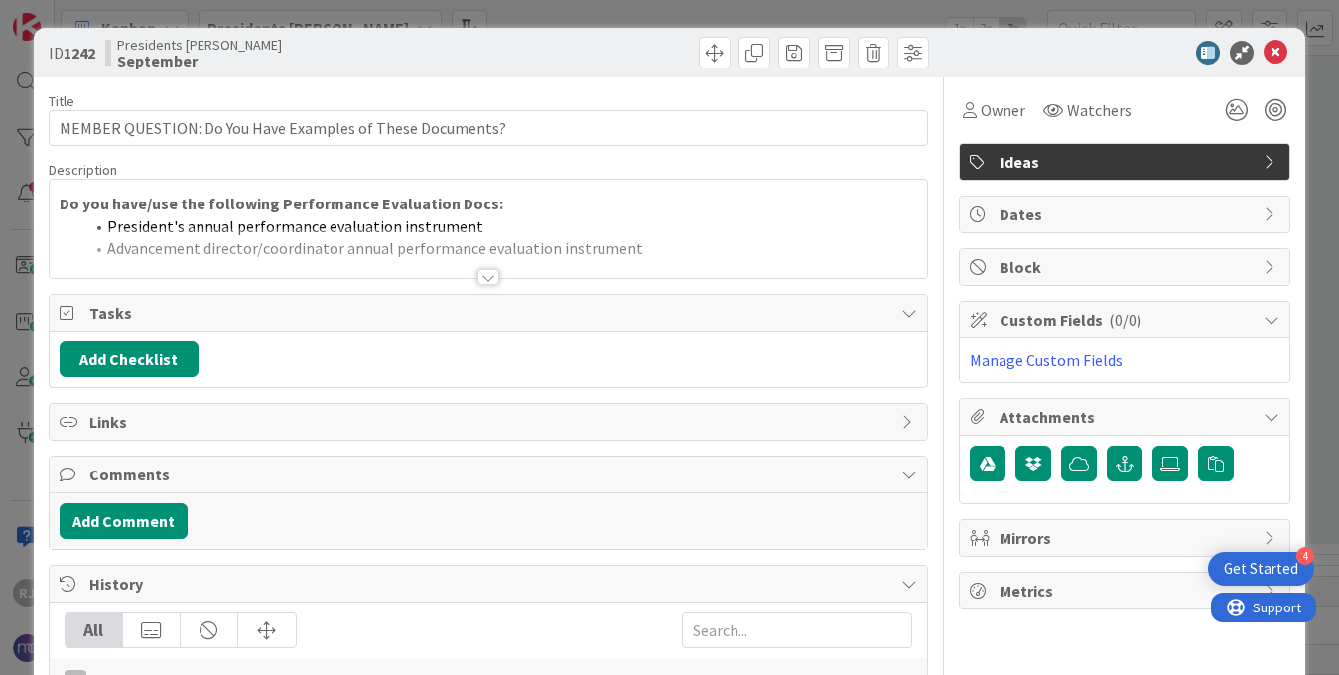
click at [491, 279] on div at bounding box center [489, 277] width 22 height 16
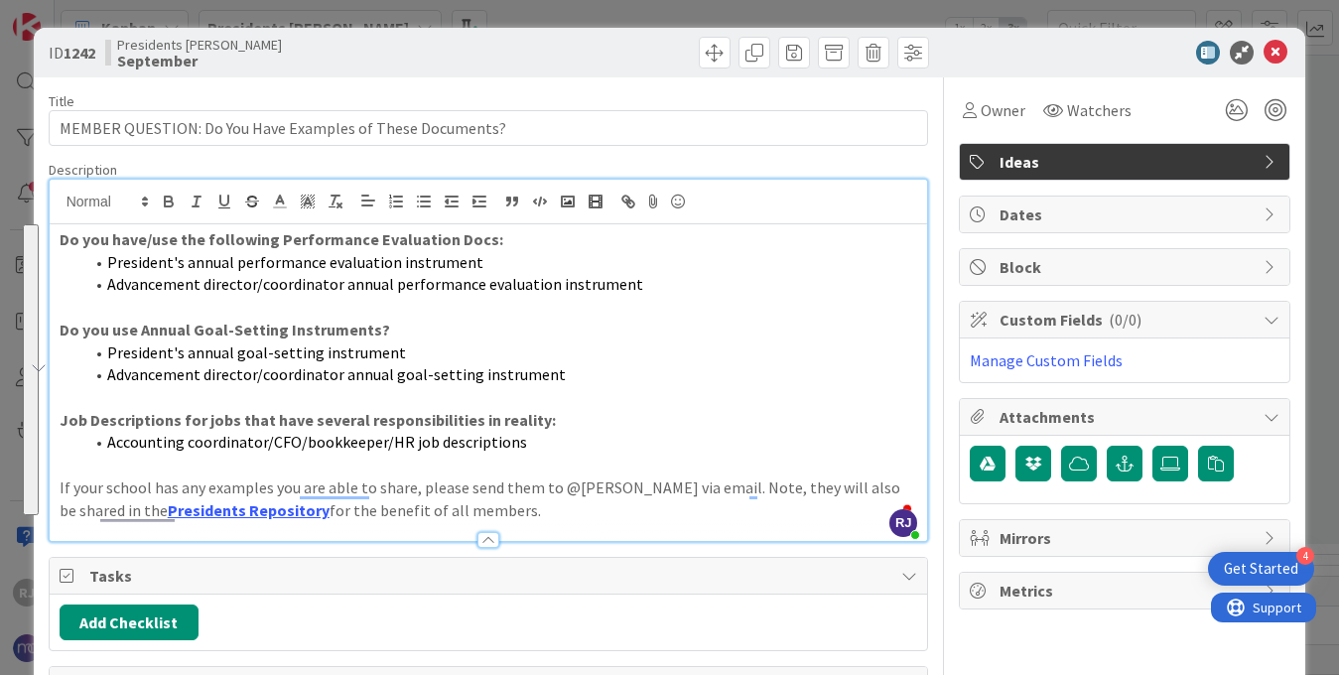
drag, startPoint x: 53, startPoint y: 242, endPoint x: 523, endPoint y: 528, distance: 550.6
click at [523, 528] on div "Description [PERSON_NAME] [PERSON_NAME] just joined Do you have/use the followi…" at bounding box center [489, 351] width 881 height 381
copy div "Do you have/use the following Performance Evaluation Docs: President's annual p…"
click at [220, 508] on link "Presidents Repository" at bounding box center [249, 510] width 162 height 20
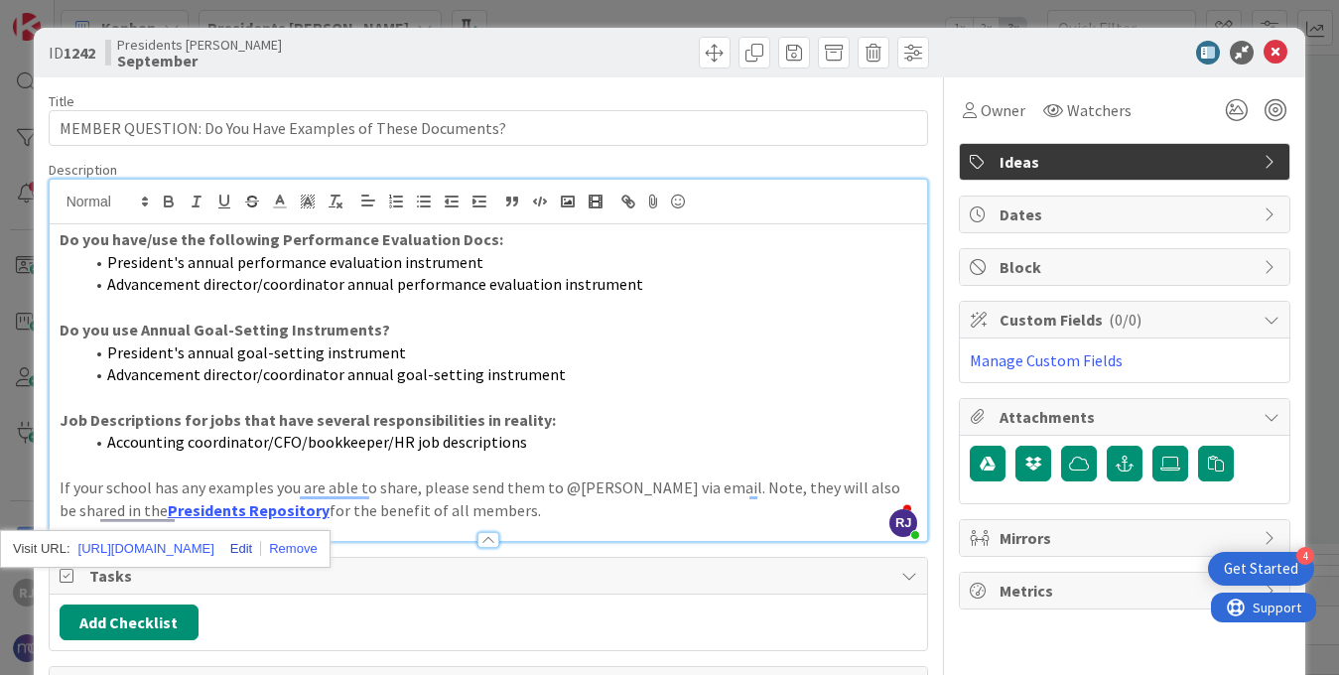
click at [261, 548] on link at bounding box center [237, 548] width 47 height 15
type input "[URL][DOMAIN_NAME]"
click at [272, 547] on input "[URL][DOMAIN_NAME]" at bounding box center [231, 549] width 169 height 26
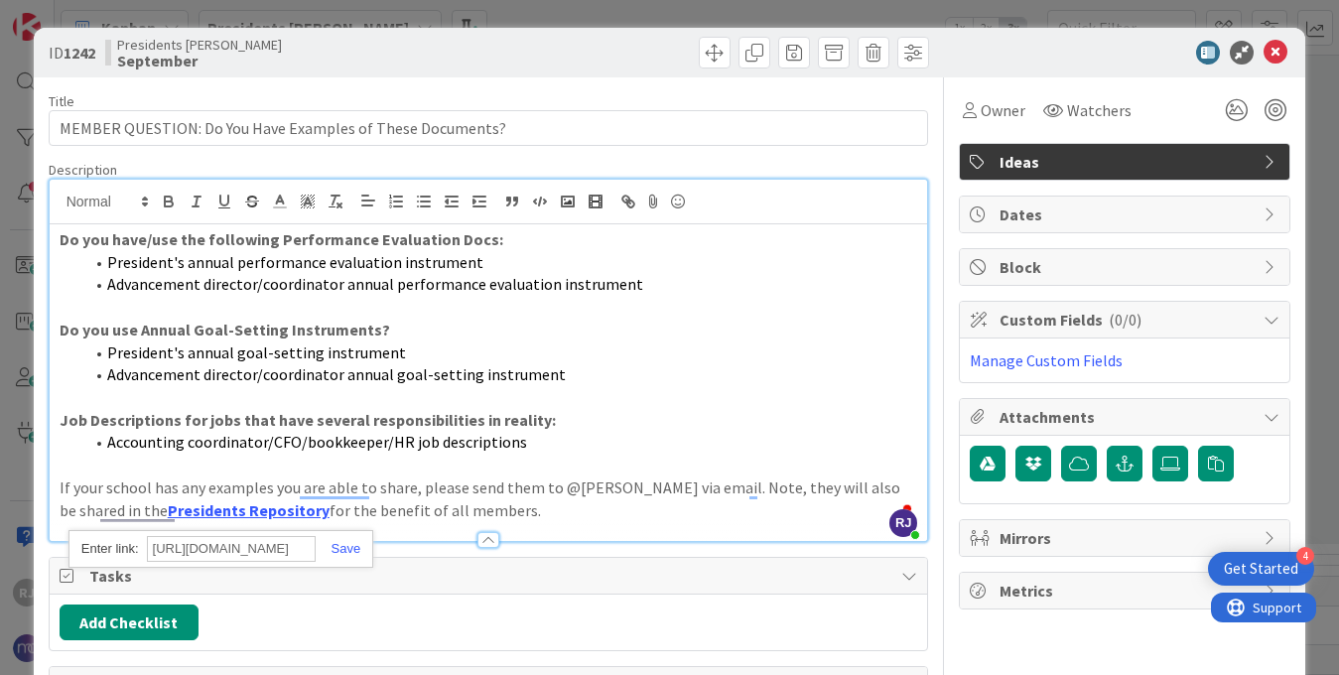
click at [272, 547] on input "[URL][DOMAIN_NAME]" at bounding box center [231, 549] width 169 height 26
click at [350, 546] on link at bounding box center [339, 548] width 46 height 15
click at [1276, 49] on icon at bounding box center [1276, 53] width 24 height 24
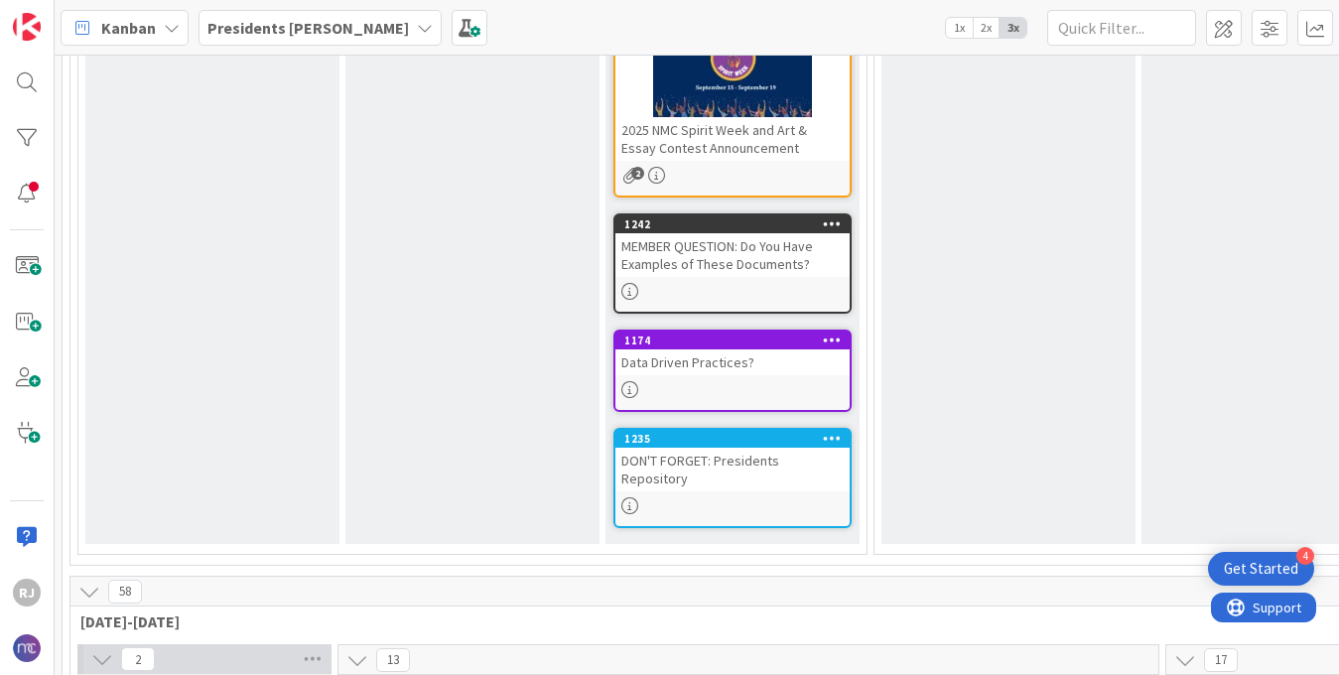
click at [735, 247] on div "MEMBER QUESTION: Do You Have Examples of These Documents?" at bounding box center [733, 255] width 234 height 44
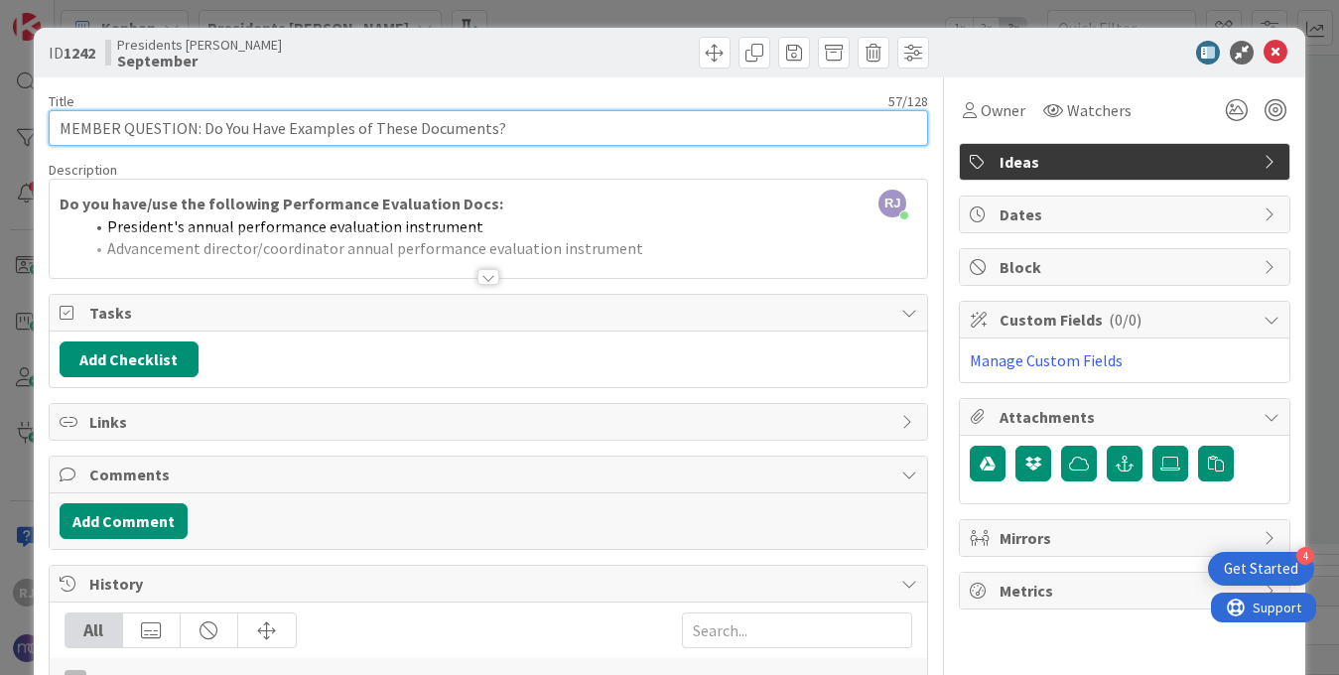
click at [643, 129] on input "MEMBER QUESTION: Do You Have Examples of These Documents?" at bounding box center [489, 128] width 881 height 36
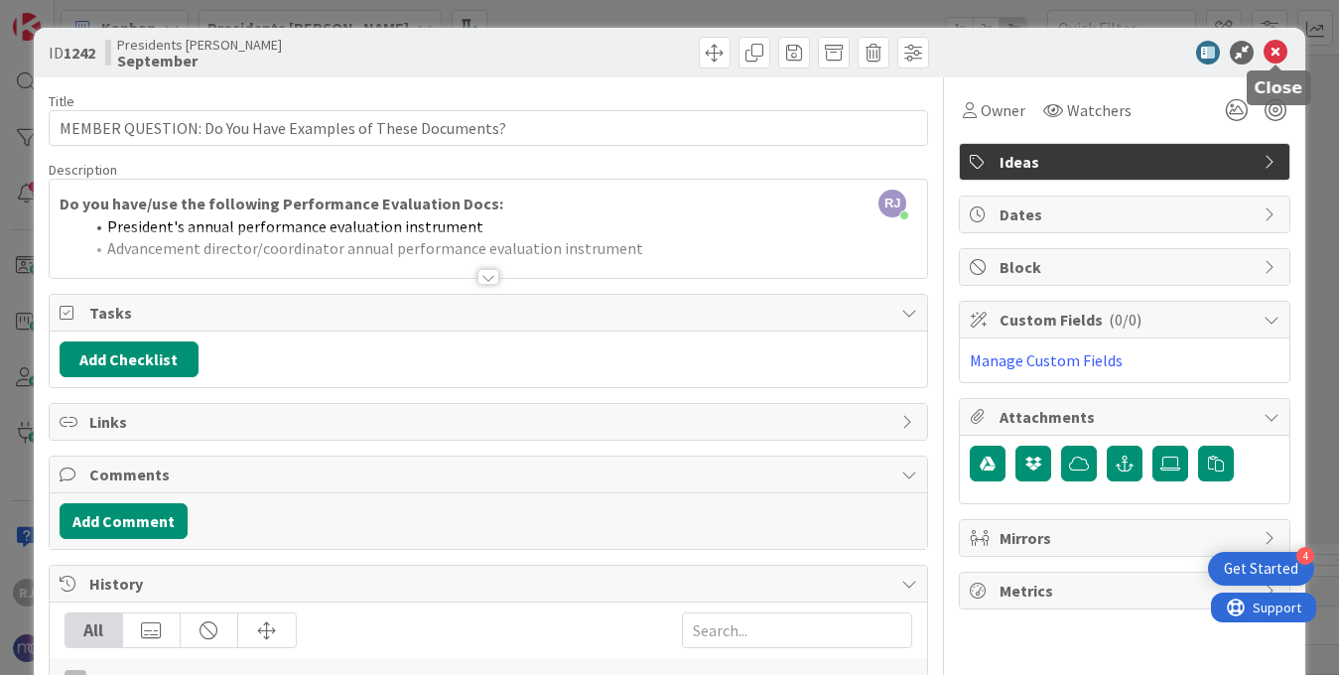
click at [1277, 52] on icon at bounding box center [1276, 53] width 24 height 24
